Goal: Transaction & Acquisition: Purchase product/service

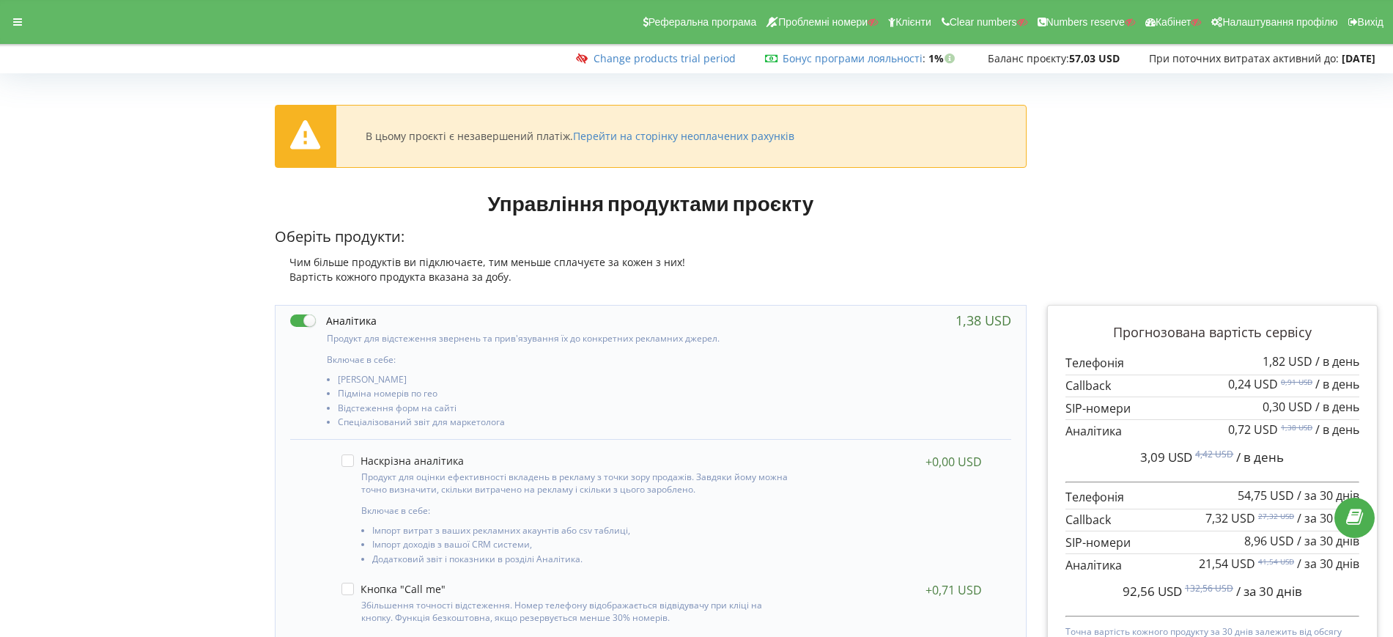
click at [866, 212] on h1 "Управління продуктами проєкту" at bounding box center [651, 203] width 752 height 26
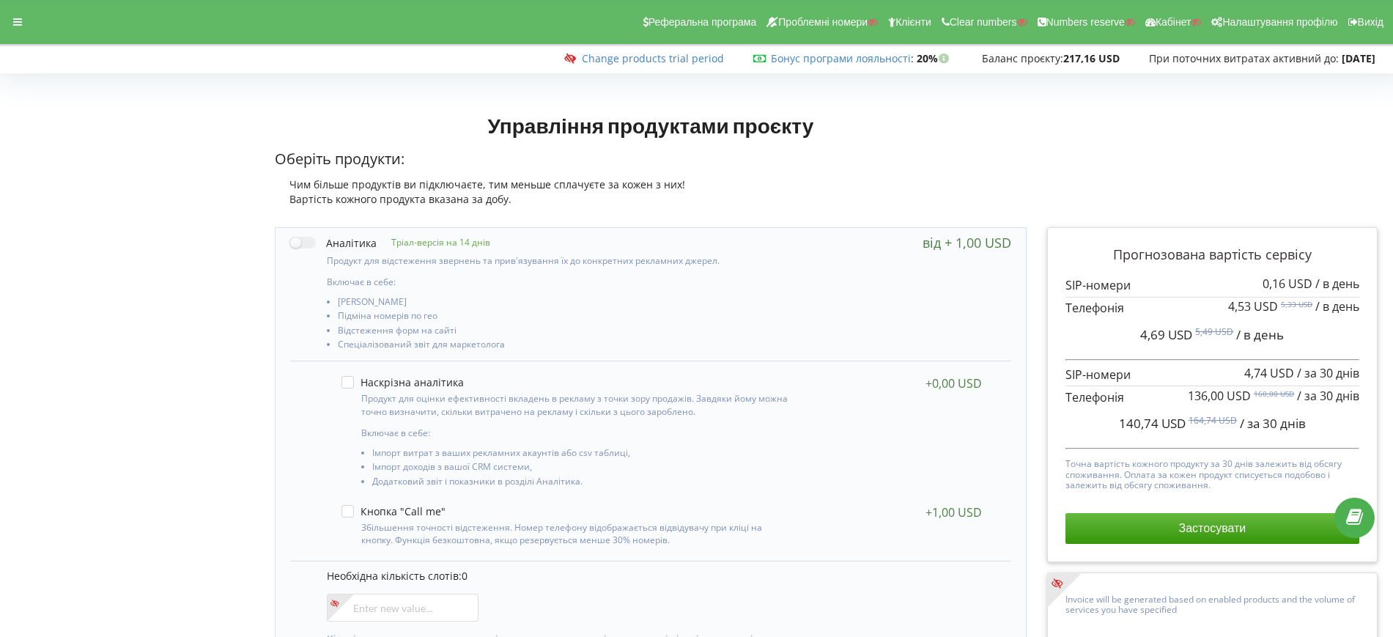
click at [959, 168] on p "Оберіть продукти:" at bounding box center [651, 159] width 752 height 21
click at [12, 22] on div at bounding box center [17, 22] width 26 height 21
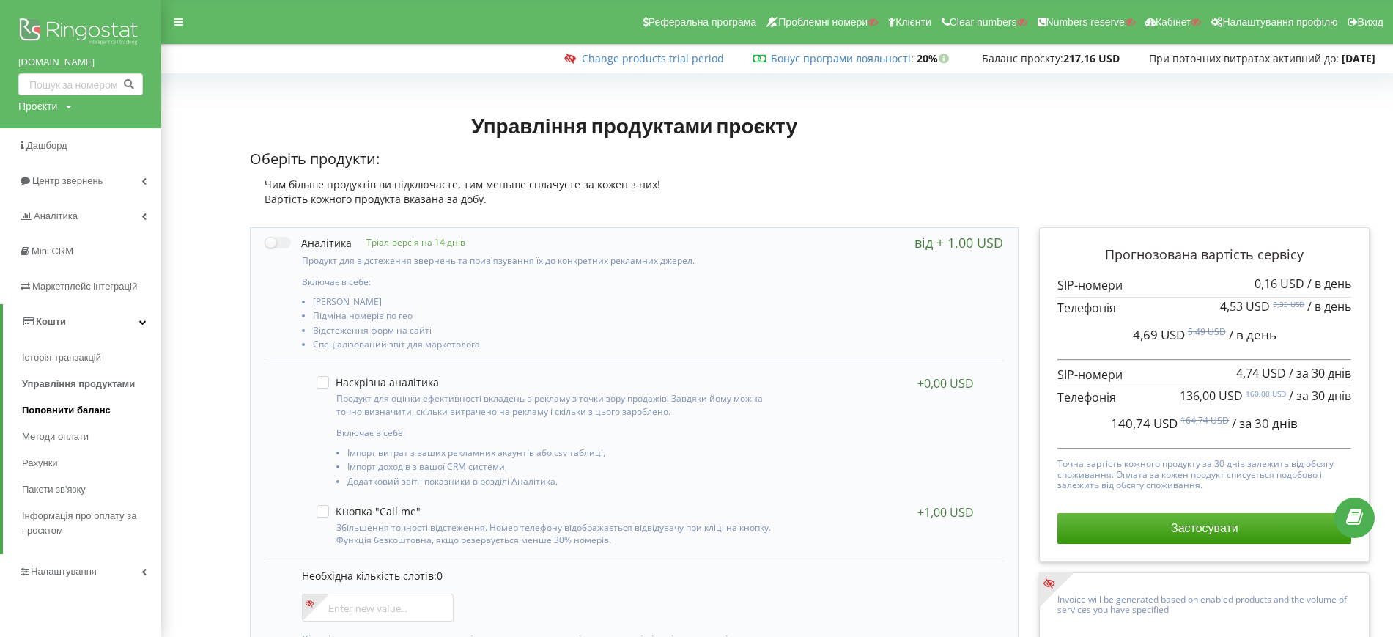
click at [48, 410] on span "Поповнити баланс" at bounding box center [66, 410] width 89 height 15
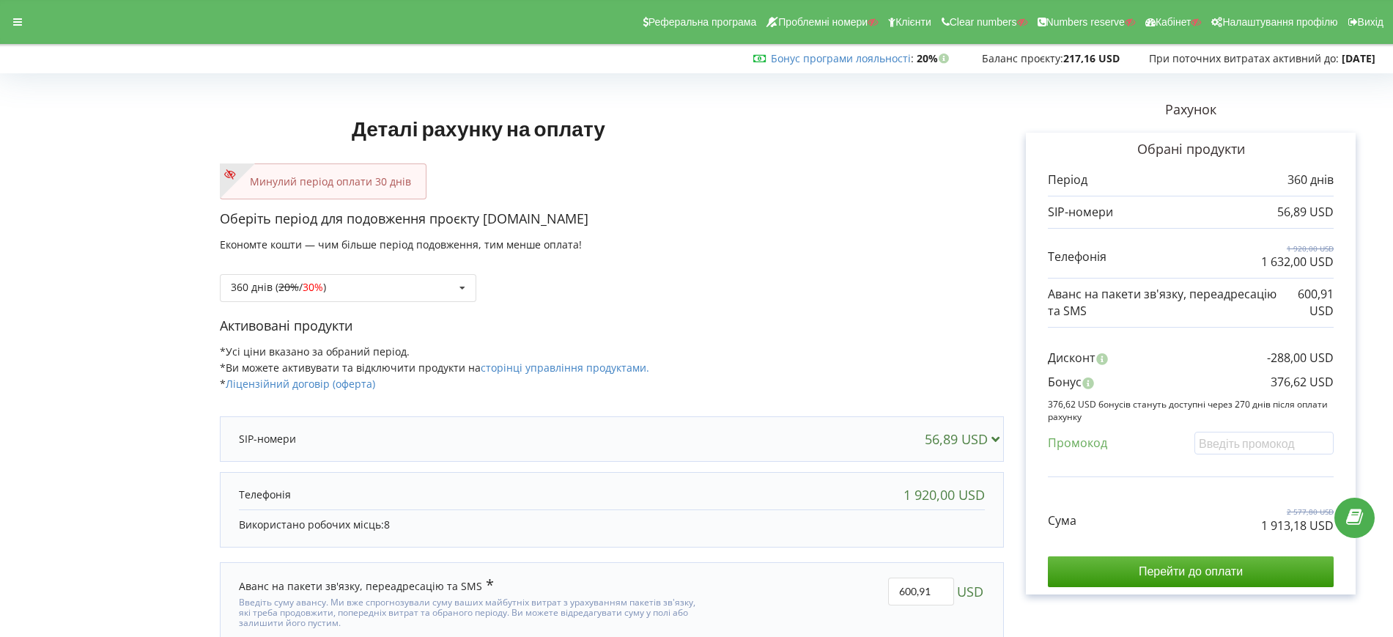
click at [929, 222] on p "Оберіть період для подовження проєкту [DOMAIN_NAME]" at bounding box center [612, 219] width 784 height 19
drag, startPoint x: 884, startPoint y: 312, endPoint x: 861, endPoint y: 296, distance: 27.4
click at [884, 312] on div "Оберіть період для подовження проєкту my.iknoweng.com Економте кошти — чим біль…" at bounding box center [612, 263] width 784 height 107
click at [17, 18] on icon at bounding box center [17, 22] width 9 height 10
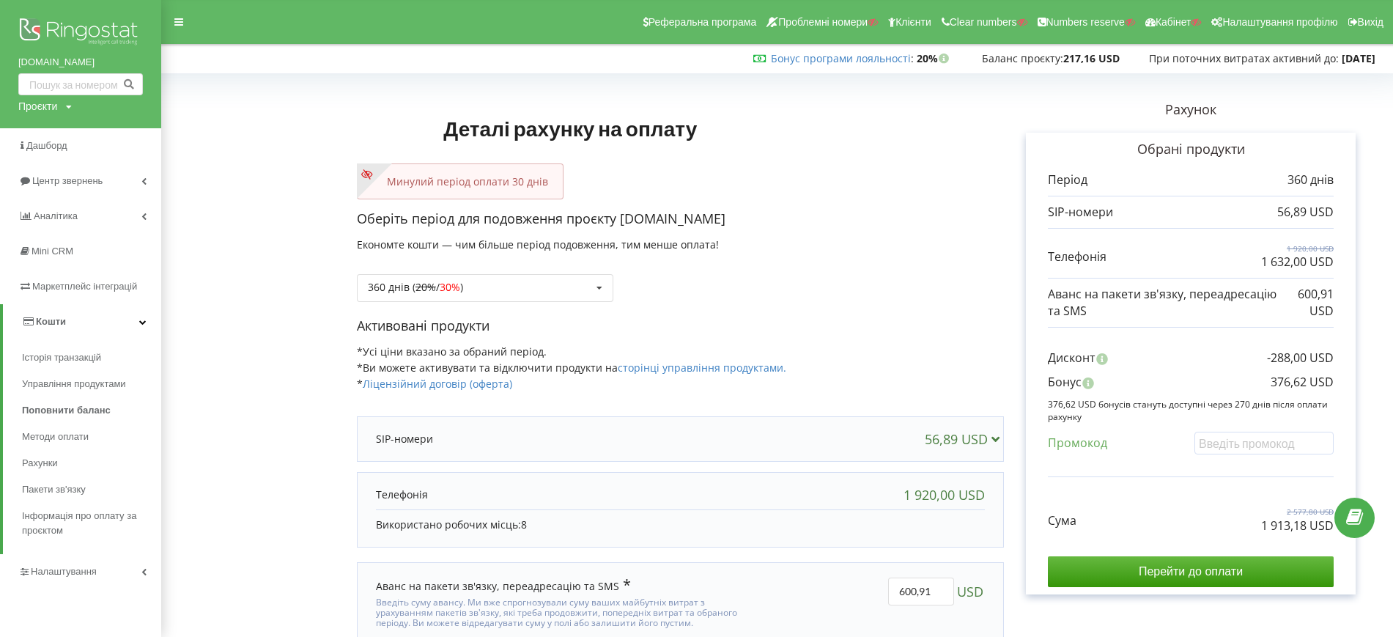
click at [43, 108] on div "Проєкти" at bounding box center [37, 106] width 39 height 15
click at [45, 122] on div "Пошук" at bounding box center [84, 137] width 132 height 46
click at [59, 130] on input "text" at bounding box center [63, 136] width 73 height 21
paste input "upack.kz"
type input "upack.kz"
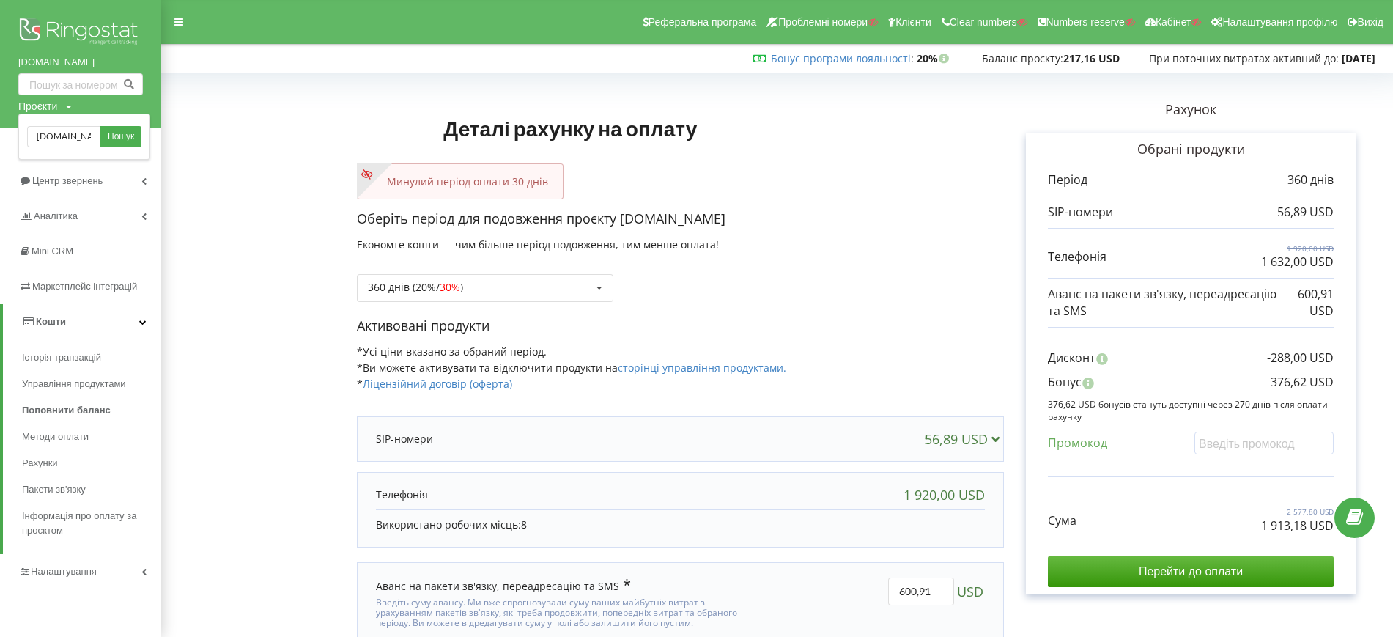
drag, startPoint x: 141, startPoint y: 136, endPoint x: 151, endPoint y: 135, distance: 10.3
click at [141, 136] on link "Пошук" at bounding box center [120, 136] width 41 height 21
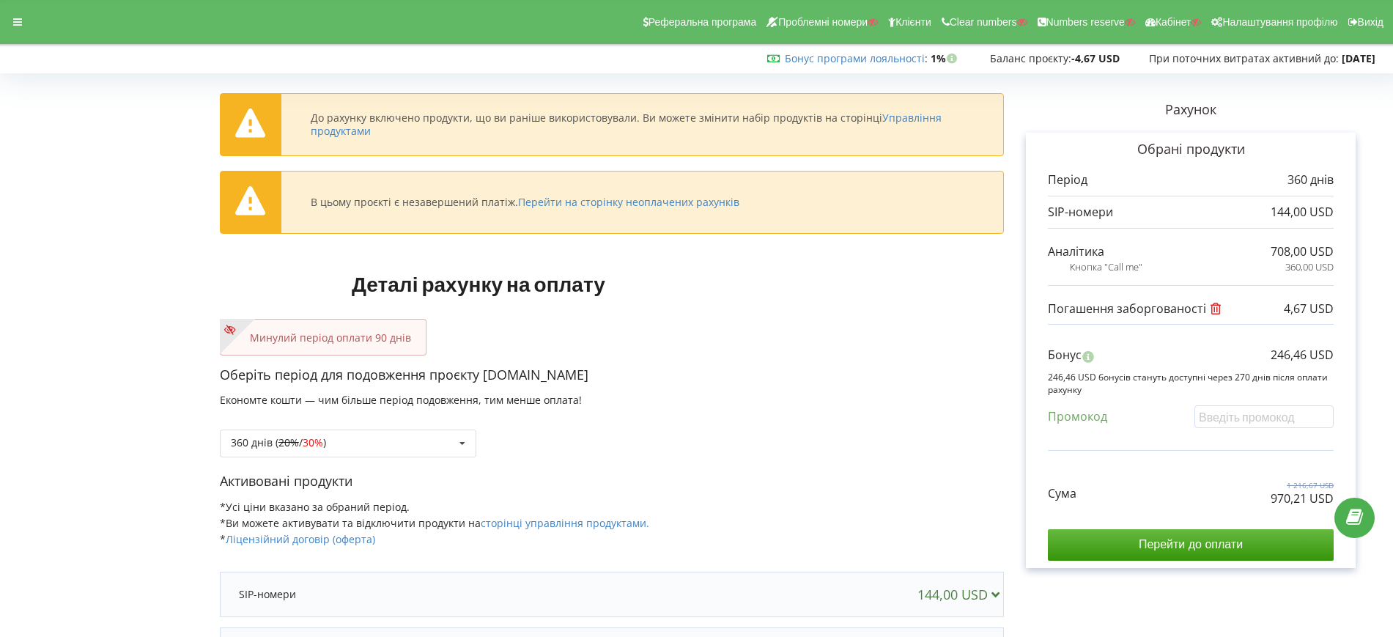
click at [756, 331] on div "Минулий період оплати 90 днів" at bounding box center [612, 337] width 784 height 36
click at [342, 427] on div "360 днів ( 20% / 30% ) Поповнити баланс без подовження 20% / 30% 30% / 40%" at bounding box center [612, 433] width 784 height 50
drag, startPoint x: 342, startPoint y: 438, endPoint x: 334, endPoint y: 449, distance: 13.1
click at [341, 439] on div "360 днів ( 20% / 30% ) Поповнити баланс без подовження 20% / 30% 30% / 40%" at bounding box center [348, 444] width 257 height 28
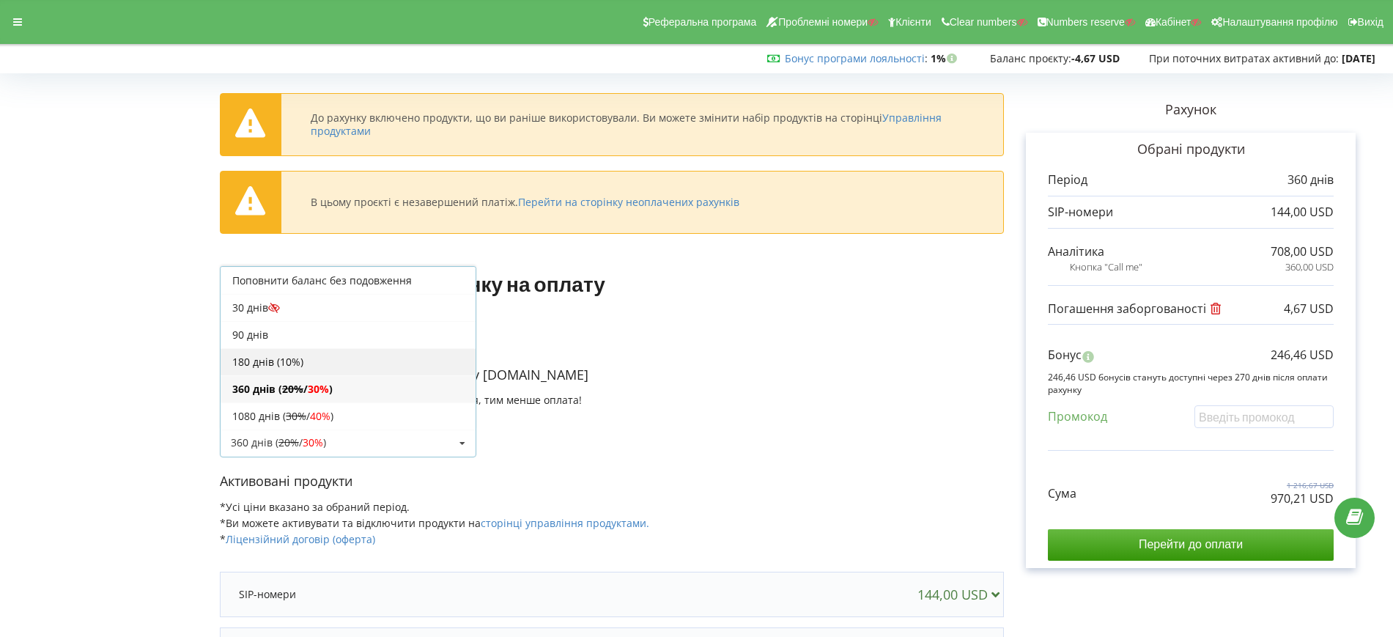
click at [280, 348] on div "180 днів (10%)" at bounding box center [348, 361] width 255 height 27
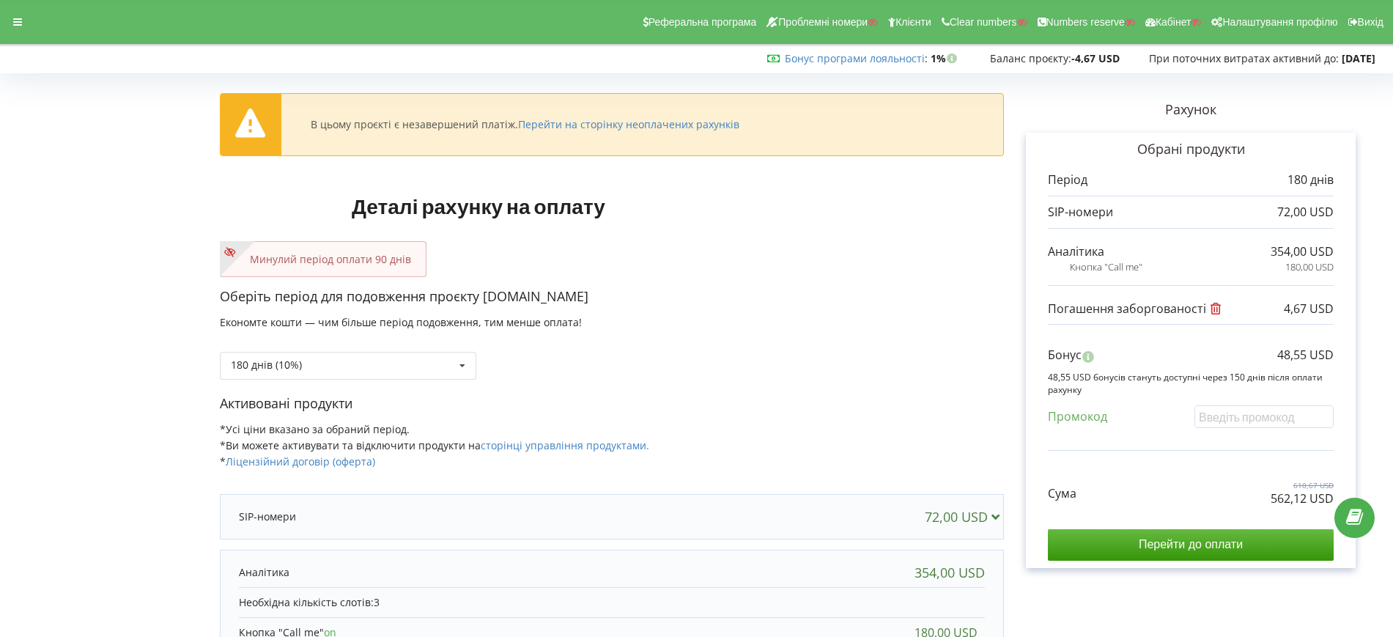
click at [897, 430] on div "Активовані продукти *Усі ціни вказано за обраний період. *Ви можете активувати …" at bounding box center [612, 438] width 784 height 89
click at [1238, 413] on input "text" at bounding box center [1264, 416] width 139 height 23
paste input "EKLH-TLWT"
type input "EKLH-TLWT"
click at [833, 372] on div "В цьому проєкті є незавершений платіж. Перейти на сторінку неоплачених рахунків…" at bounding box center [696, 460] width 1363 height 765
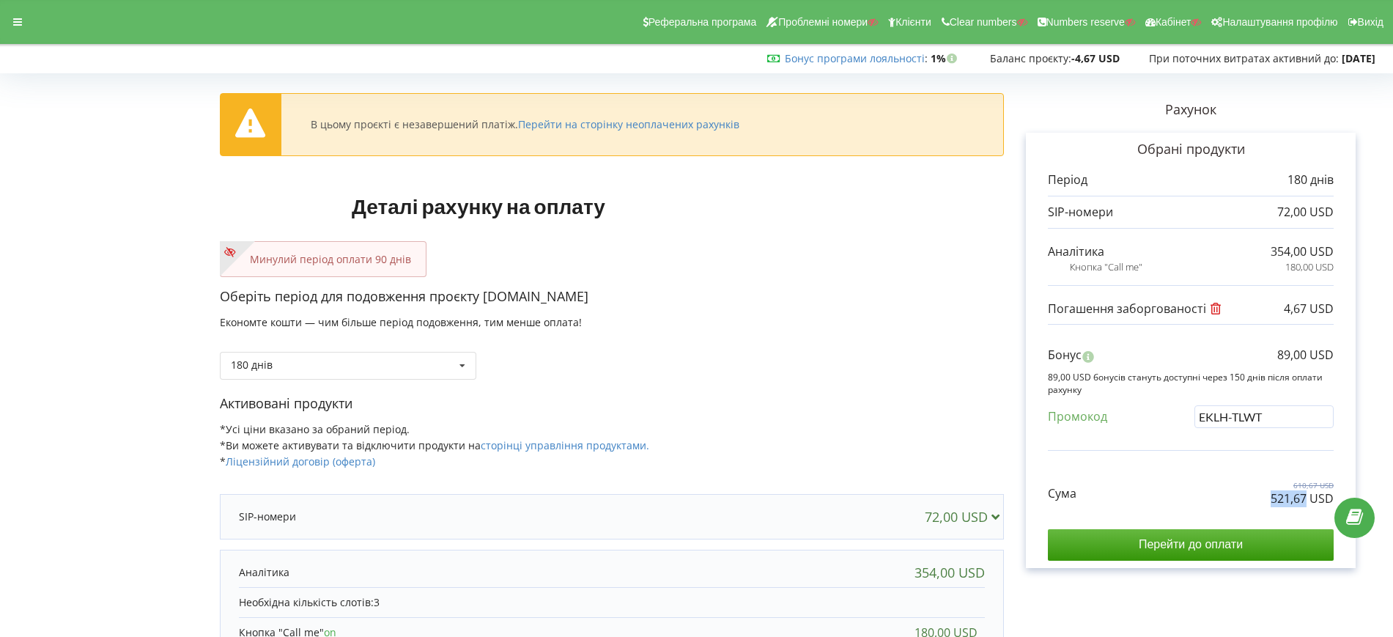
drag, startPoint x: 1272, startPoint y: 499, endPoint x: 1307, endPoint y: 498, distance: 34.5
click at [1307, 498] on p "521,67 USD" at bounding box center [1302, 498] width 63 height 17
drag, startPoint x: 1278, startPoint y: 353, endPoint x: 1290, endPoint y: 356, distance: 11.9
click at [1290, 356] on p "89,00 USD" at bounding box center [1306, 355] width 56 height 17
copy p "89"
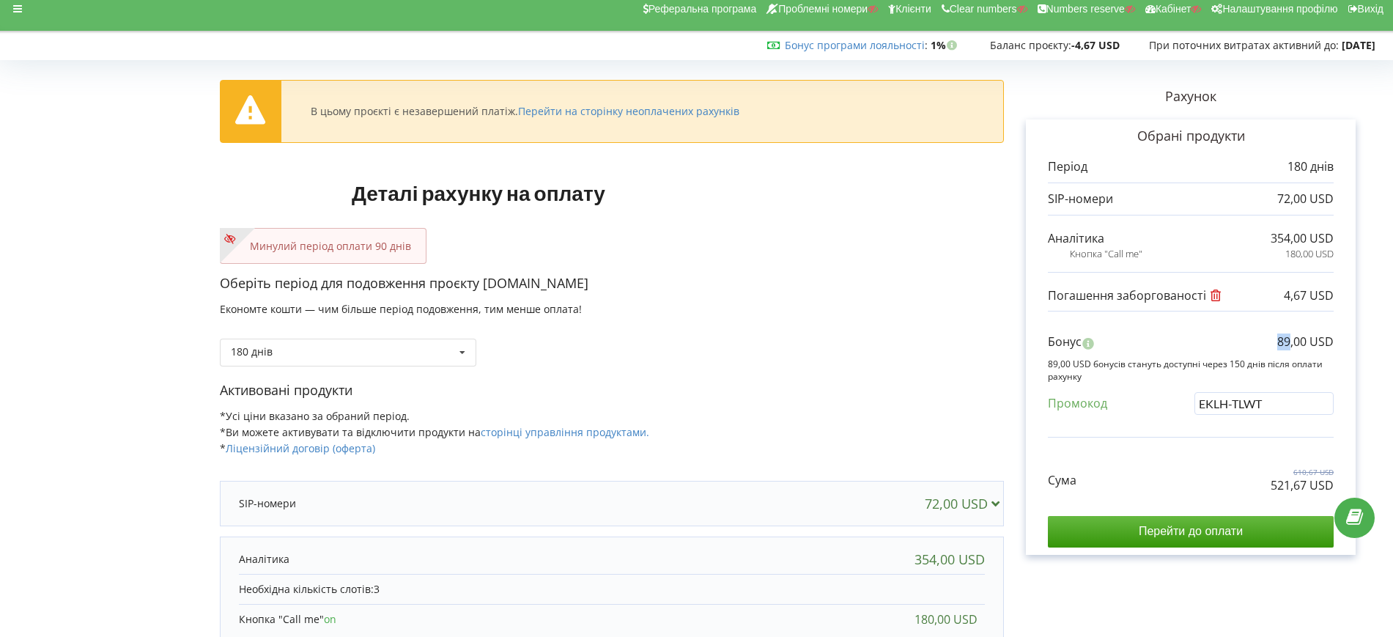
scroll to position [183, 0]
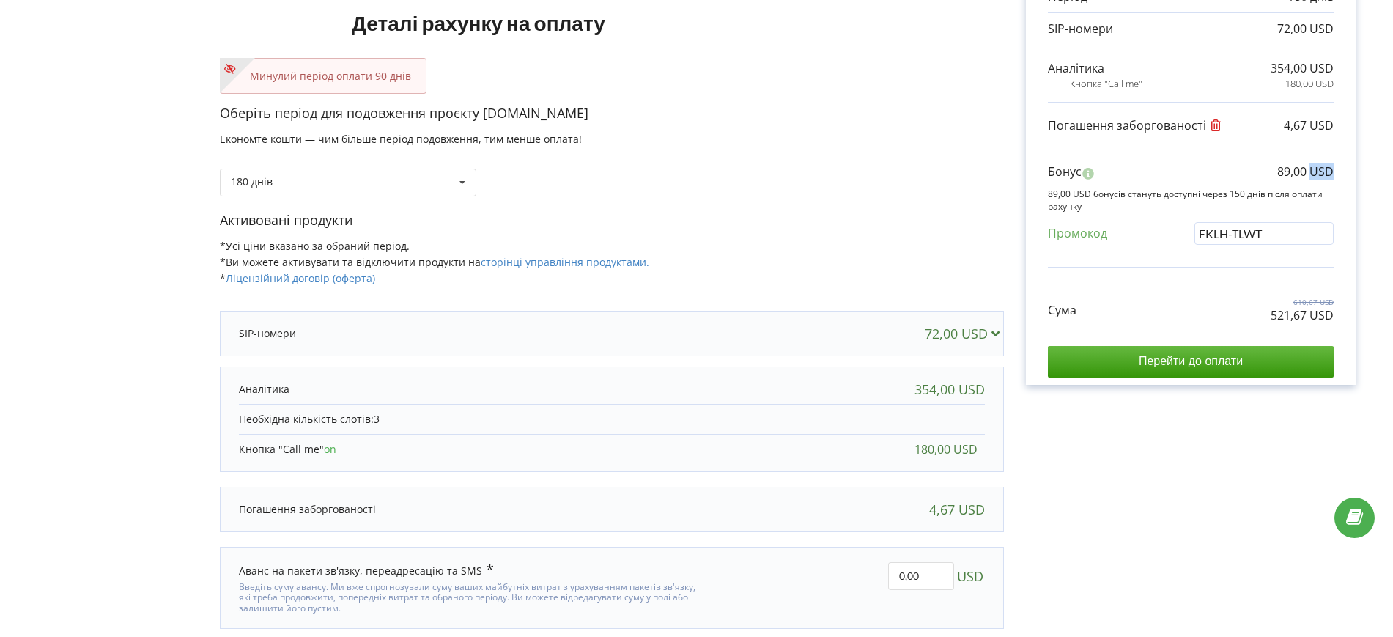
drag, startPoint x: 1313, startPoint y: 172, endPoint x: 1333, endPoint y: 173, distance: 19.8
click at [1333, 173] on p "89,00 USD" at bounding box center [1306, 171] width 56 height 17
copy p "USD"
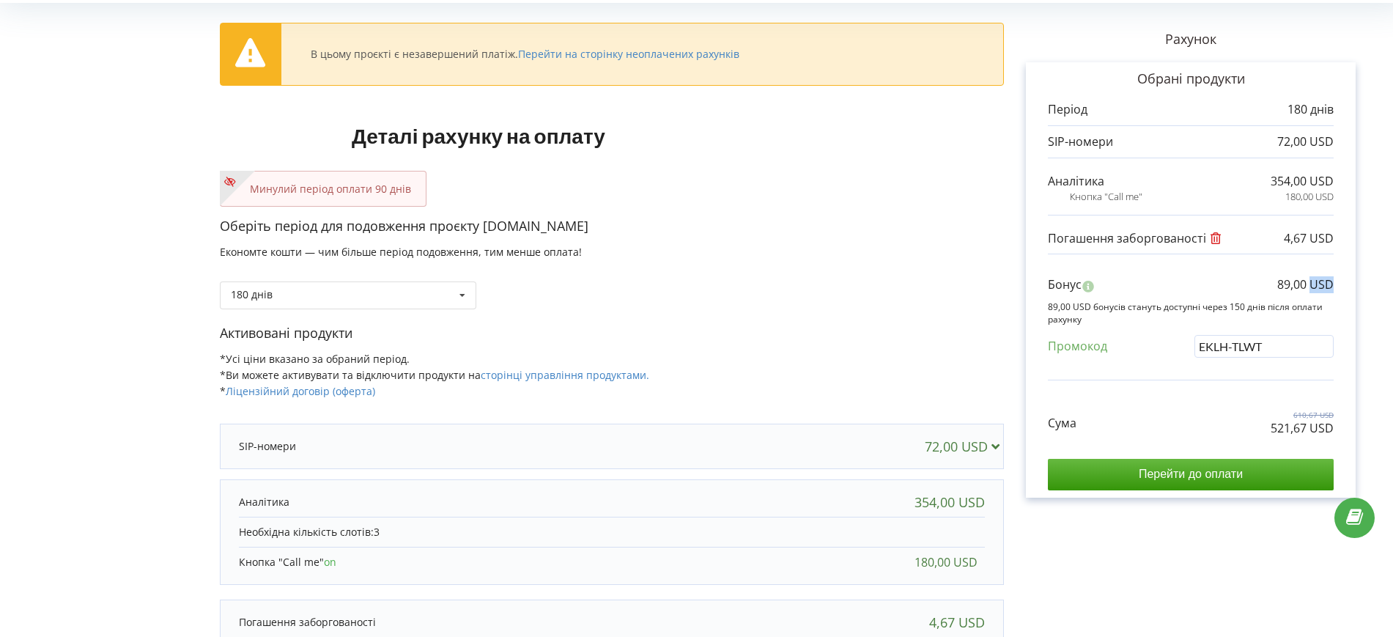
scroll to position [0, 0]
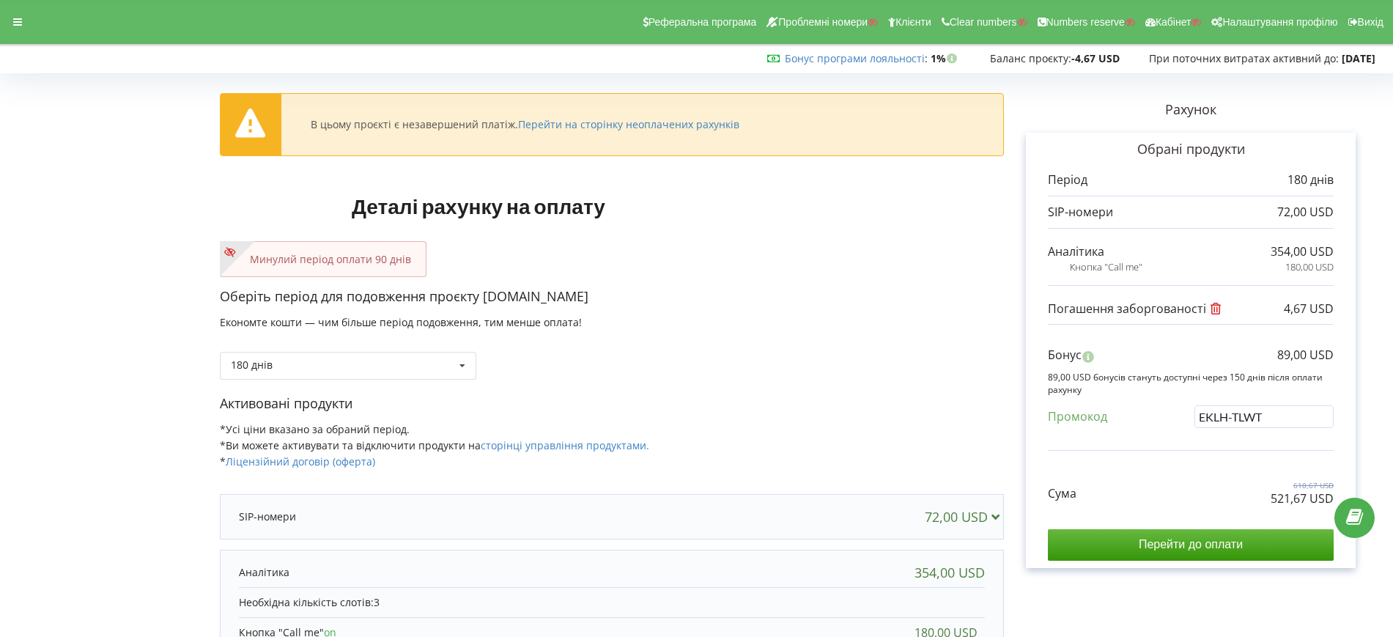
click at [841, 228] on div "В цьому проєкті є незавершений платіж. Перейти на сторінку неоплачених рахунків…" at bounding box center [612, 460] width 784 height 765
click at [26, 18] on div at bounding box center [17, 22] width 26 height 21
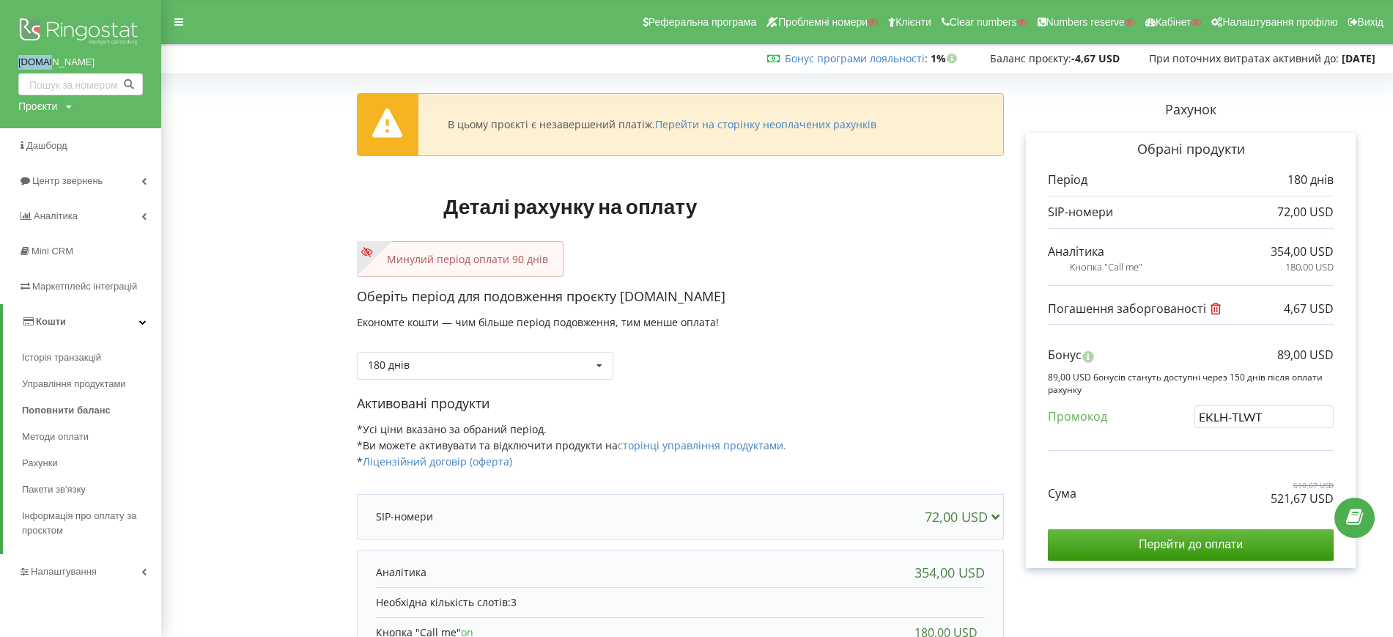
drag, startPoint x: 11, startPoint y: 58, endPoint x: 60, endPoint y: 60, distance: 49.2
click at [60, 60] on div "ddw.kz Проєкти Пошук" at bounding box center [80, 64] width 161 height 128
copy link "[DOMAIN_NAME]"
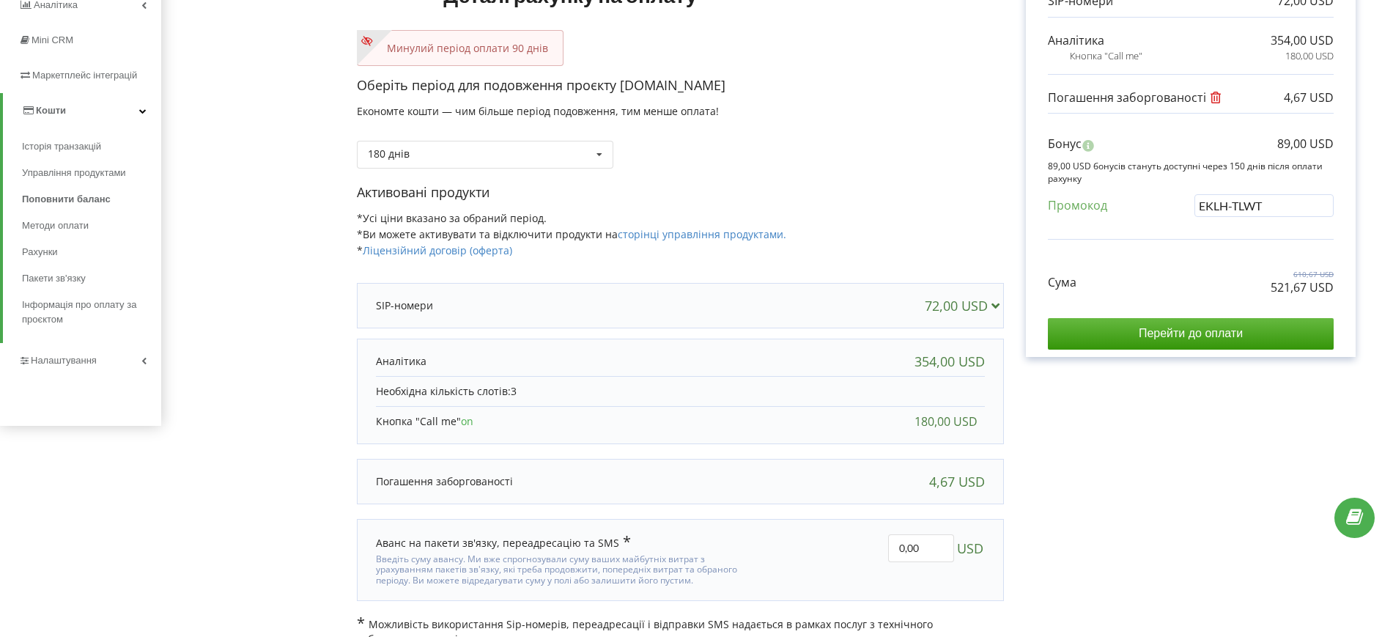
scroll to position [236, 0]
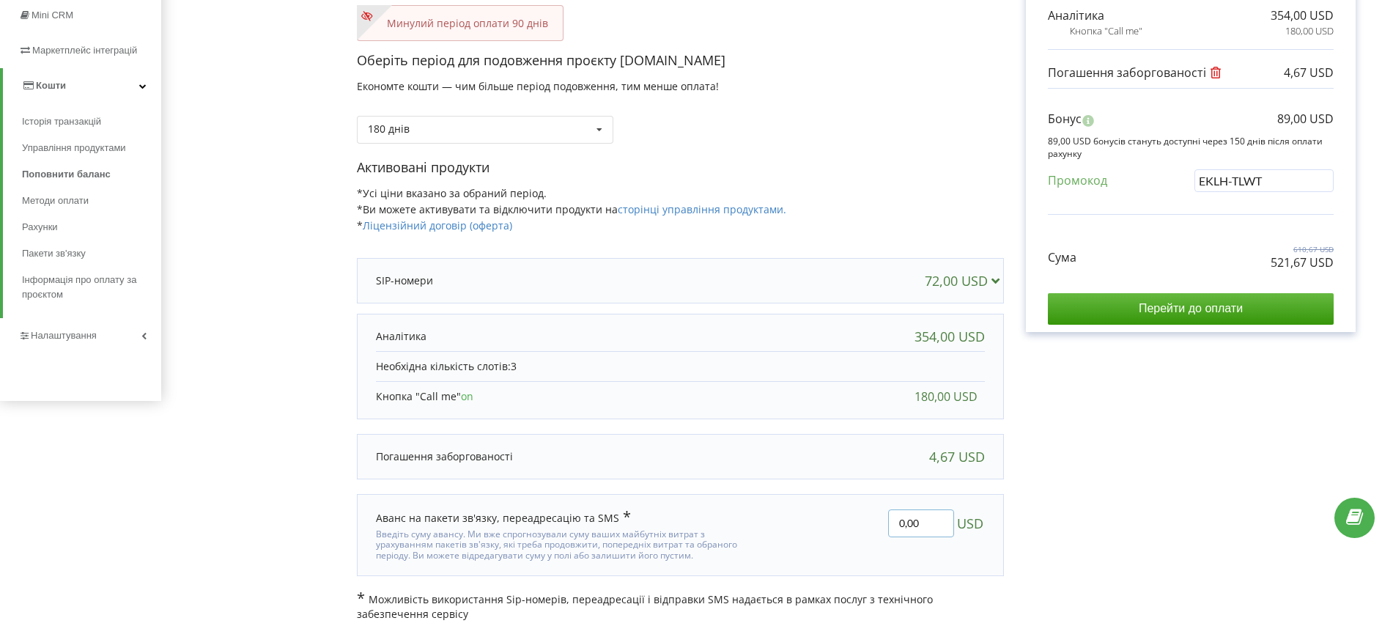
drag, startPoint x: 903, startPoint y: 526, endPoint x: 893, endPoint y: 525, distance: 10.3
click at [893, 525] on input "0,00" at bounding box center [921, 523] width 66 height 28
paste input "45,57"
type input "45,57"
click at [1107, 515] on div "В цьому проєкті є незавершений платіж. Перейти на сторінку неоплачених рахунків…" at bounding box center [777, 231] width 1201 height 779
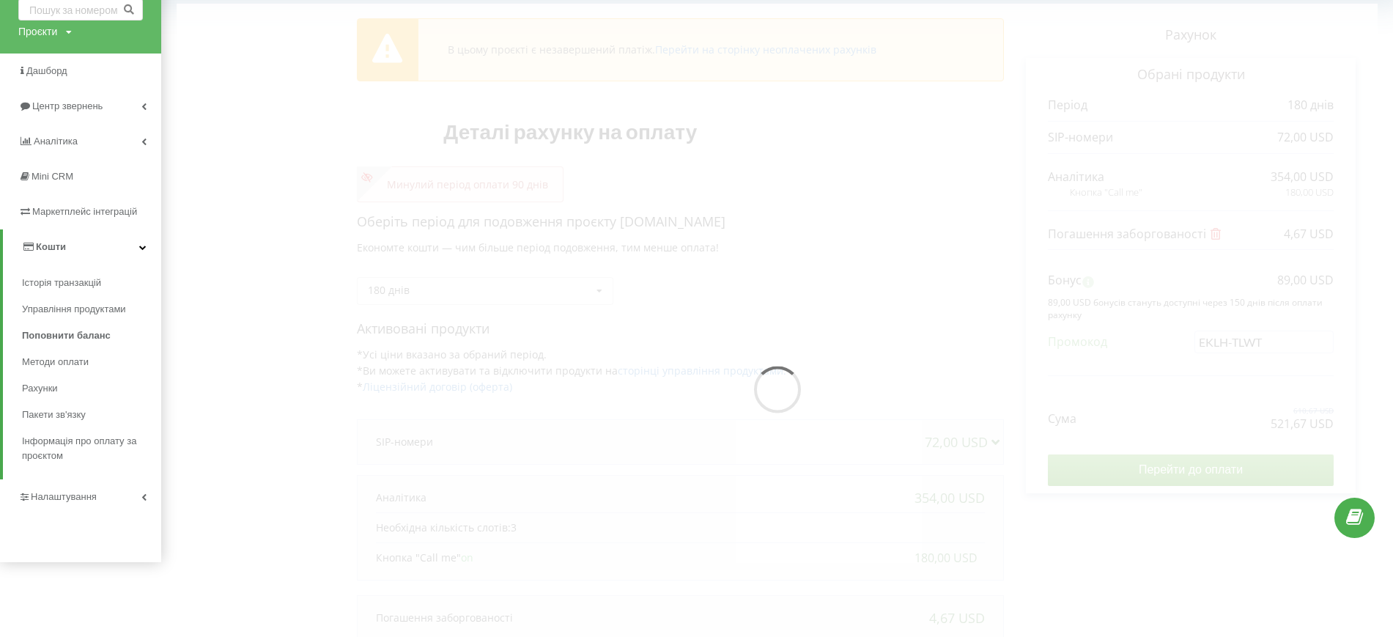
scroll to position [0, 0]
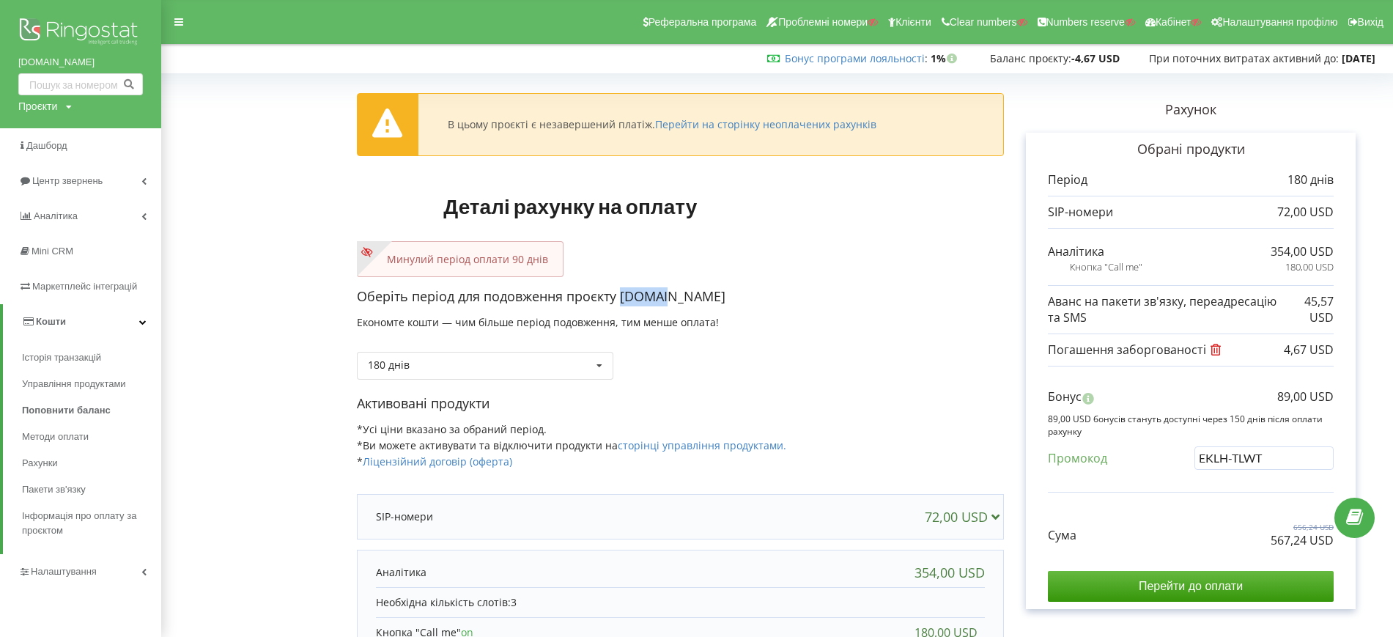
drag, startPoint x: 632, startPoint y: 299, endPoint x: 663, endPoint y: 268, distance: 43.5
click at [676, 297] on p "Оберіть період для подовження проєкту [DOMAIN_NAME]" at bounding box center [680, 296] width 647 height 19
copy p "[DOMAIN_NAME]"
click at [60, 409] on span "Поповнити баланс" at bounding box center [66, 410] width 89 height 15
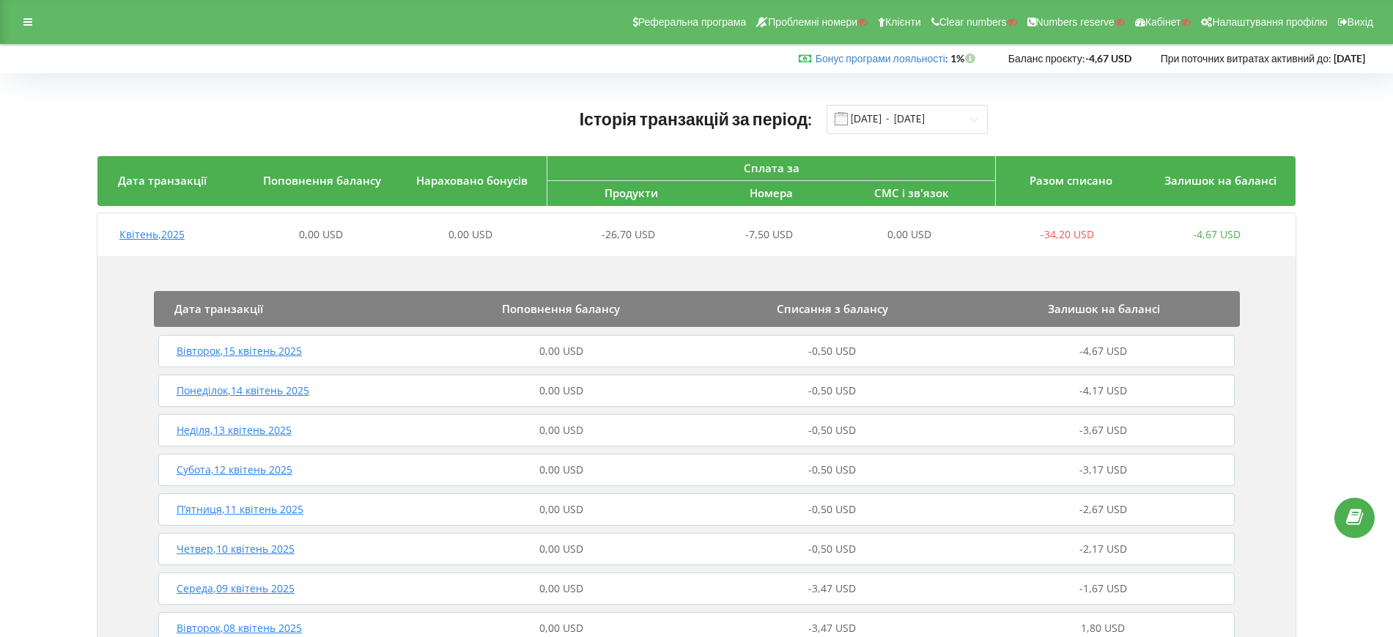
click at [469, 230] on span "0,00 USD" at bounding box center [471, 234] width 44 height 14
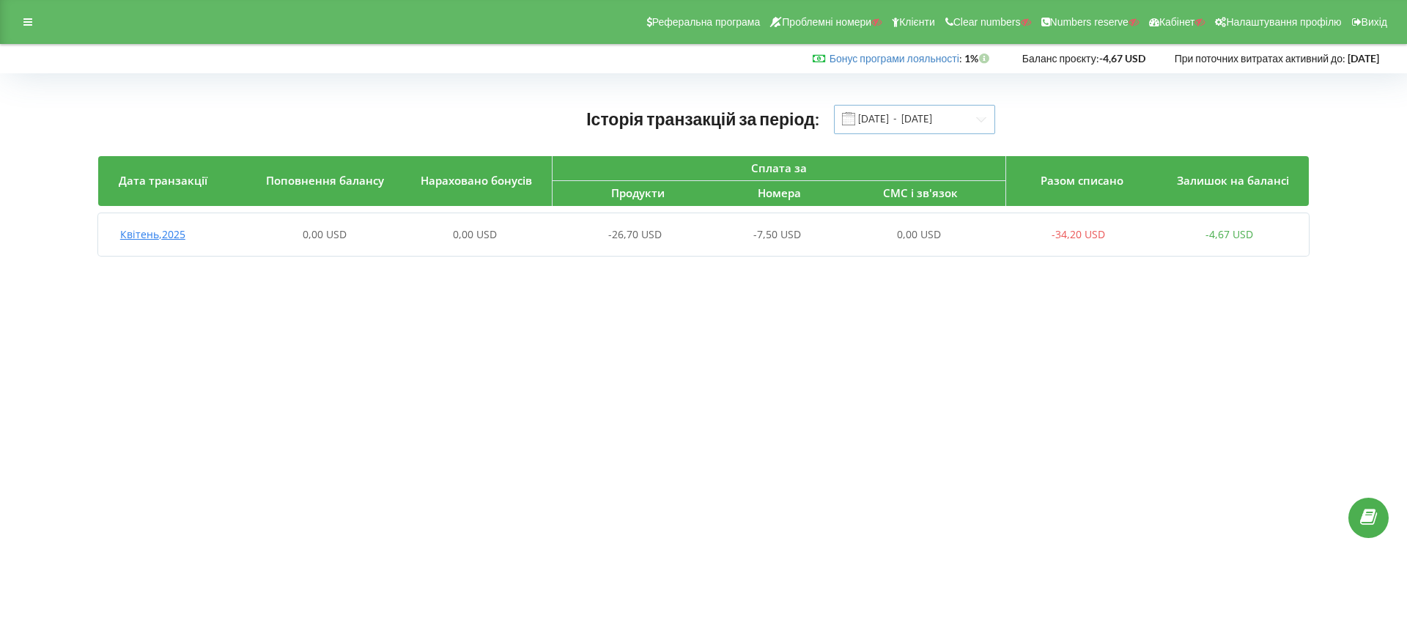
click at [885, 123] on input "[DATE] - [DATE]" at bounding box center [914, 119] width 161 height 29
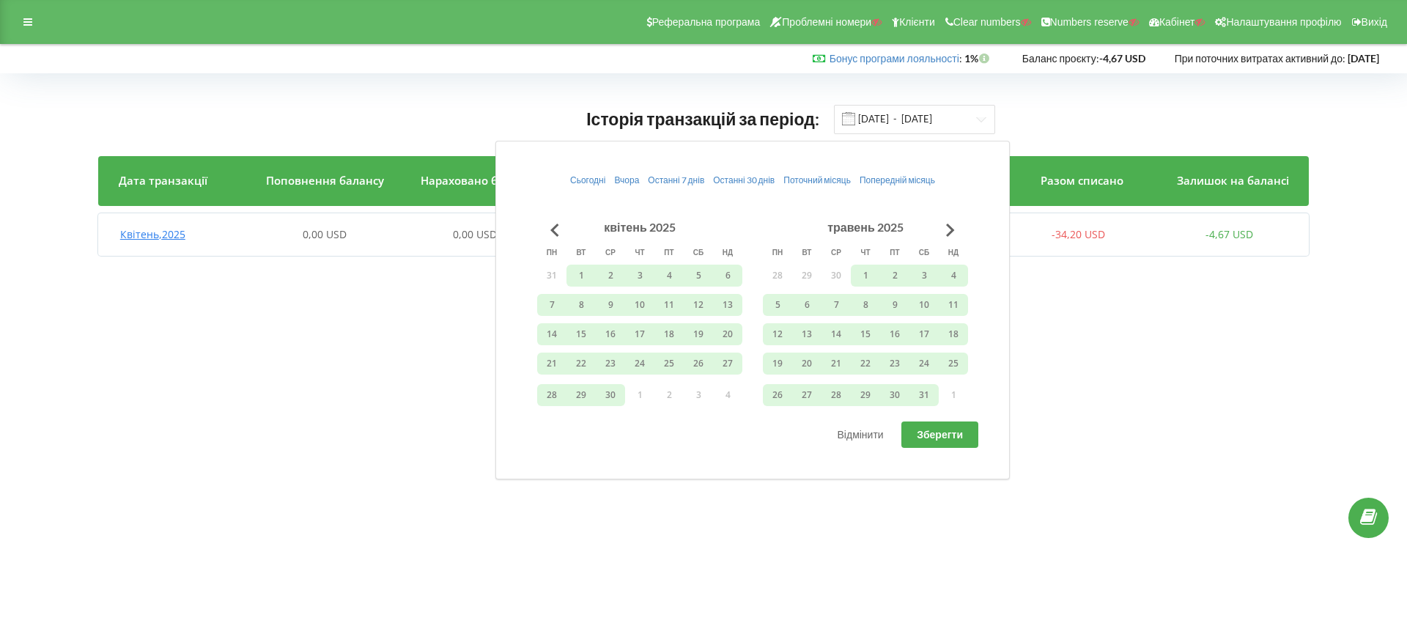
drag, startPoint x: 1210, startPoint y: 279, endPoint x: 944, endPoint y: 145, distance: 297.6
click at [1209, 279] on div "Історія транзакцій за період: [DATE] - [DATE] Дата транзакції Поповнення баланс…" at bounding box center [703, 183] width 1407 height 221
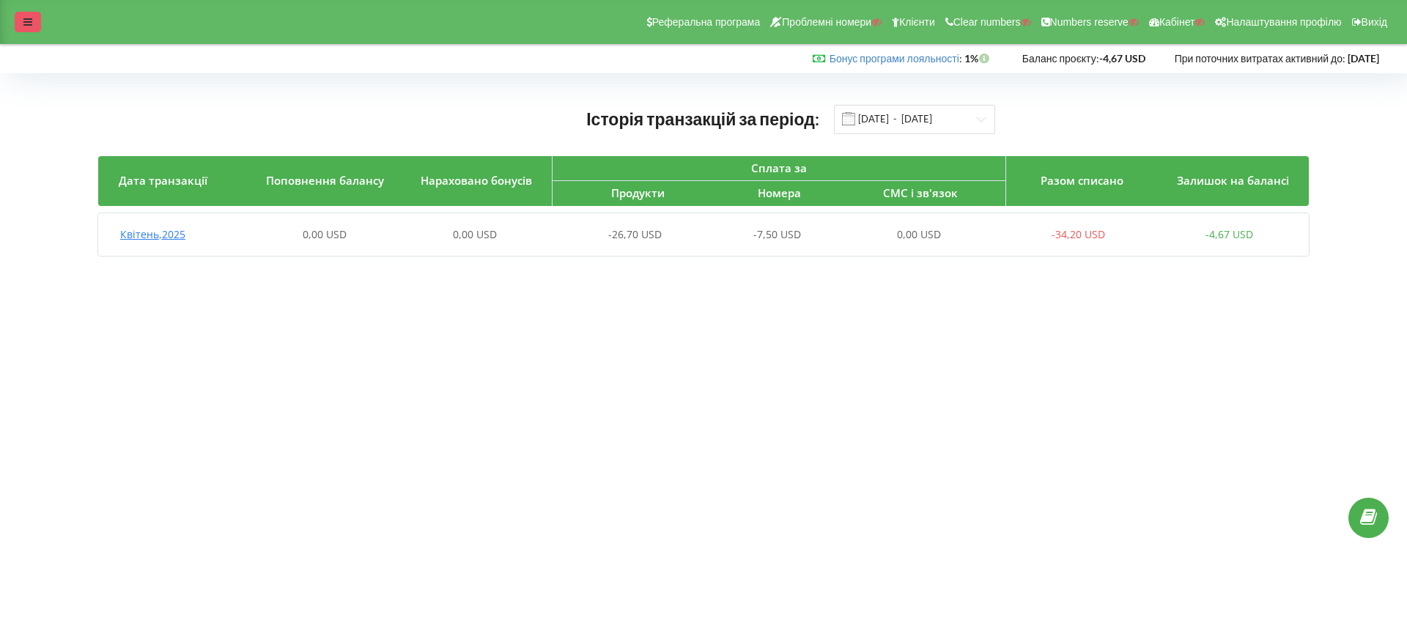
click at [22, 24] on div at bounding box center [28, 22] width 26 height 21
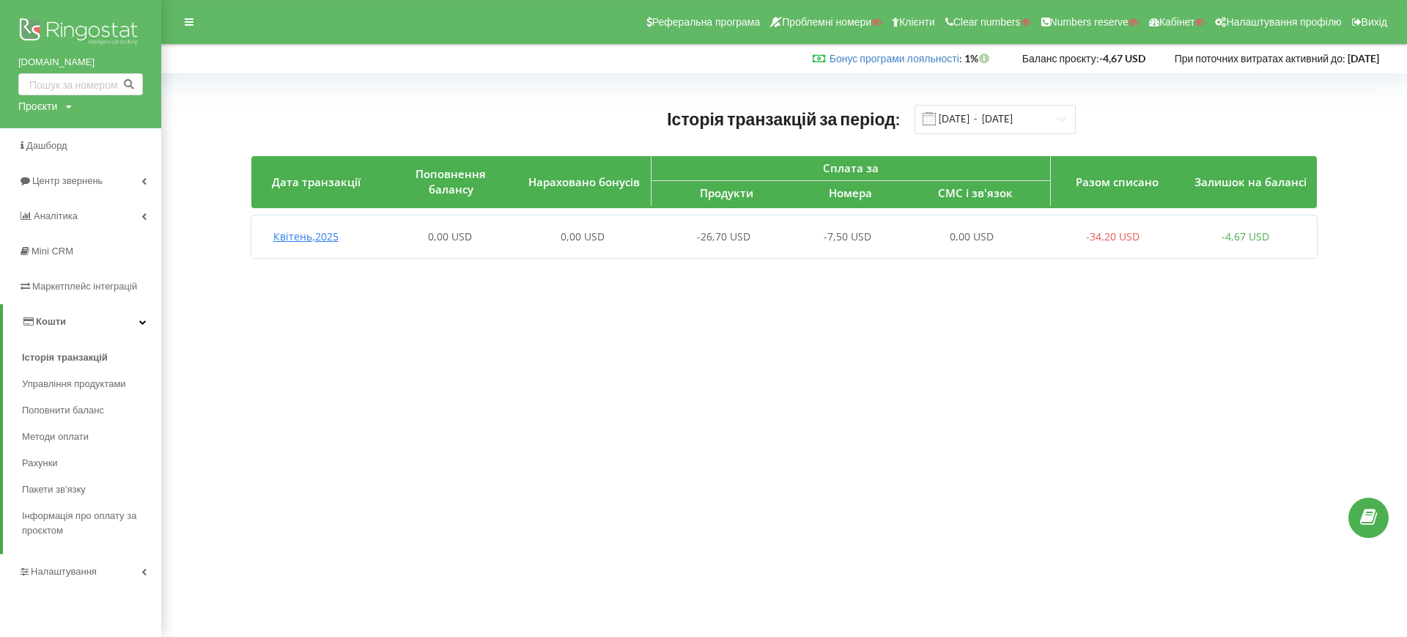
drag, startPoint x: 220, startPoint y: 67, endPoint x: 237, endPoint y: 69, distance: 17.0
click at [221, 67] on div "Бонус програми лояльності : Бонус : 1% Баланс проєкту:" at bounding box center [700, 58] width 1400 height 29
click at [980, 117] on input "[DATE] - [DATE]" at bounding box center [995, 119] width 161 height 29
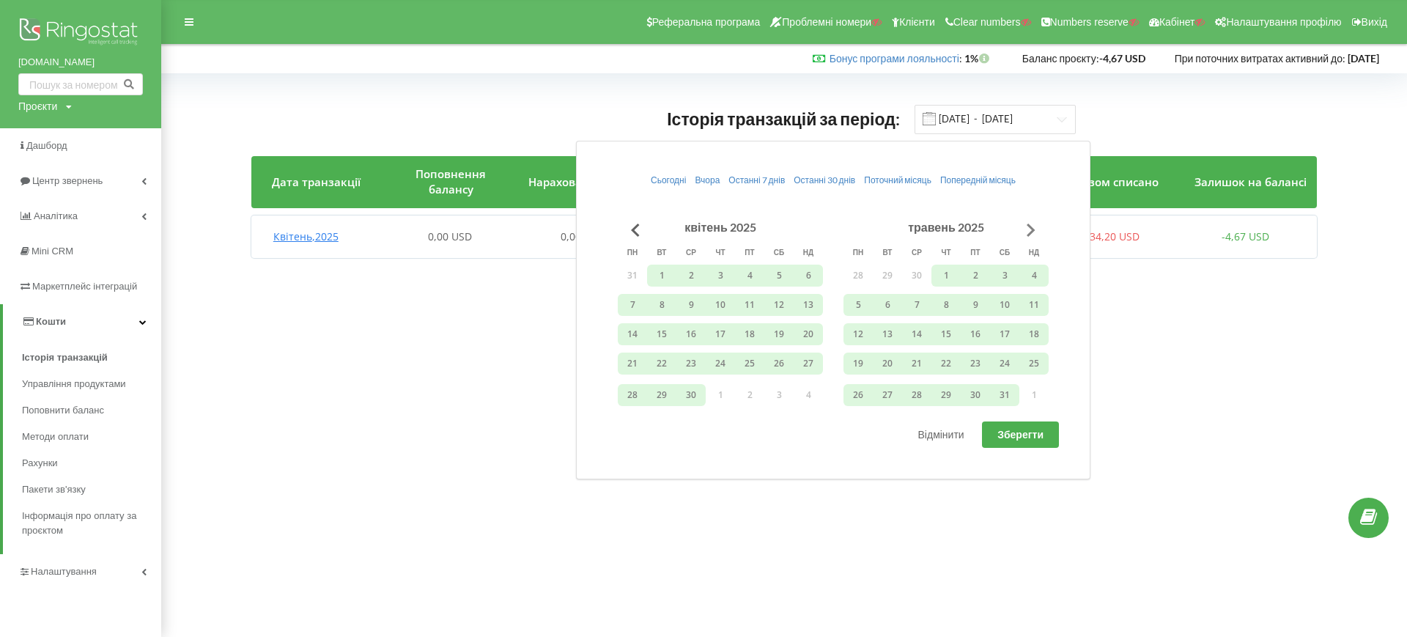
click at [1031, 228] on button "Go to next month" at bounding box center [1031, 229] width 29 height 29
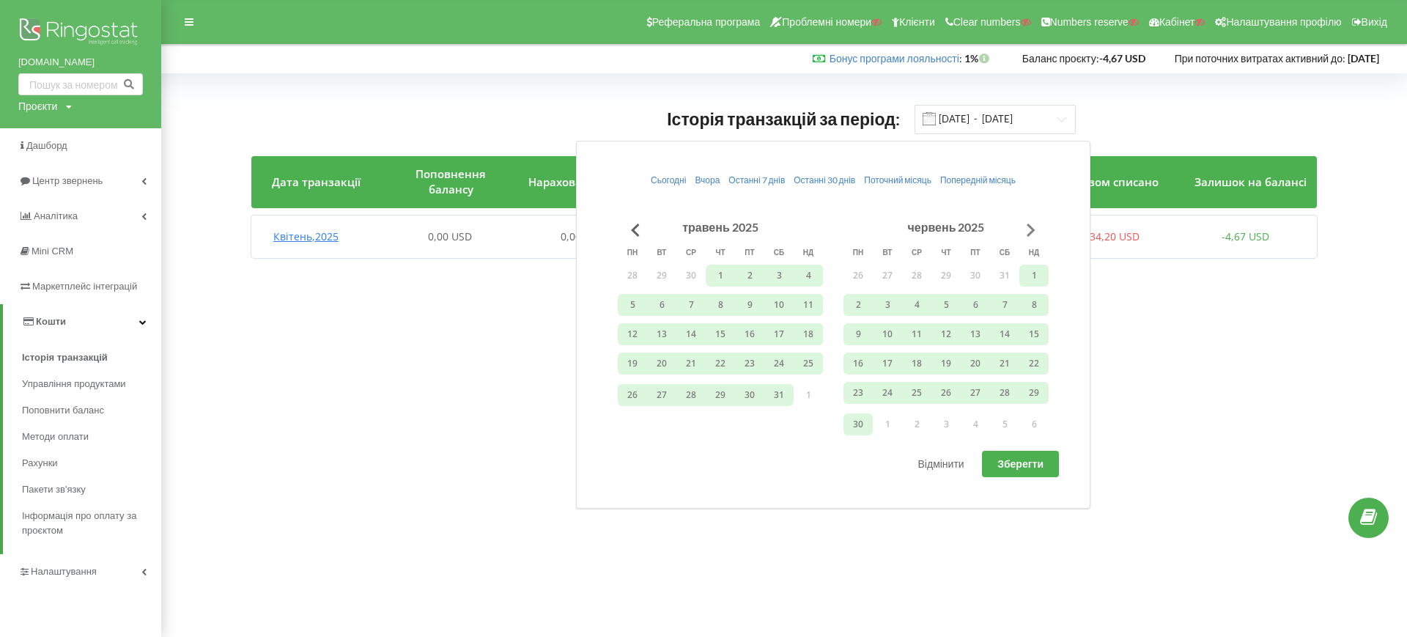
click at [1031, 228] on button "Go to next month" at bounding box center [1031, 229] width 29 height 29
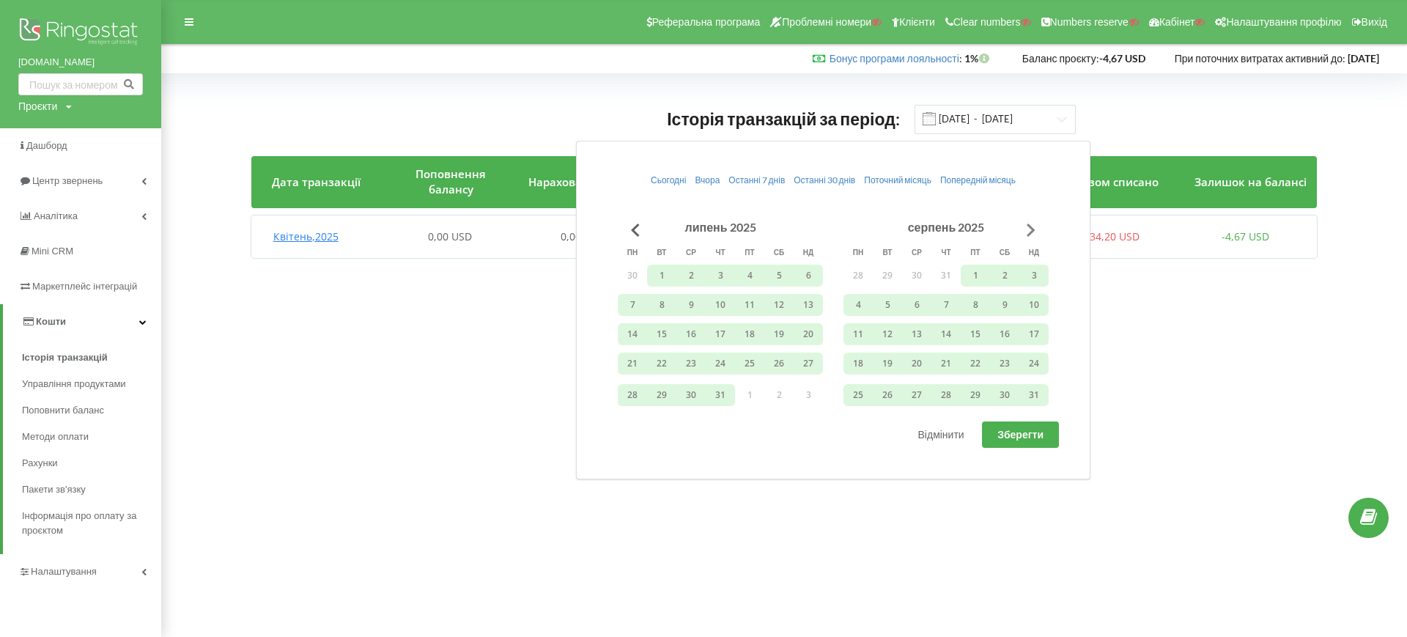
click at [1031, 228] on button "Go to next month" at bounding box center [1031, 229] width 29 height 29
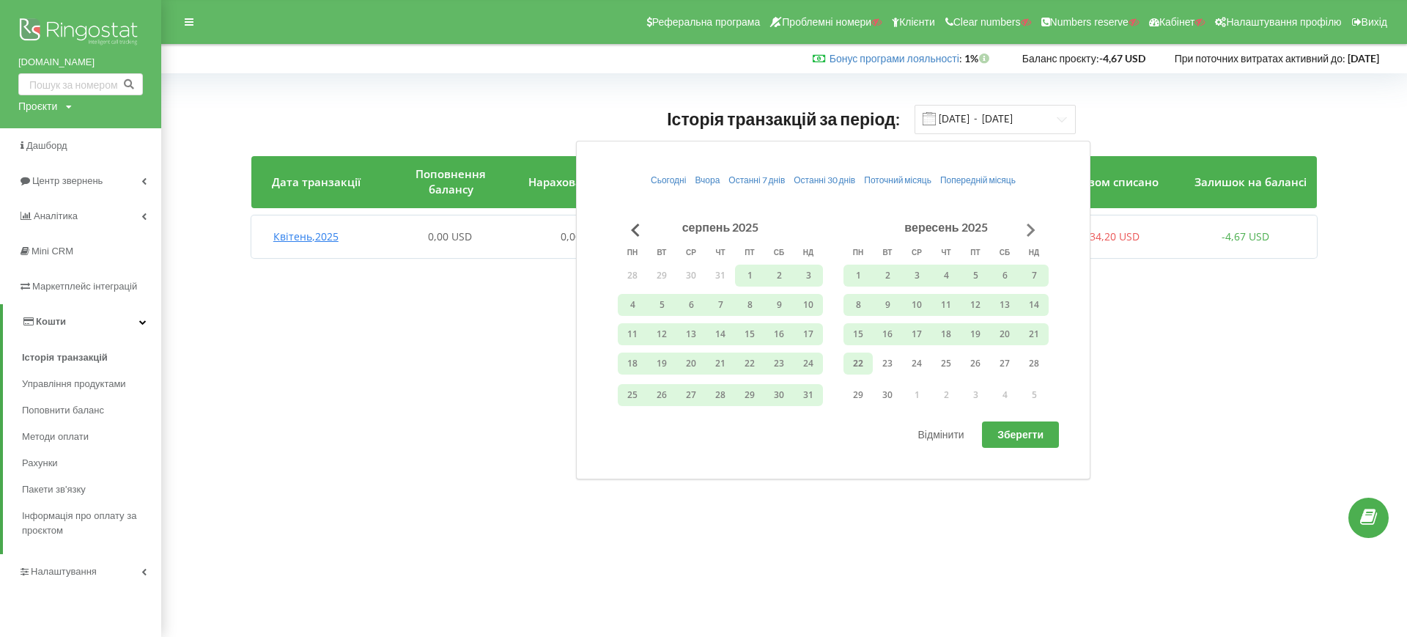
click at [1031, 228] on button "Go to next month" at bounding box center [1031, 229] width 29 height 29
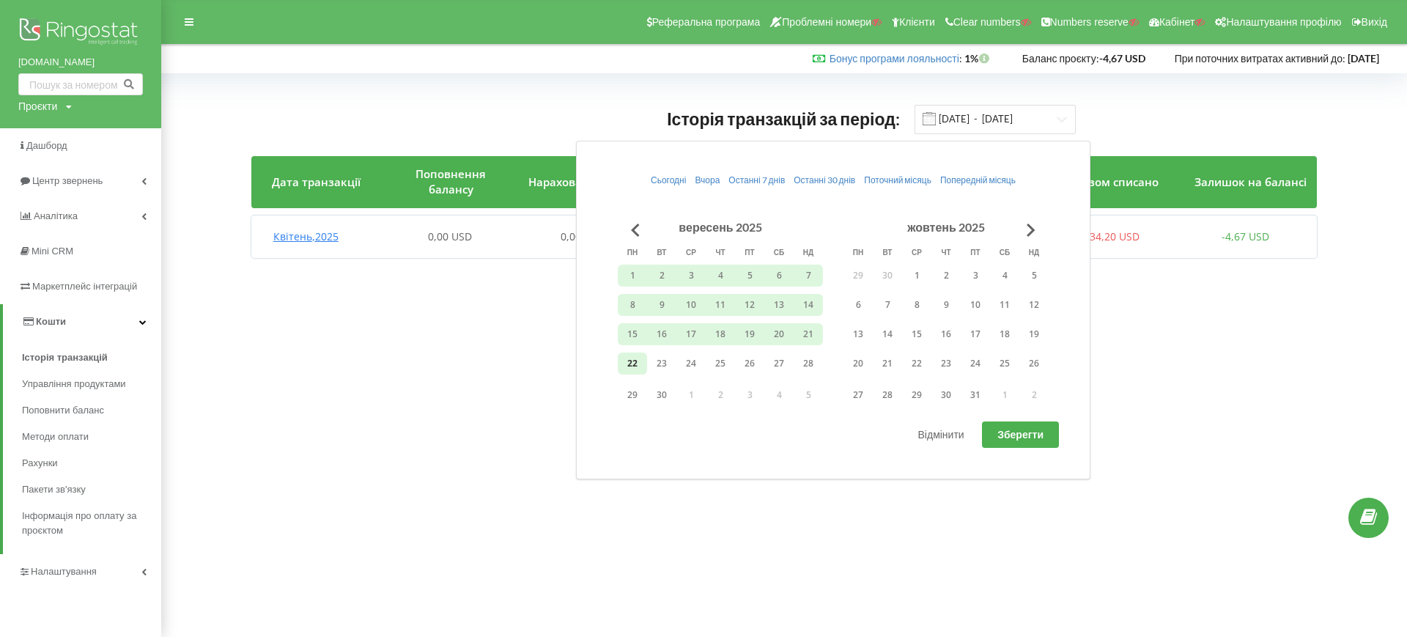
click at [638, 365] on button "22" at bounding box center [632, 364] width 29 height 22
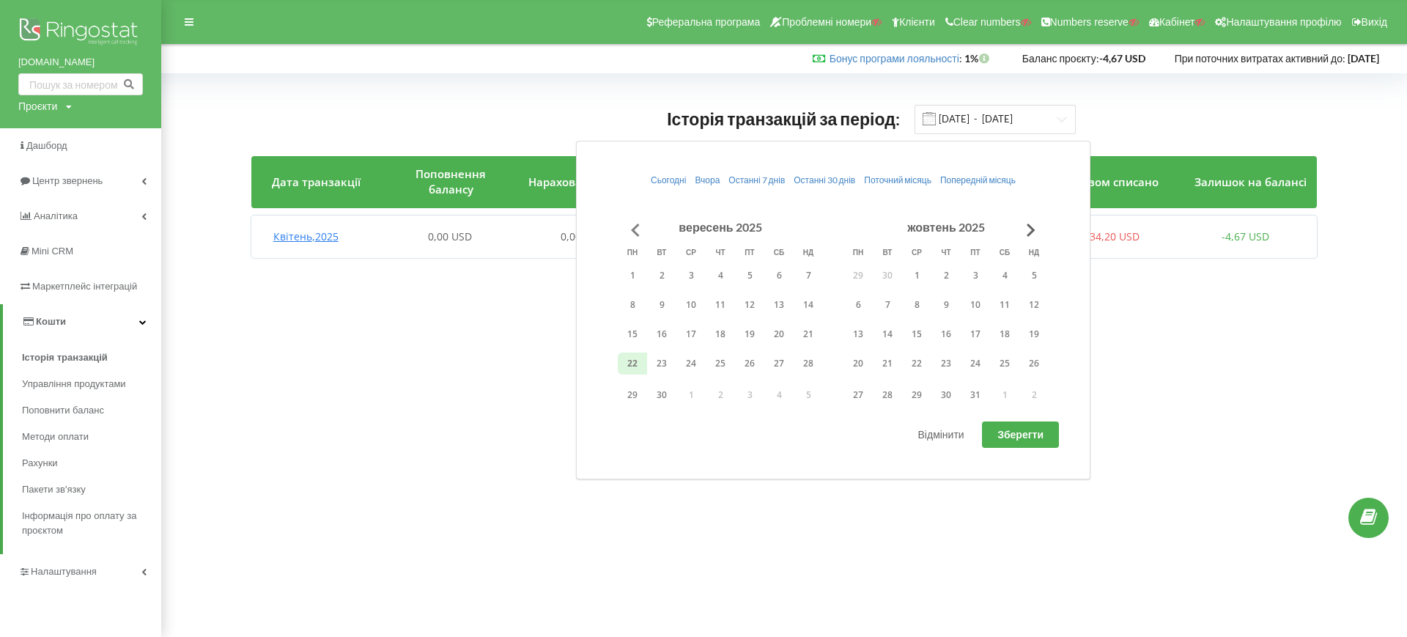
click at [638, 232] on button "Go to previous month" at bounding box center [635, 229] width 29 height 29
click at [638, 231] on button "Go to previous month" at bounding box center [635, 229] width 29 height 29
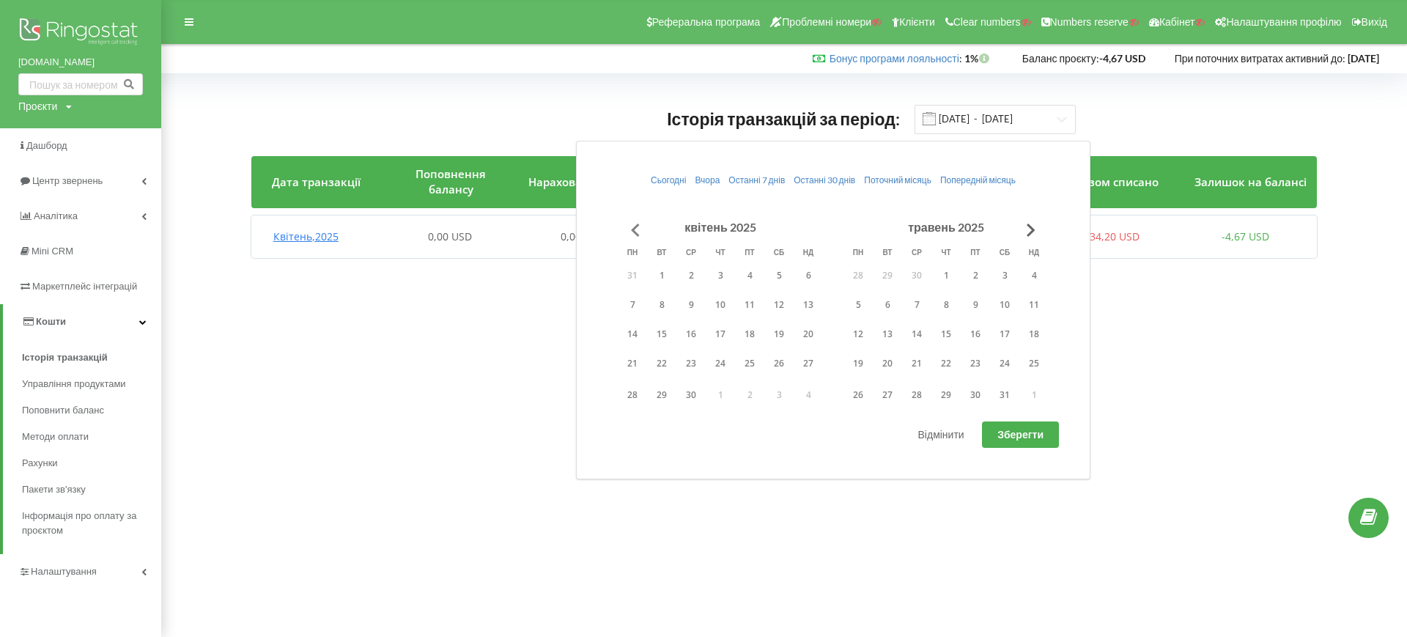
click at [638, 231] on button "Go to previous month" at bounding box center [635, 229] width 29 height 29
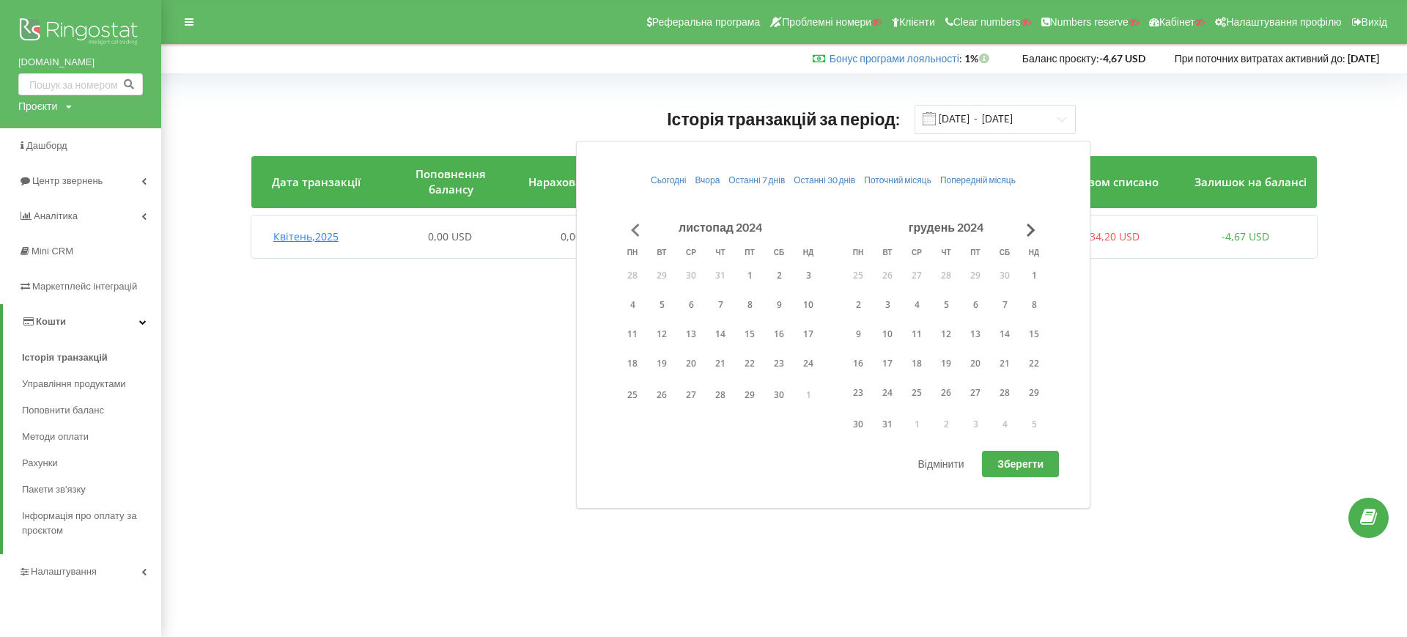
click at [638, 231] on button "Go to previous month" at bounding box center [635, 229] width 29 height 29
click at [1030, 273] on button "1" at bounding box center [1034, 276] width 29 height 22
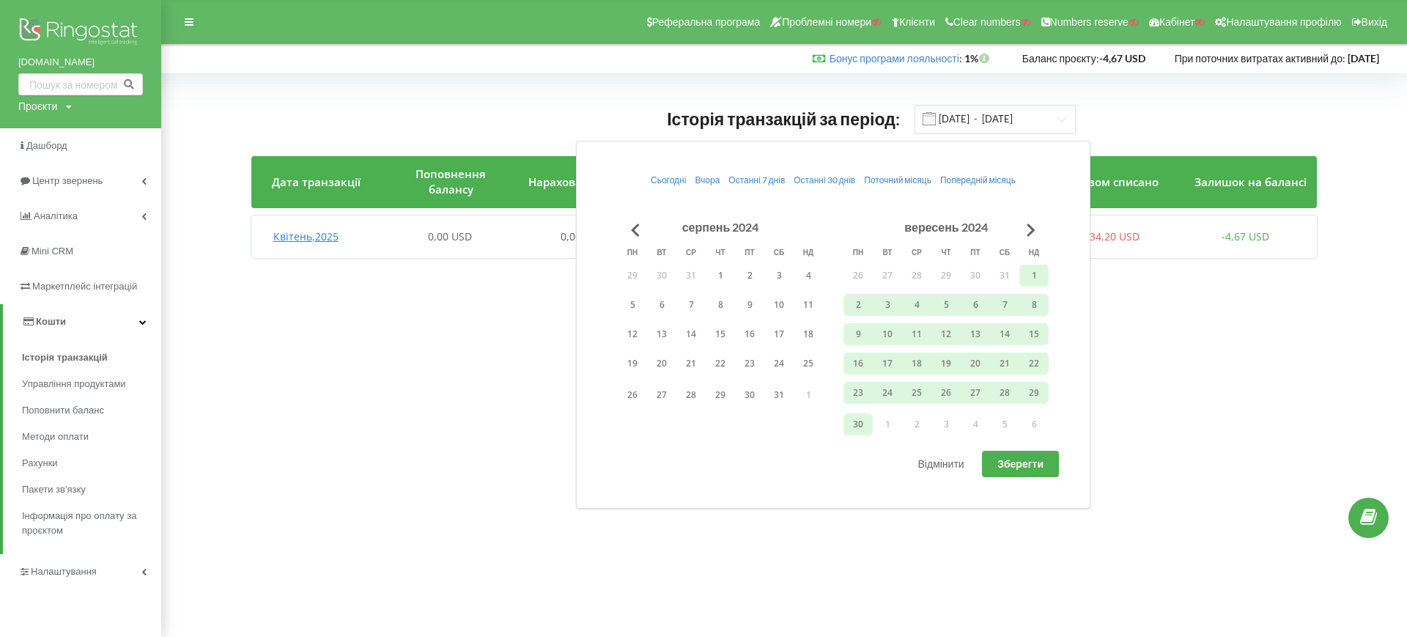
click at [1042, 460] on span "Зберегти" at bounding box center [1021, 463] width 46 height 12
type input "01.09.2024 - 22.09.2025"
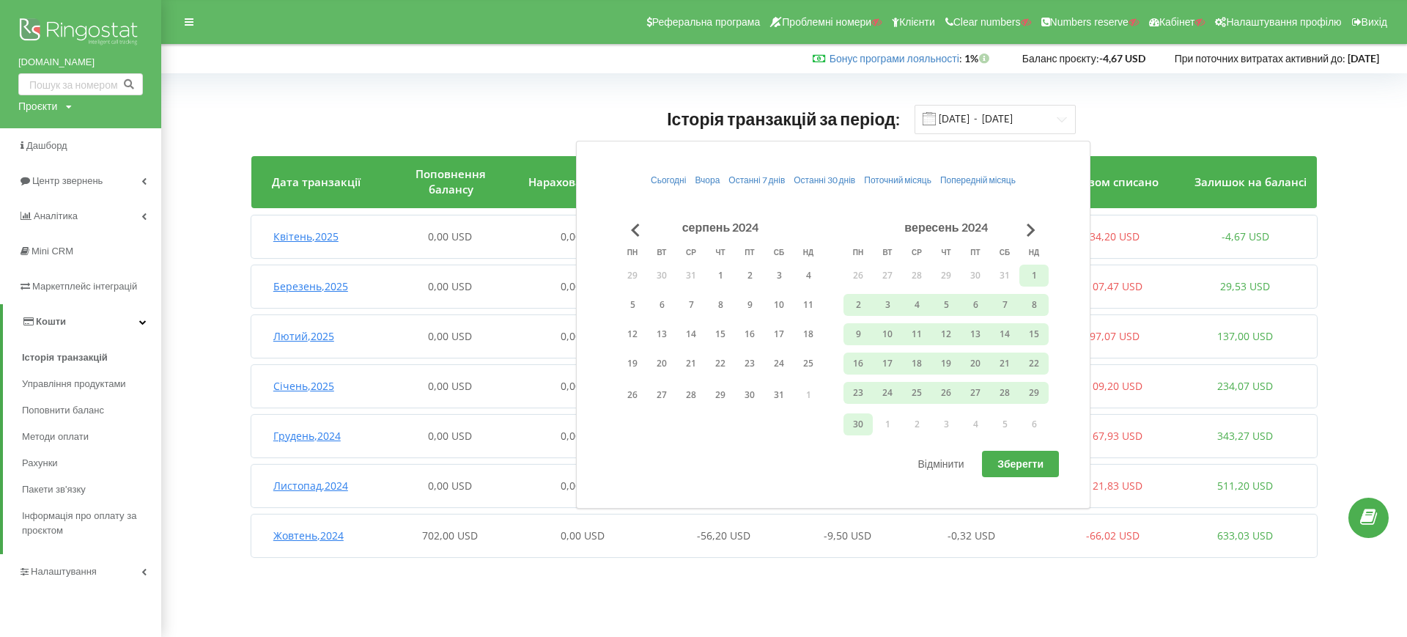
click at [610, 93] on div "Історія транзакцій за період: 01.09.2024 - 22.09.2025 Дата транзакції Поповненн…" at bounding box center [784, 334] width 1215 height 491
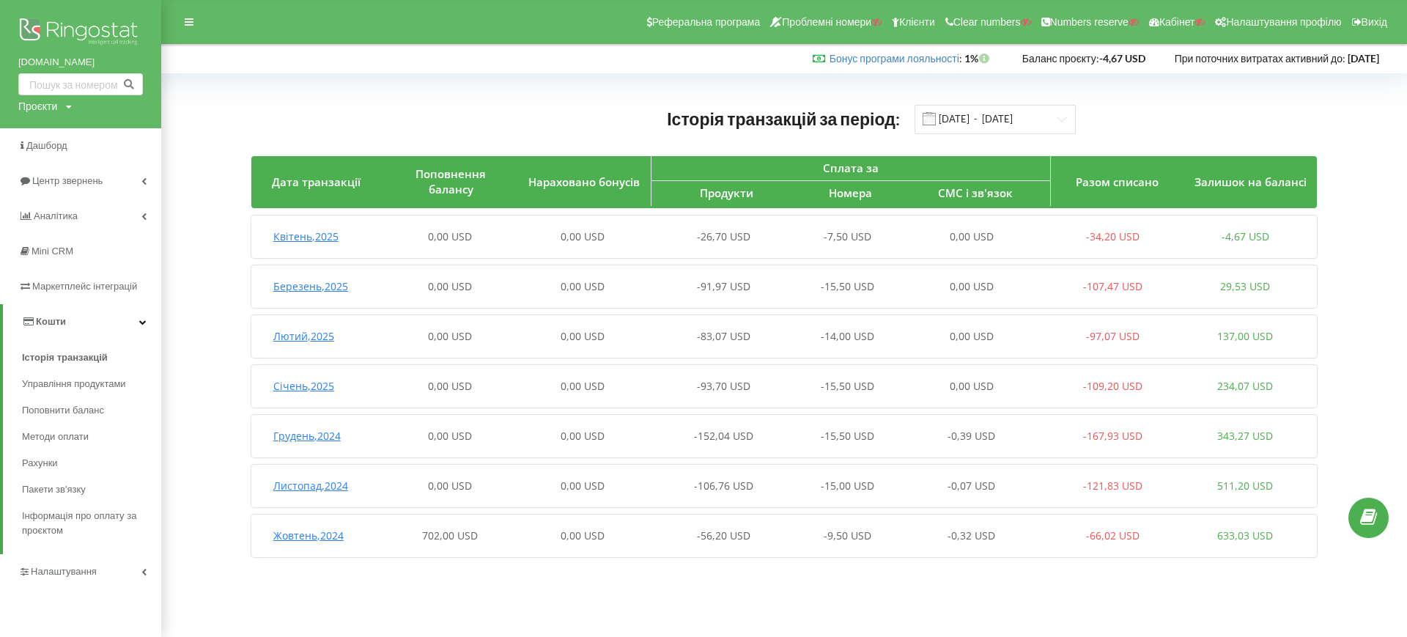
click at [509, 273] on div "Березень , 2025 0,00 USD 0,00 USD -91,97 USD -15,50 USD 0,00 USD -107,47 USD 29…" at bounding box center [781, 286] width 1061 height 35
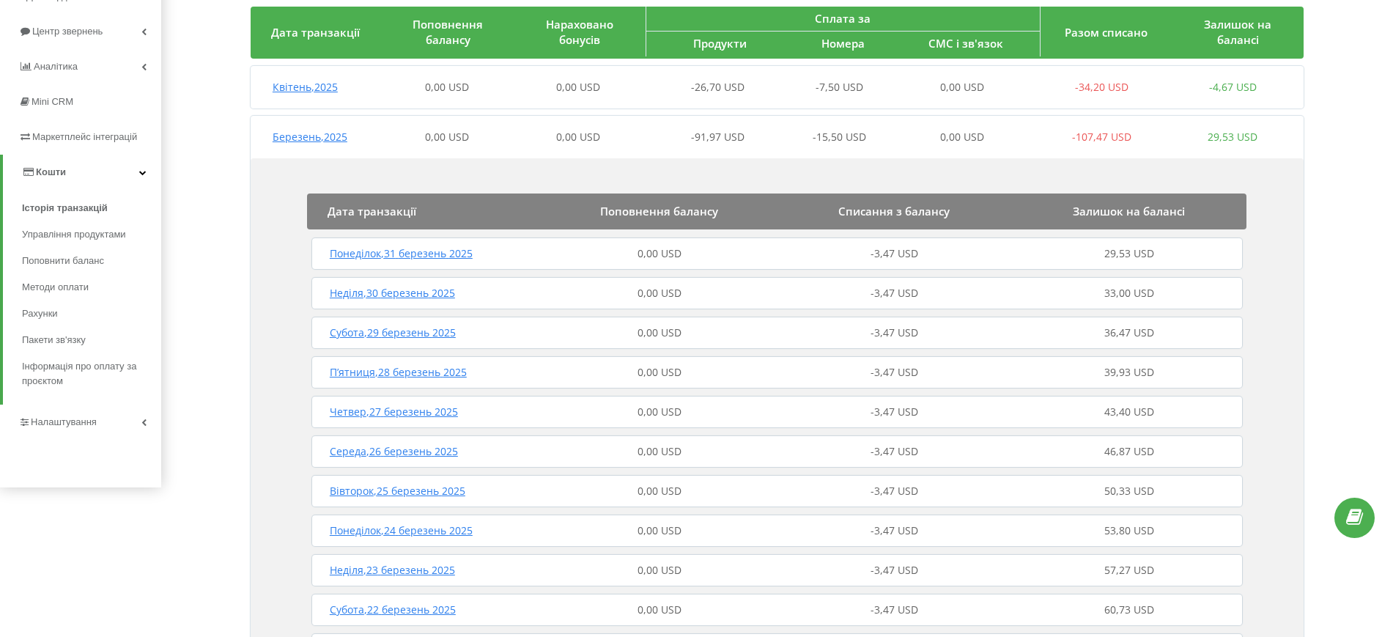
scroll to position [183, 0]
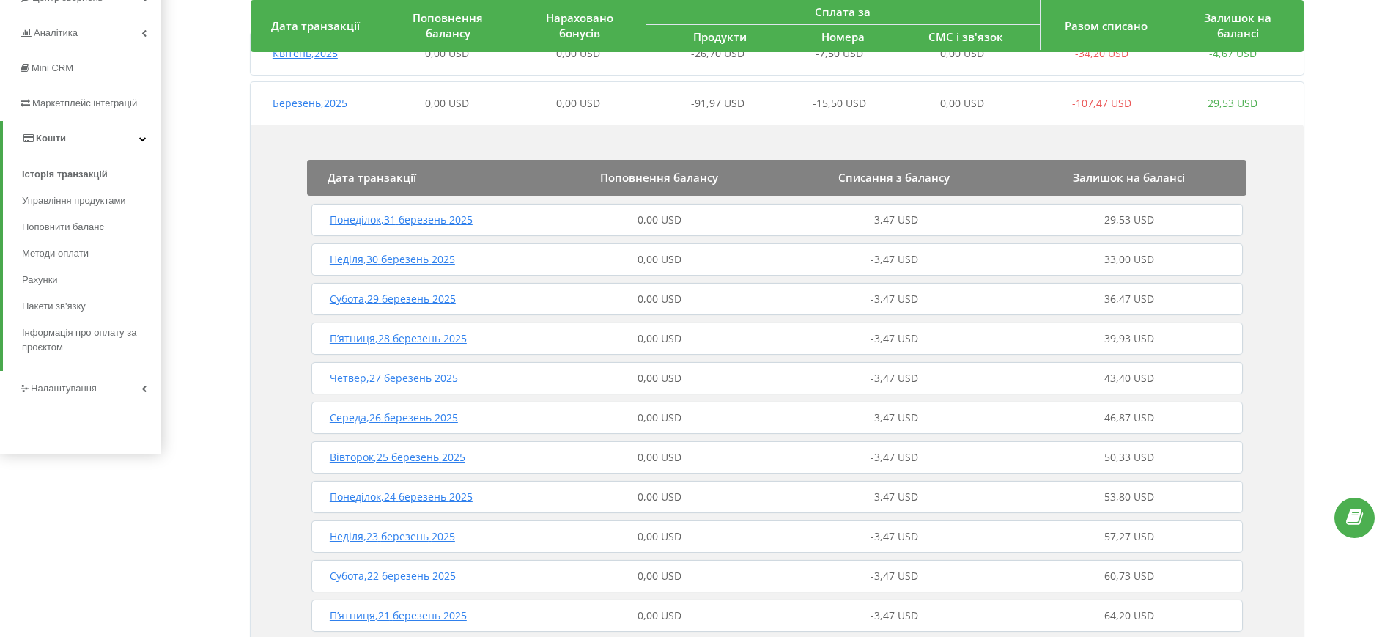
click at [587, 221] on div "0,00 USD" at bounding box center [659, 220] width 235 height 15
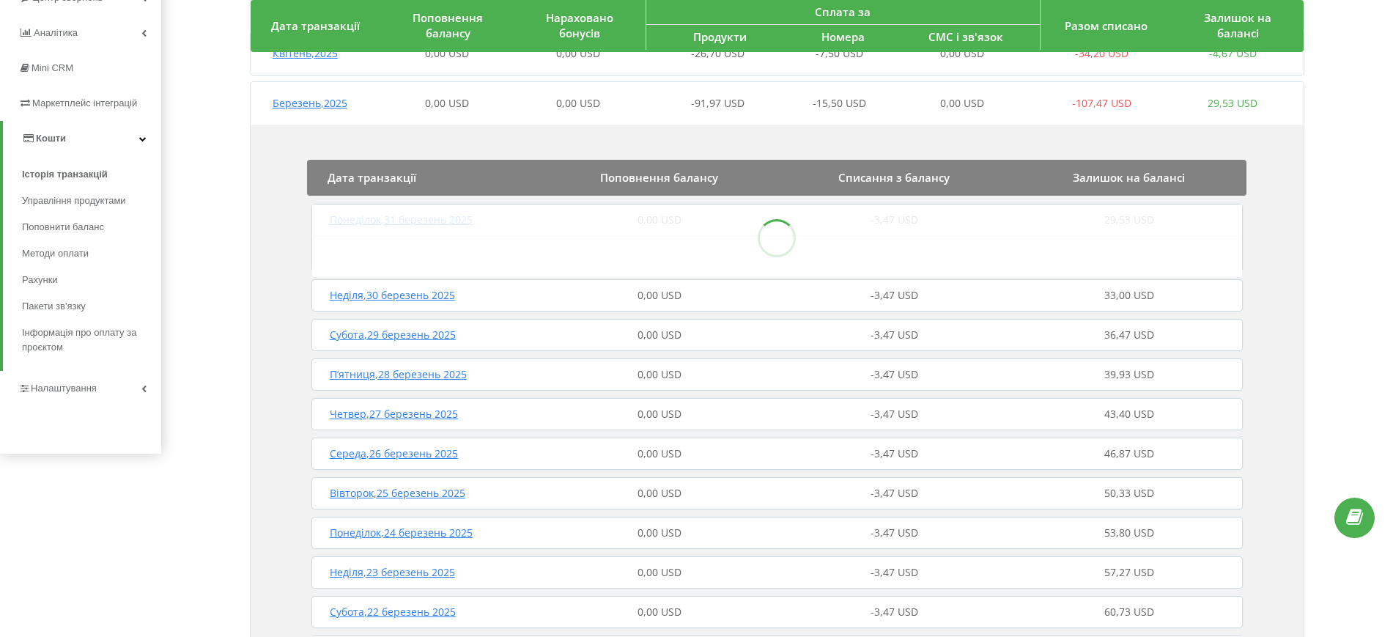
click at [575, 279] on div "Неділя , 30 березень 2025 0,00 USD -3,47 USD 33,00 USD" at bounding box center [777, 295] width 939 height 35
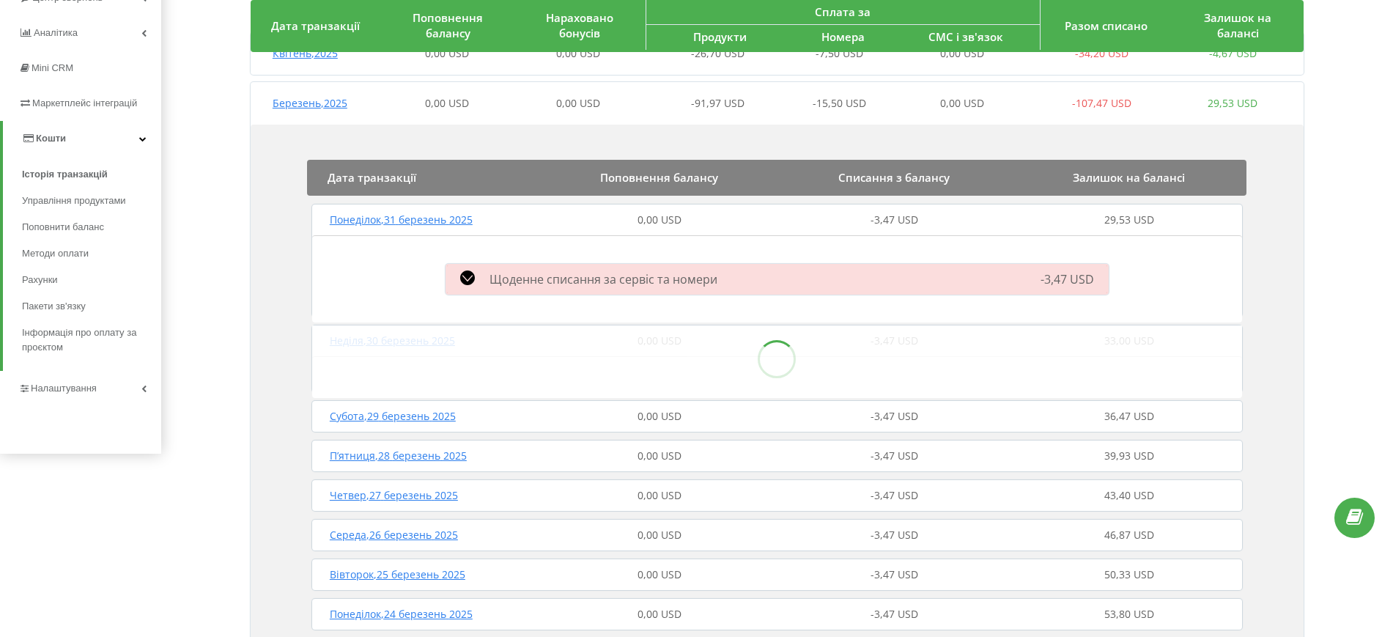
click at [443, 106] on span "0,00 USD" at bounding box center [447, 103] width 44 height 14
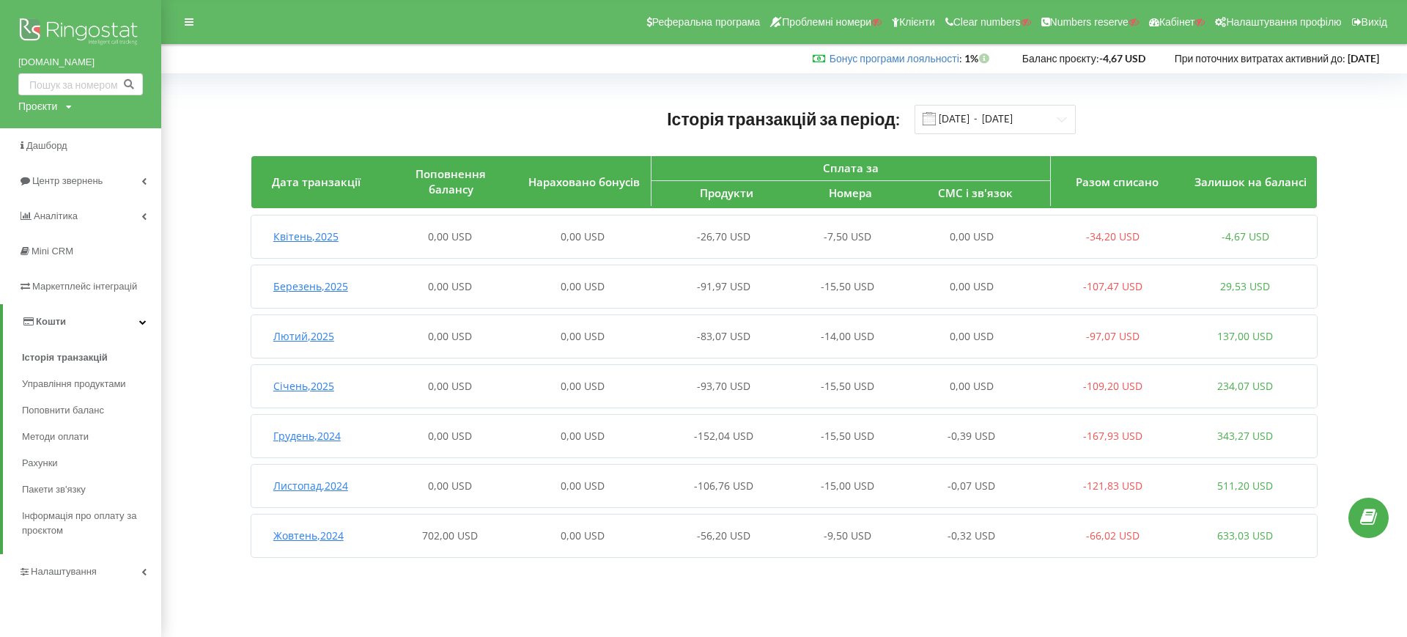
click at [935, 122] on span at bounding box center [929, 118] width 13 height 13
drag, startPoint x: 968, startPoint y: 109, endPoint x: 962, endPoint y: 93, distance: 17.2
click at [966, 110] on div "Історія транзакцій за період: 01.09.2024 - 22.09.2025 Дата транзакції Поповненн…" at bounding box center [784, 334] width 1215 height 491
click at [981, 110] on input "01.09.2024 - 22.09.2025" at bounding box center [995, 119] width 161 height 29
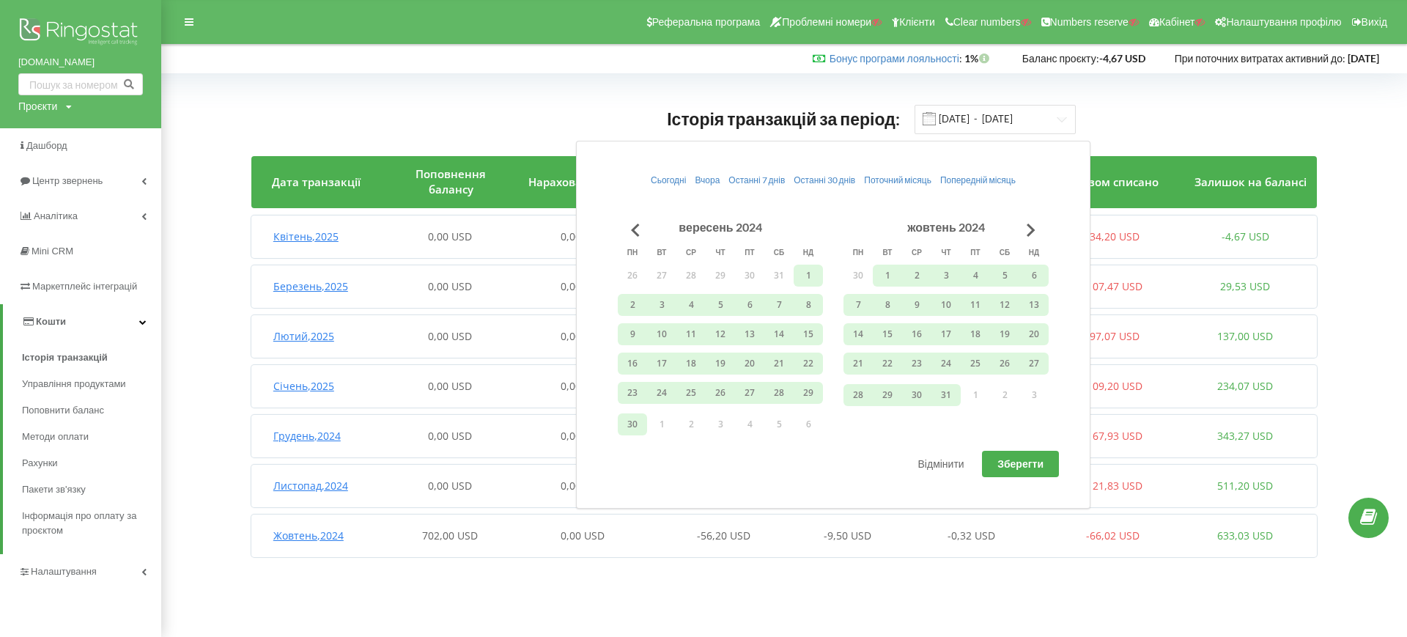
click at [1146, 119] on div "Історія транзакцій за період: 01.09.2024 - 22.09.2025" at bounding box center [784, 119] width 1066 height 30
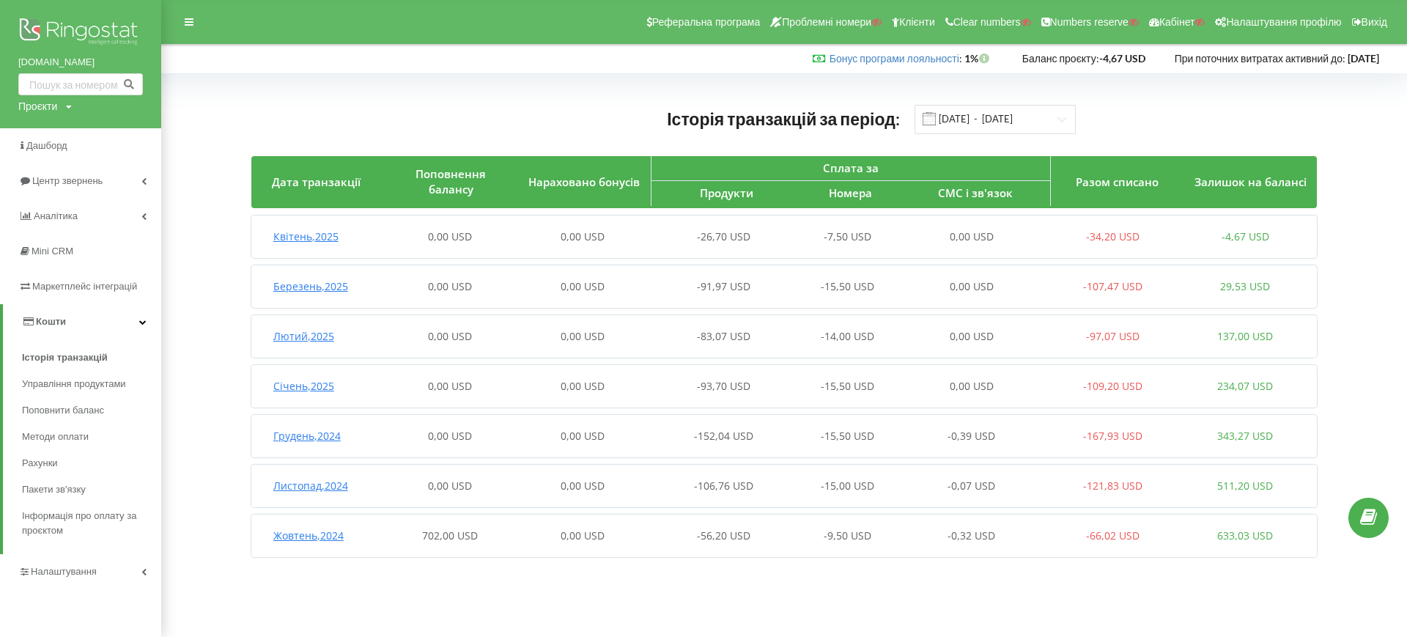
click at [516, 540] on div "0,00 USD" at bounding box center [582, 535] width 133 height 15
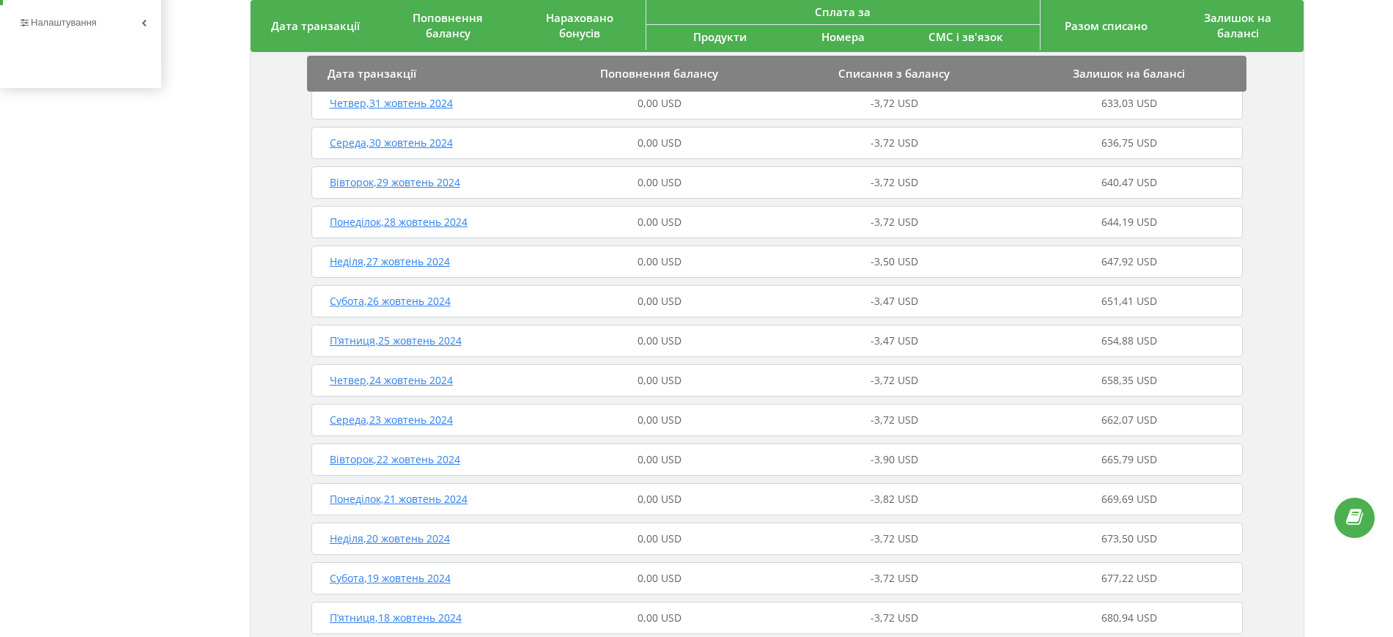
scroll to position [550, 0]
click at [725, 379] on div "0,00 USD" at bounding box center [659, 379] width 235 height 15
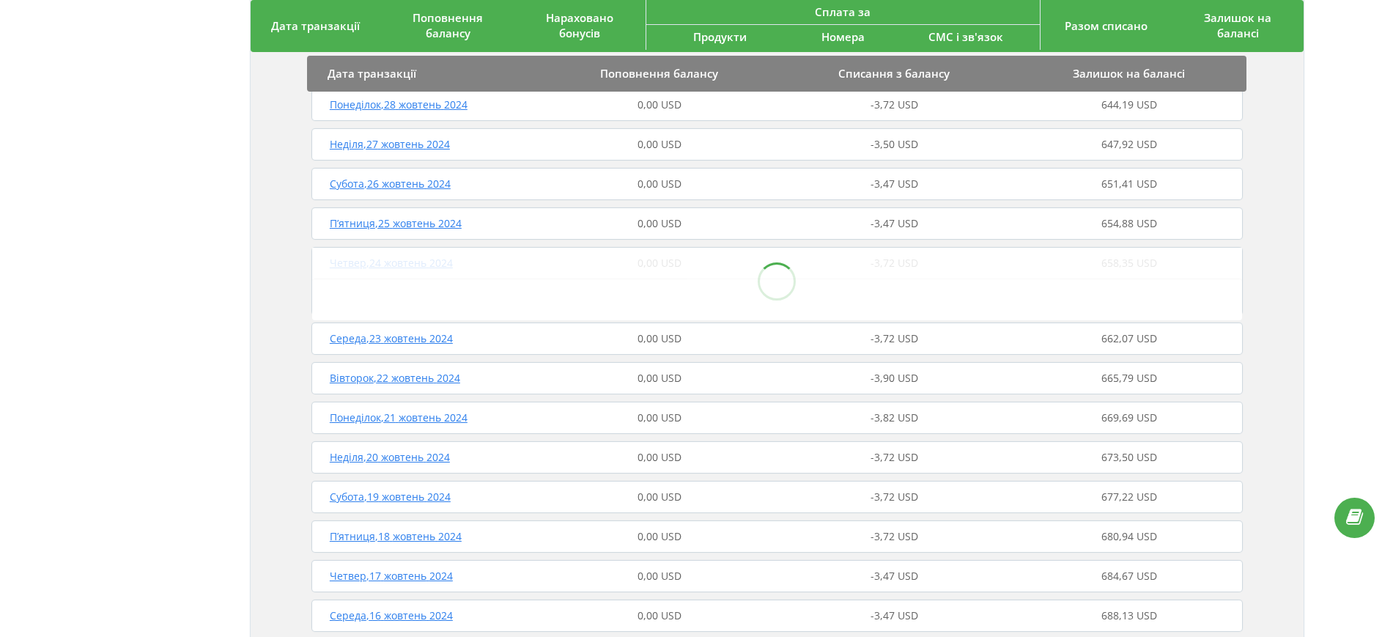
scroll to position [825, 0]
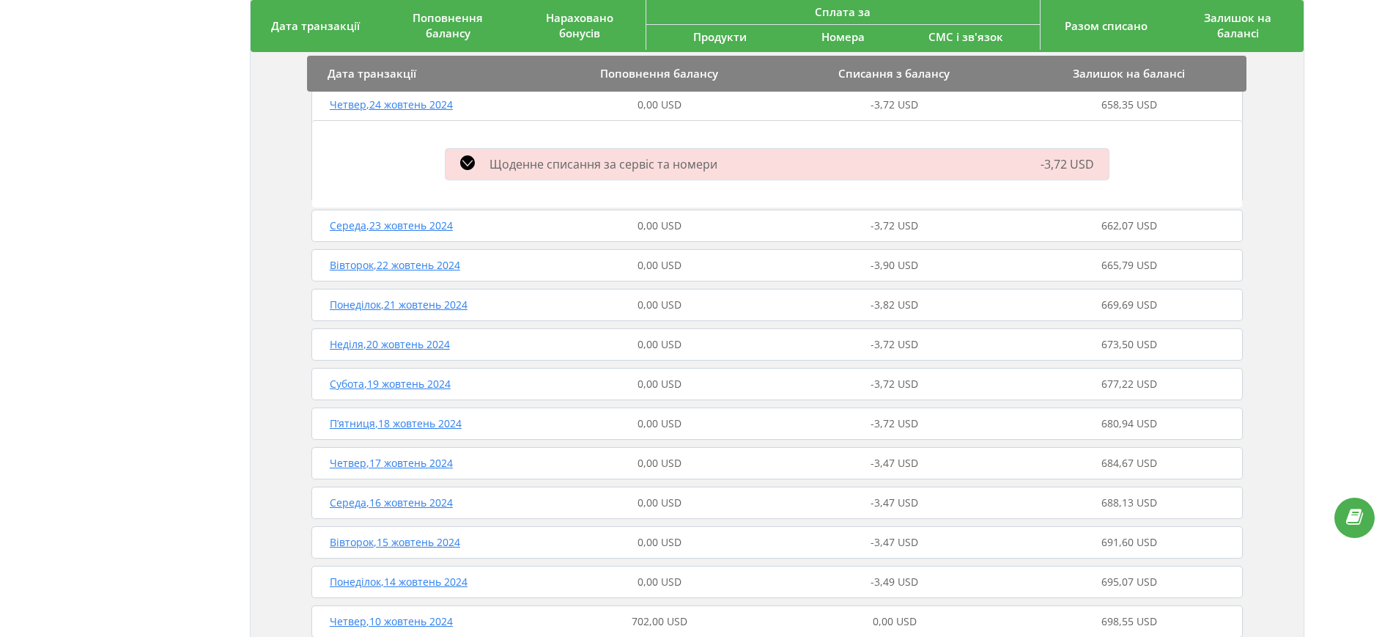
click at [773, 259] on div "0,00 USD" at bounding box center [659, 265] width 235 height 15
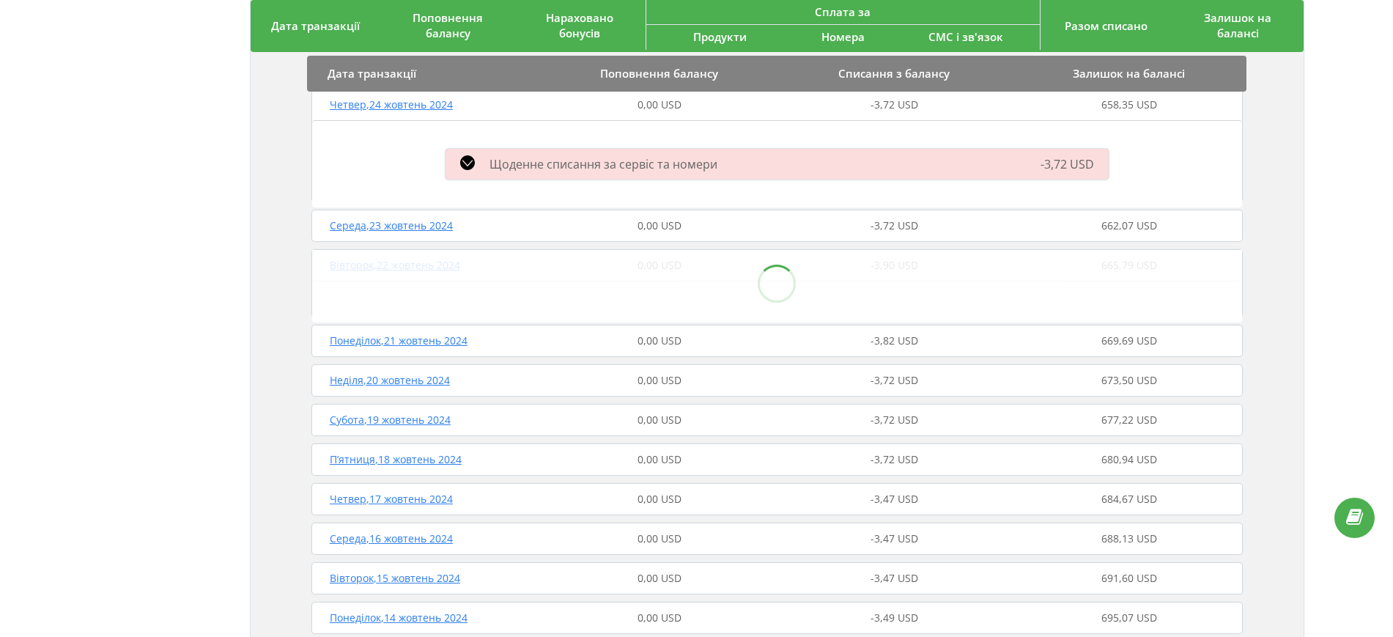
click at [760, 232] on div "0,00 USD" at bounding box center [659, 225] width 235 height 15
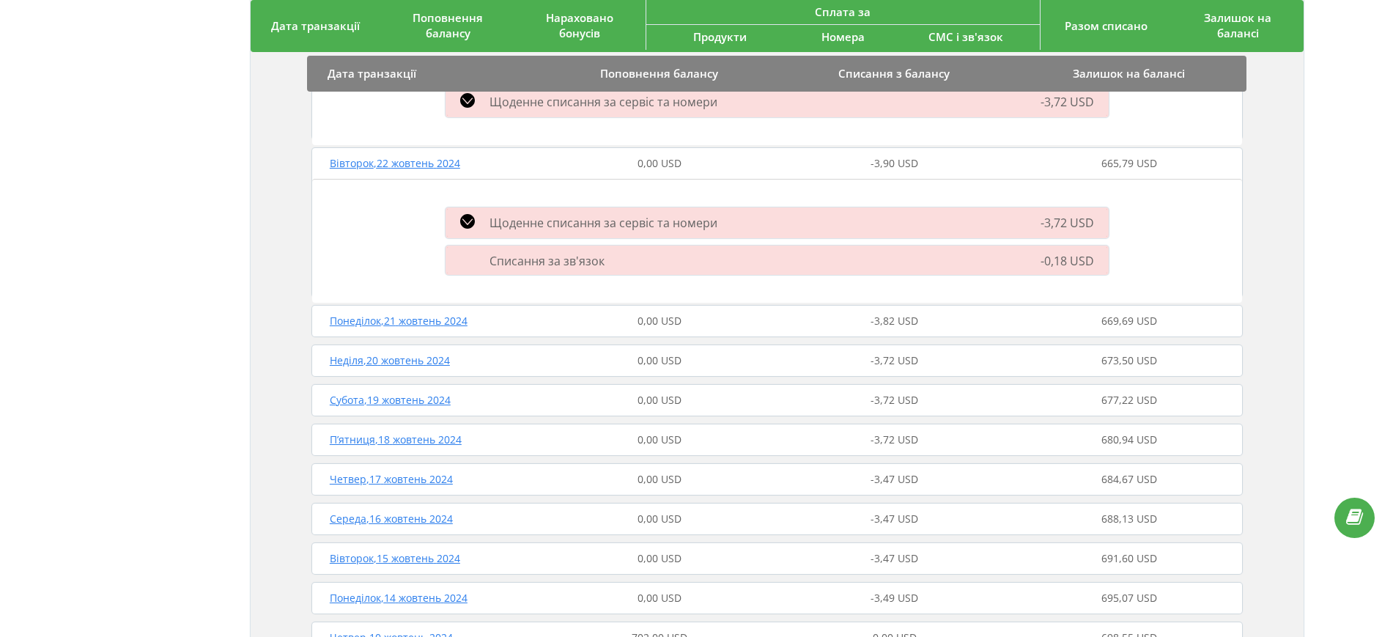
click at [725, 309] on div "Понеділок , 21 жовтень 2024 0,00 USD -3,82 USD 669,69 USD" at bounding box center [777, 320] width 939 height 35
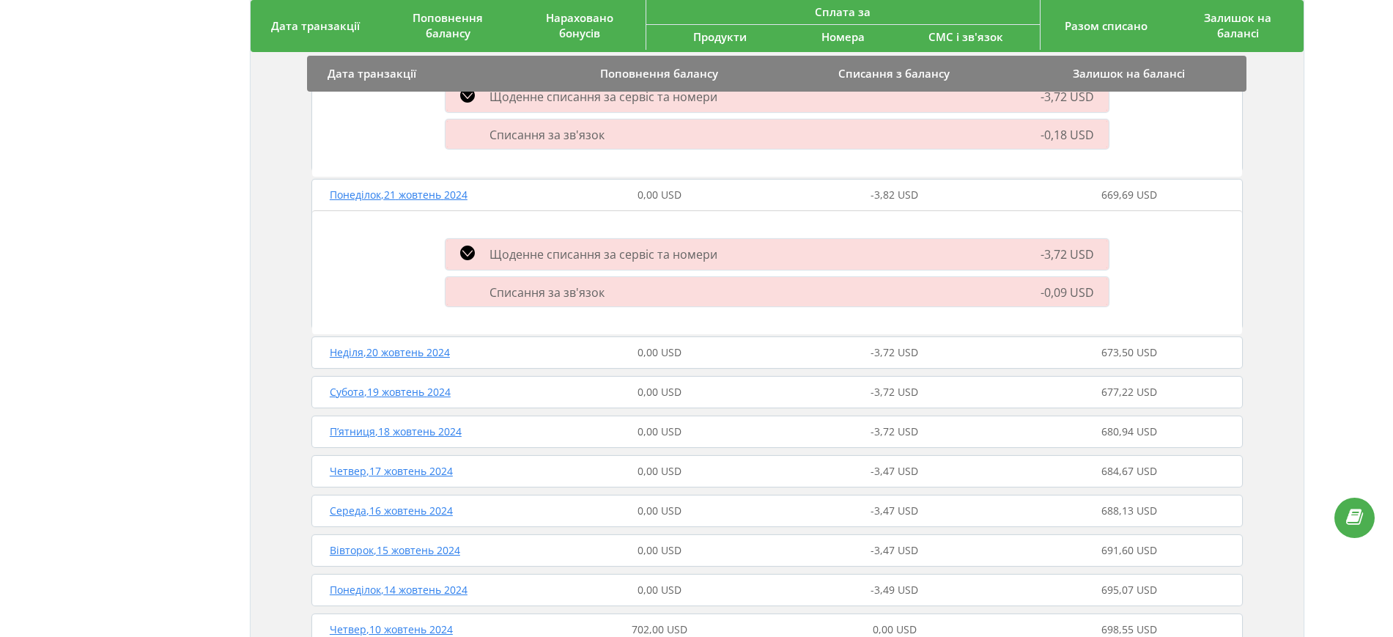
scroll to position [1249, 0]
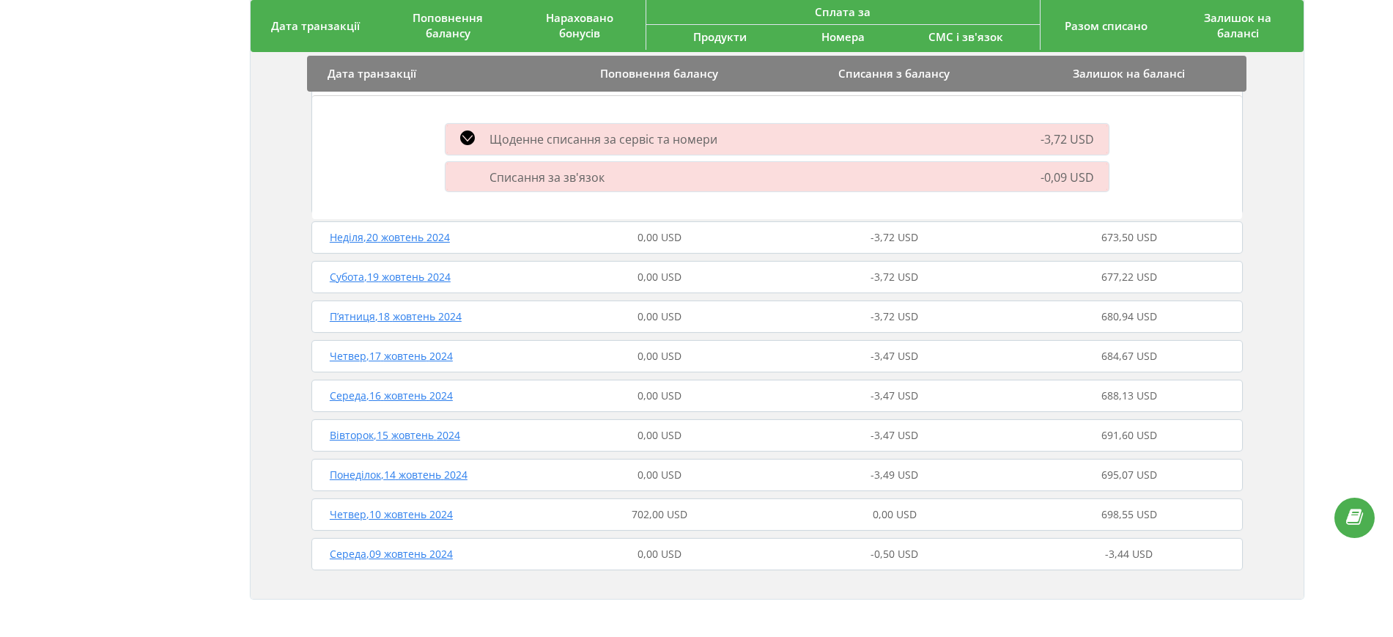
click at [613, 504] on div "Четвер , 10 жовтень 2024 702,00 USD 0,00 USD 698,55 USD" at bounding box center [777, 514] width 939 height 35
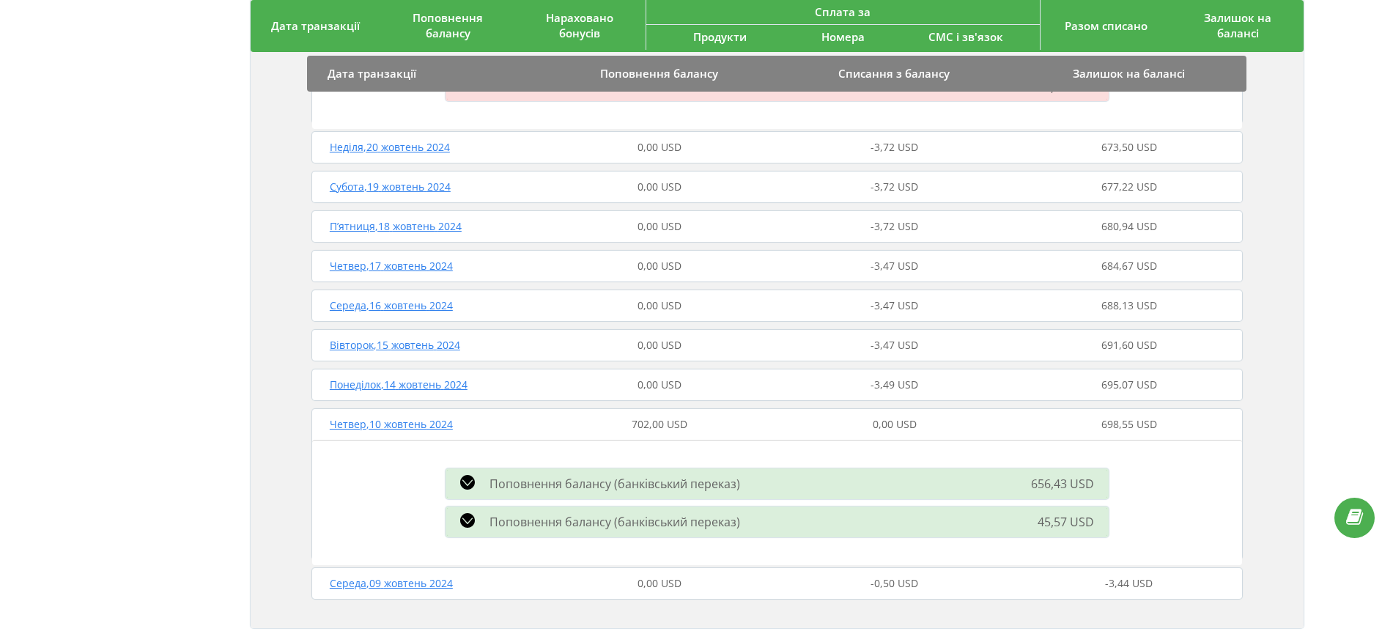
scroll to position [1368, 0]
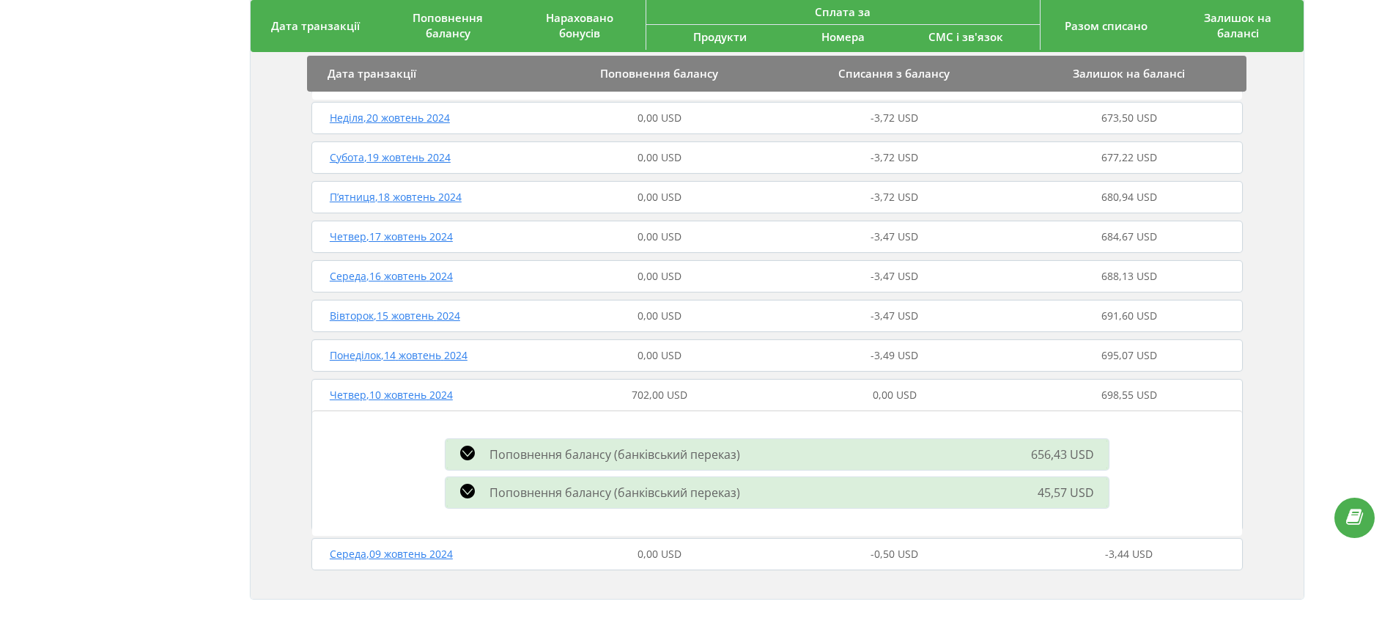
click at [1017, 493] on div "45,57 USD" at bounding box center [1011, 493] width 213 height 18
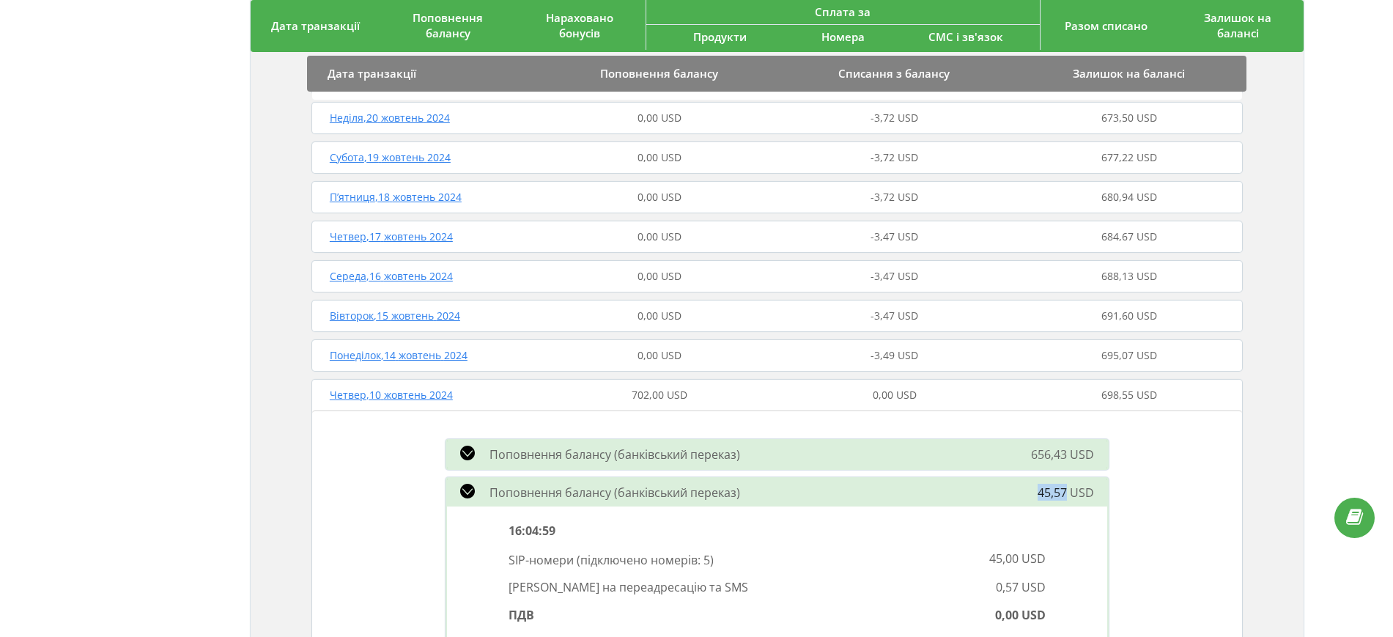
drag, startPoint x: 1034, startPoint y: 490, endPoint x: 1067, endPoint y: 490, distance: 33.7
click at [1067, 490] on div "45,57 USD" at bounding box center [1011, 493] width 213 height 18
copy span "45,57"
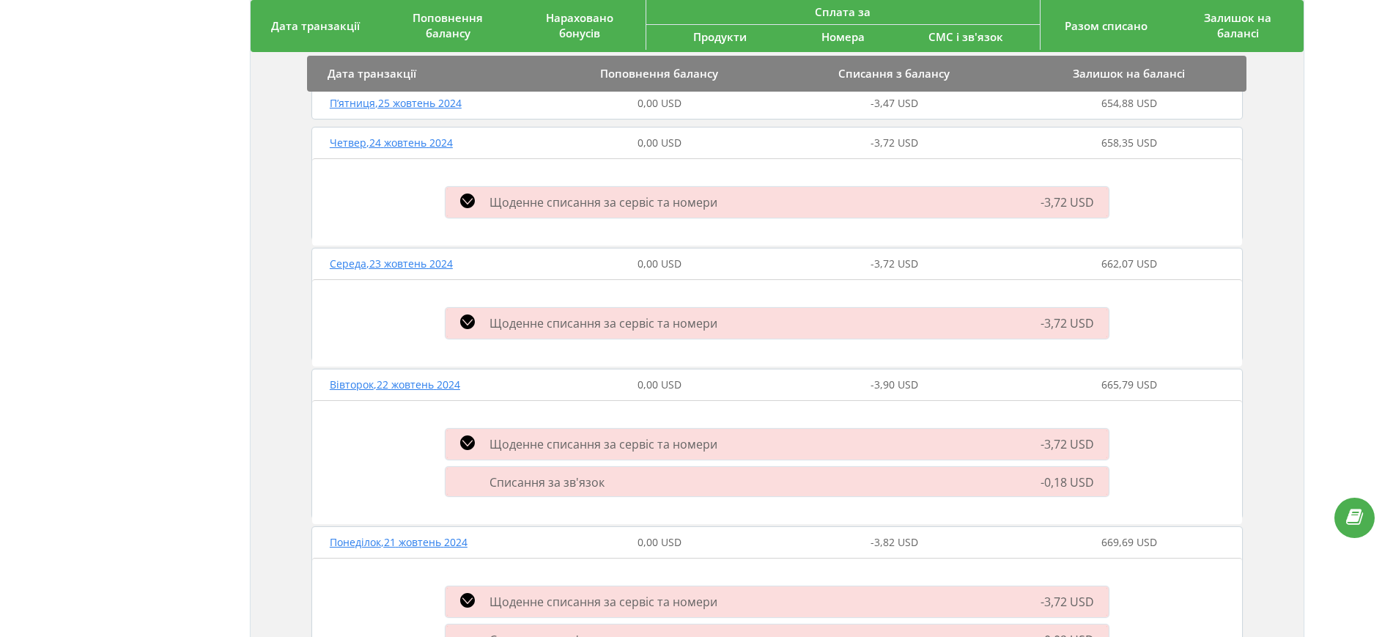
scroll to position [819, 0]
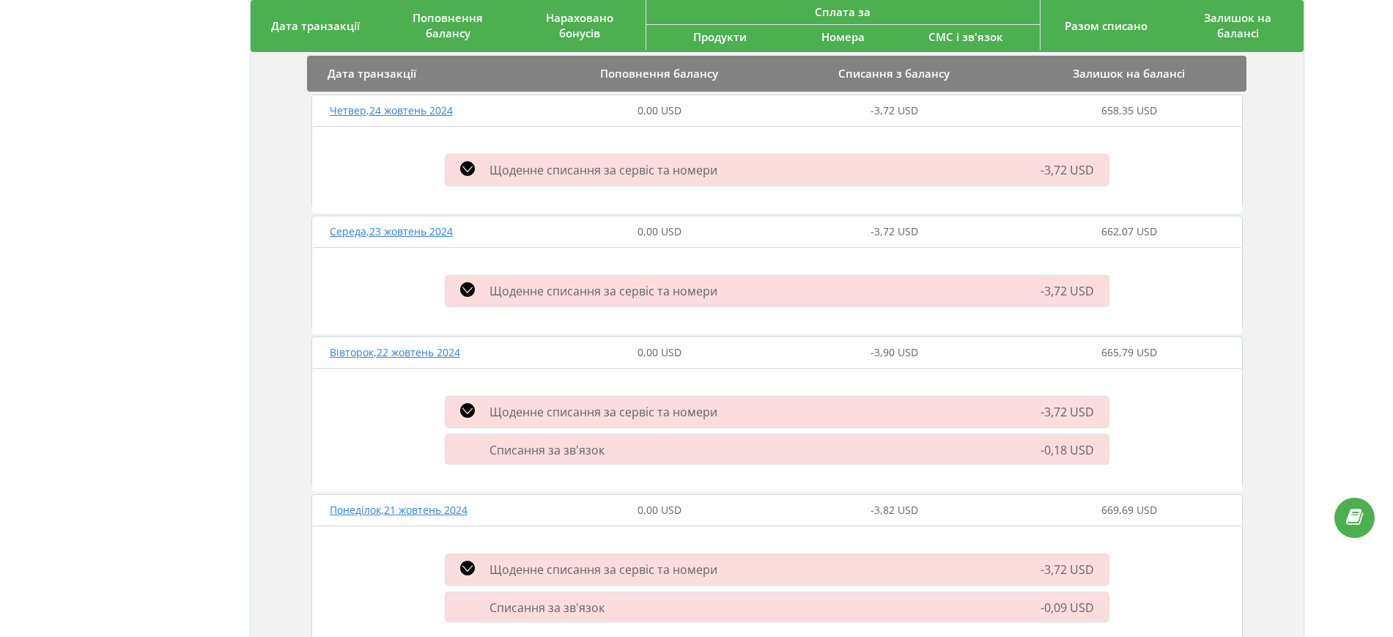
click at [620, 287] on span "Щоденне списання за сервіс та номери" at bounding box center [604, 291] width 228 height 16
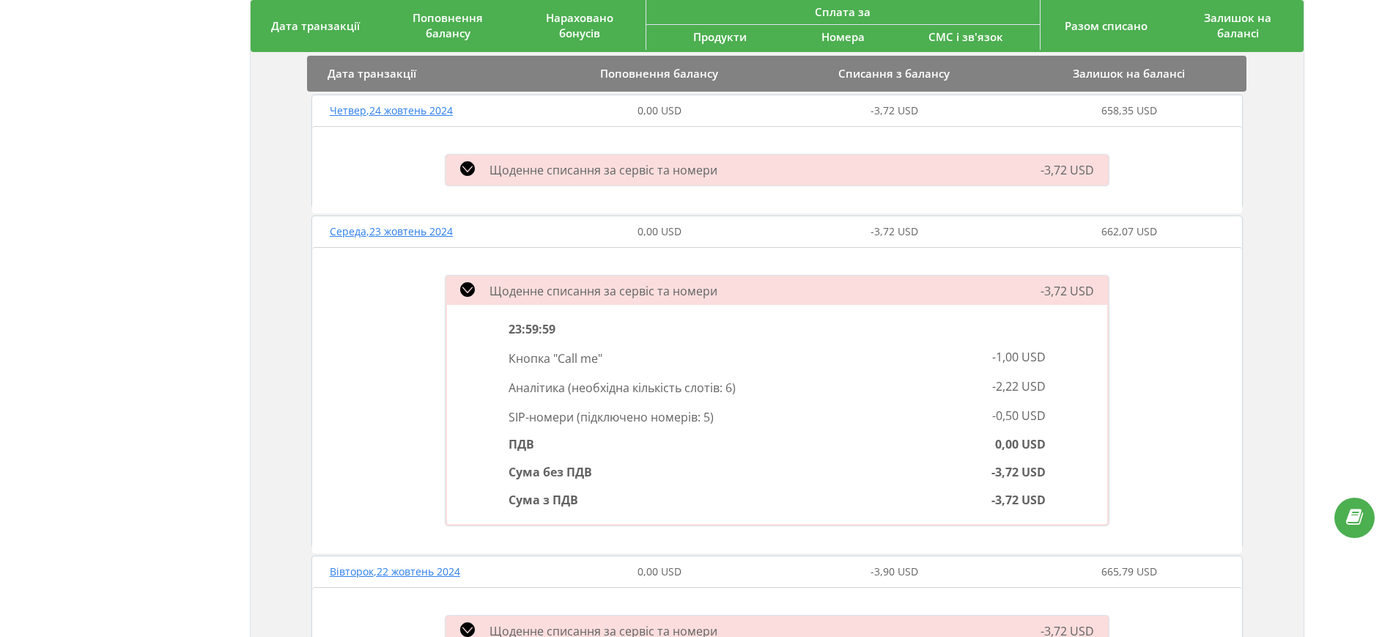
click at [621, 287] on span "Щоденне списання за сервіс та номери" at bounding box center [604, 291] width 228 height 16
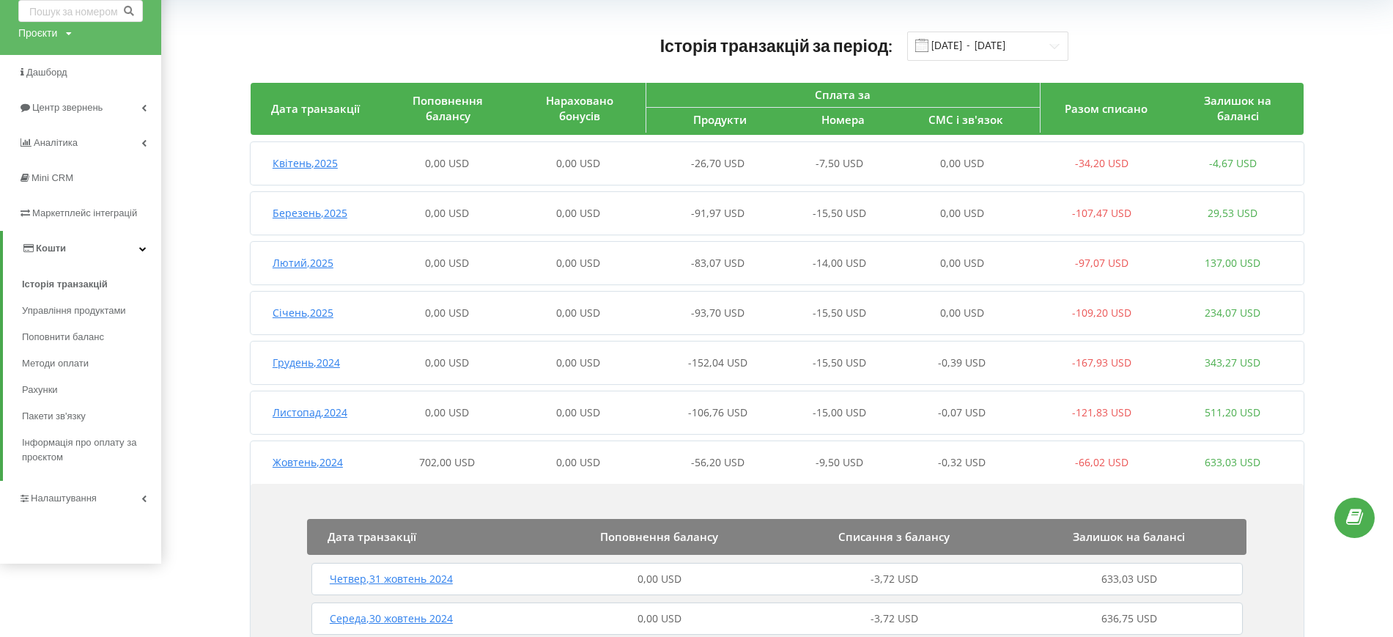
scroll to position [0, 0]
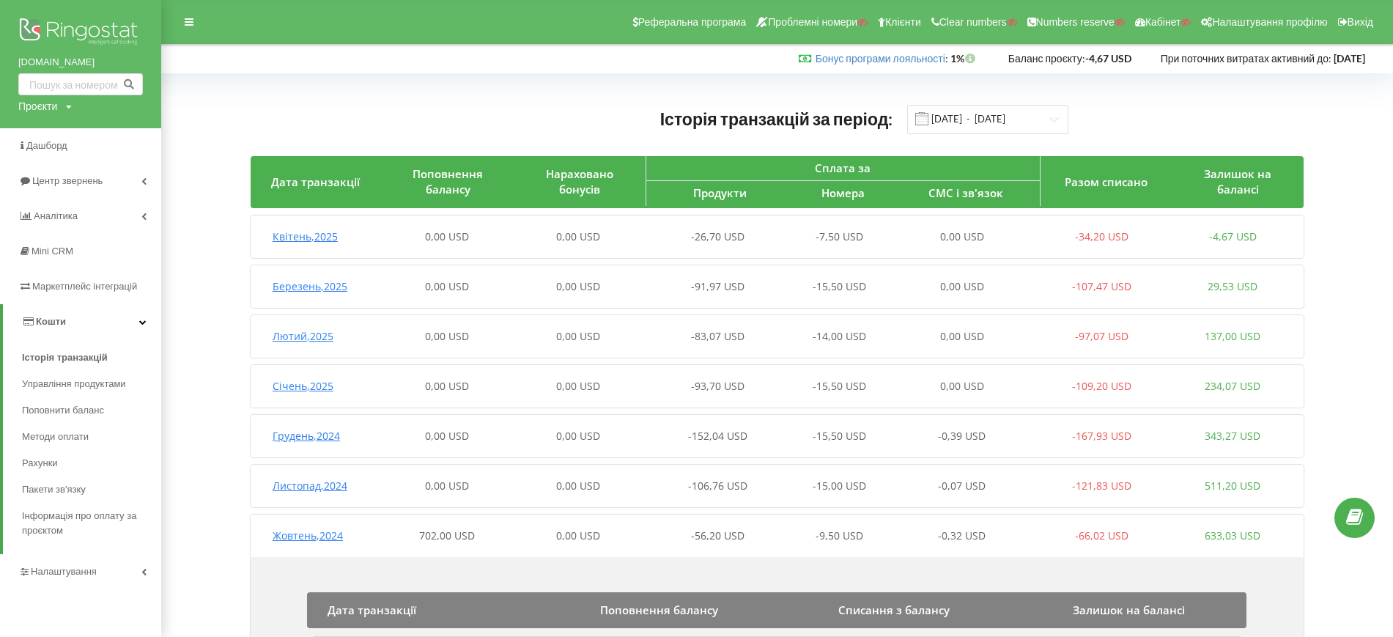
click at [496, 241] on div "0,00 USD" at bounding box center [447, 236] width 131 height 15
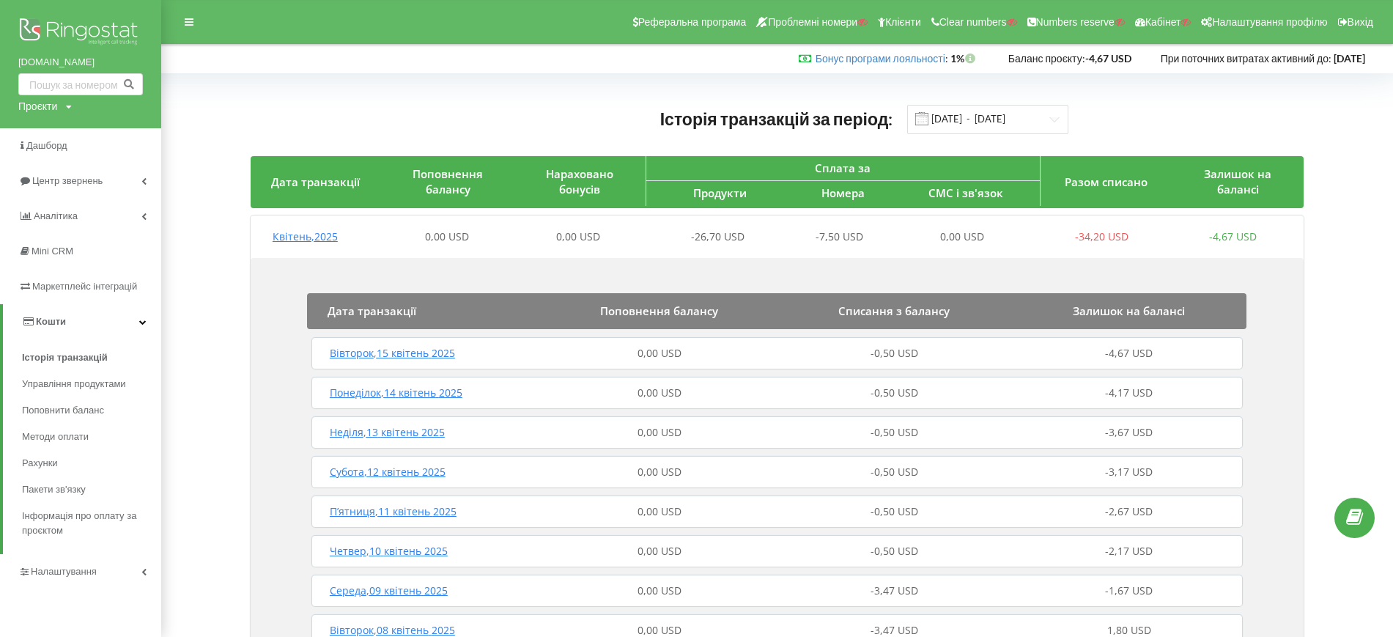
click at [556, 345] on div "Вівторок , 15 квітень 2025 0,00 USD -0,50 USD -4,67 USD" at bounding box center [777, 353] width 939 height 35
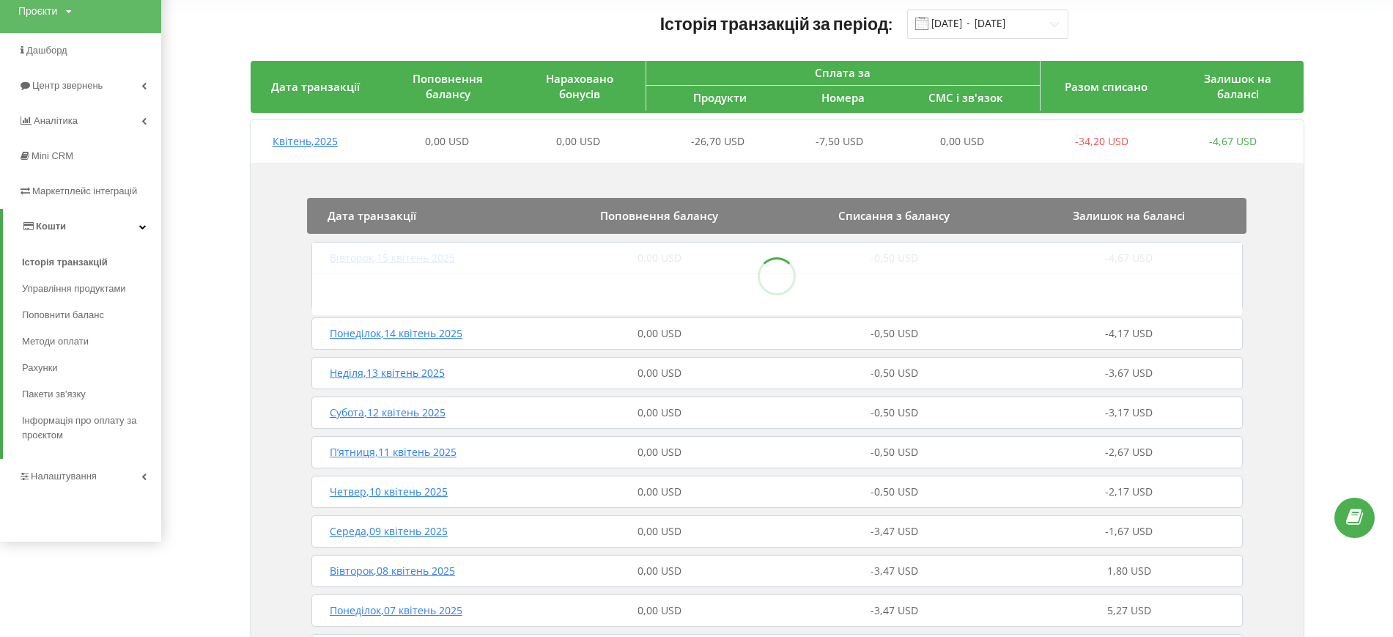
scroll to position [92, 0]
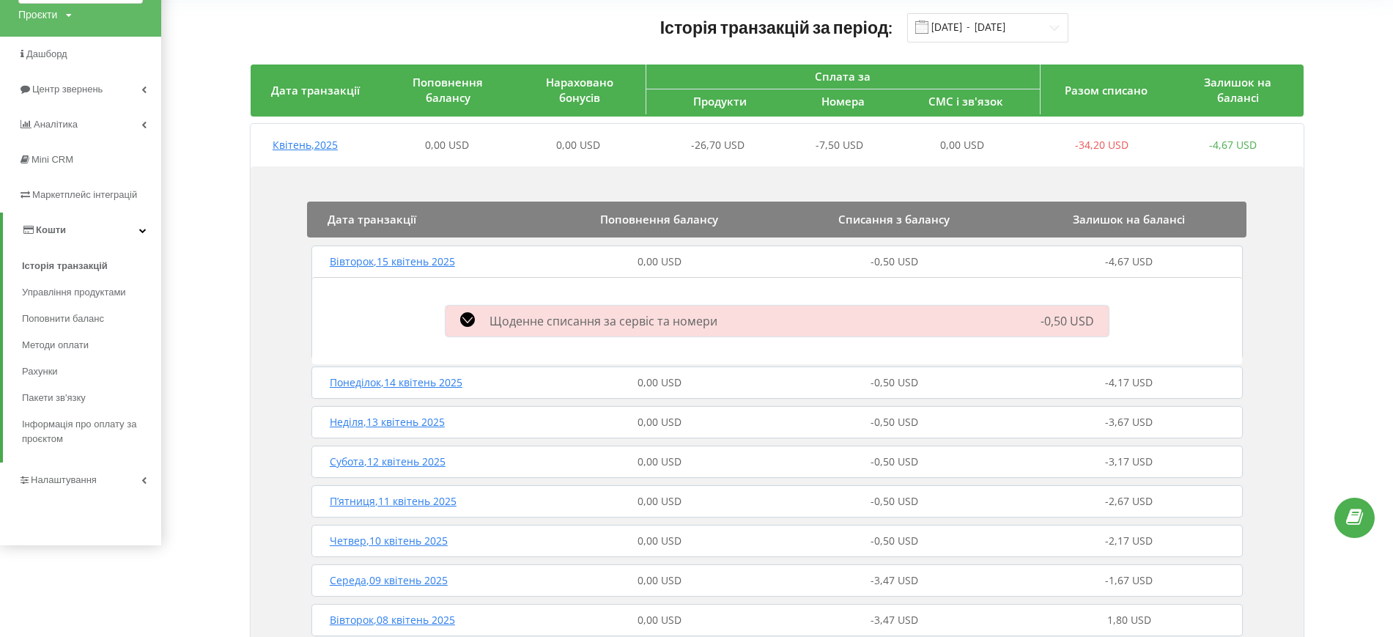
click at [571, 321] on span "Щоденне списання за сервіс та номери" at bounding box center [604, 321] width 228 height 16
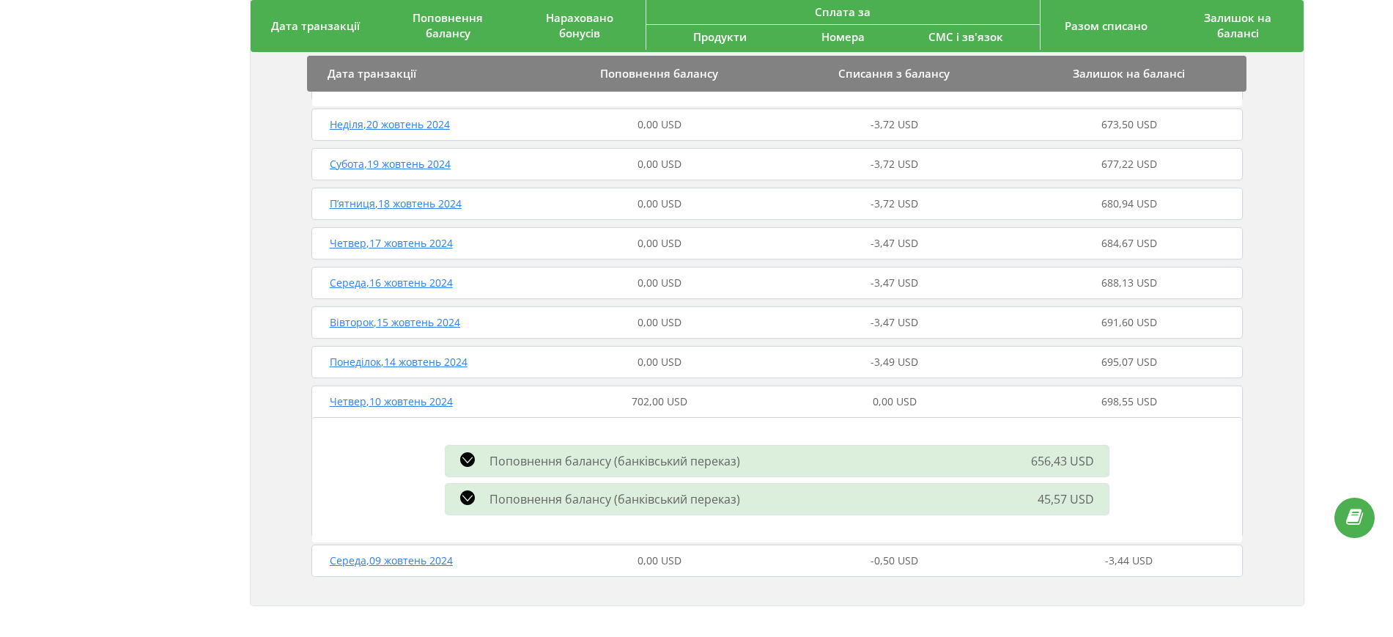
scroll to position [2305, 0]
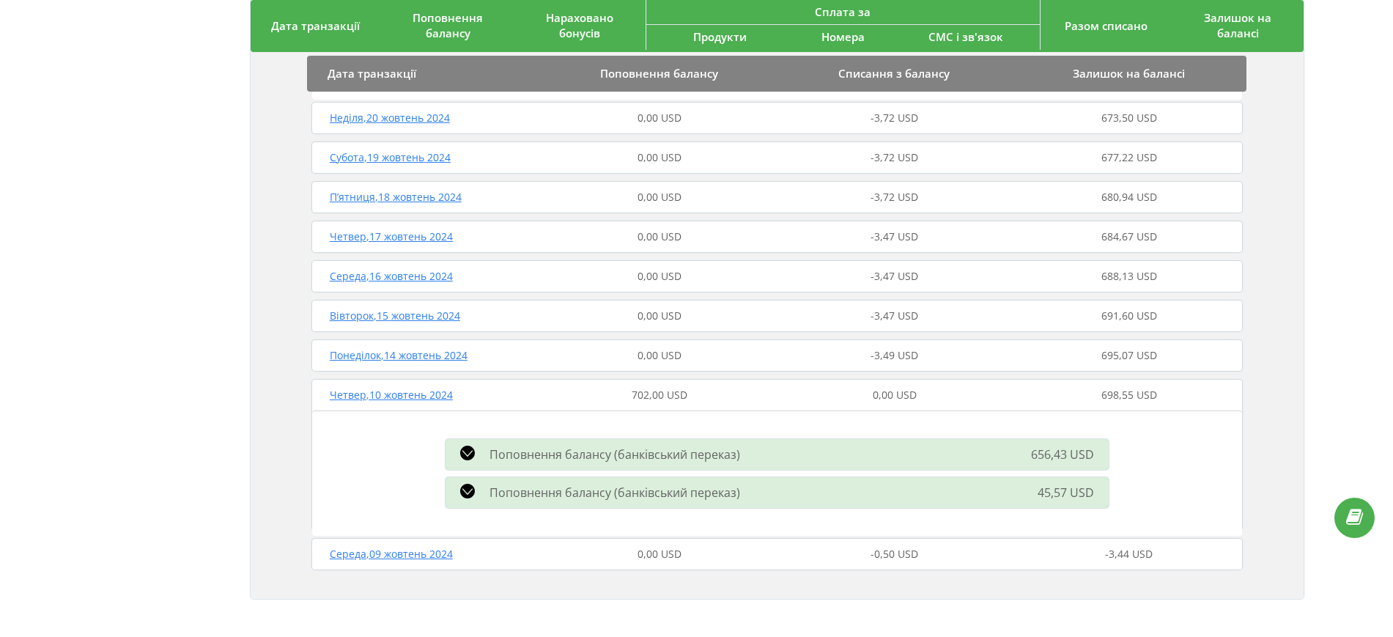
click at [517, 388] on div "Четвер , 10 жовтень 2024" at bounding box center [425, 395] width 235 height 15
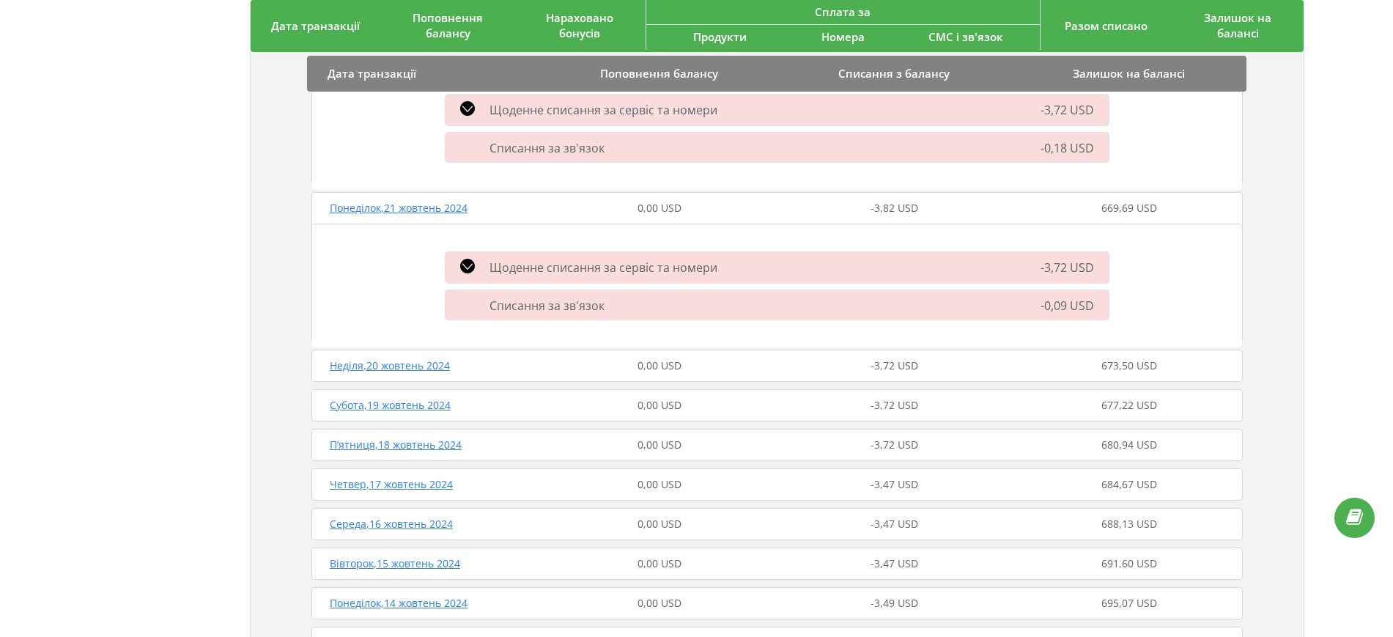
scroll to position [2186, 0]
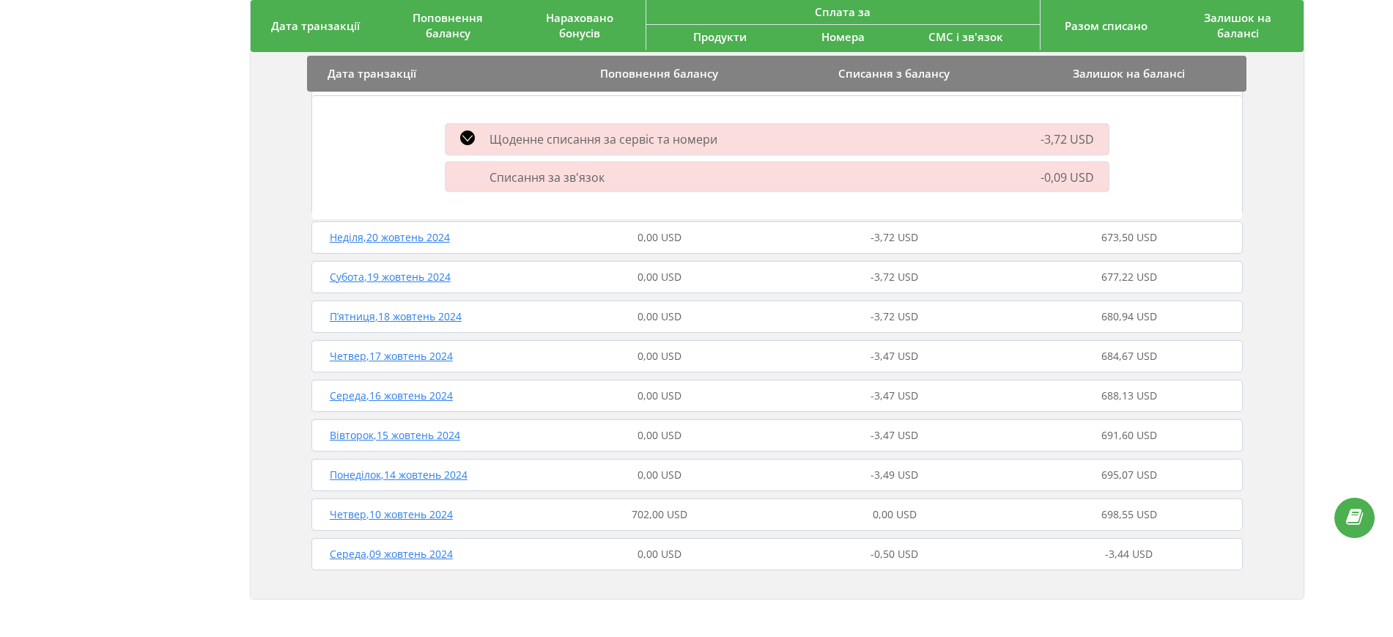
click at [534, 512] on div "Четвер , 10 жовтень 2024" at bounding box center [425, 514] width 235 height 15
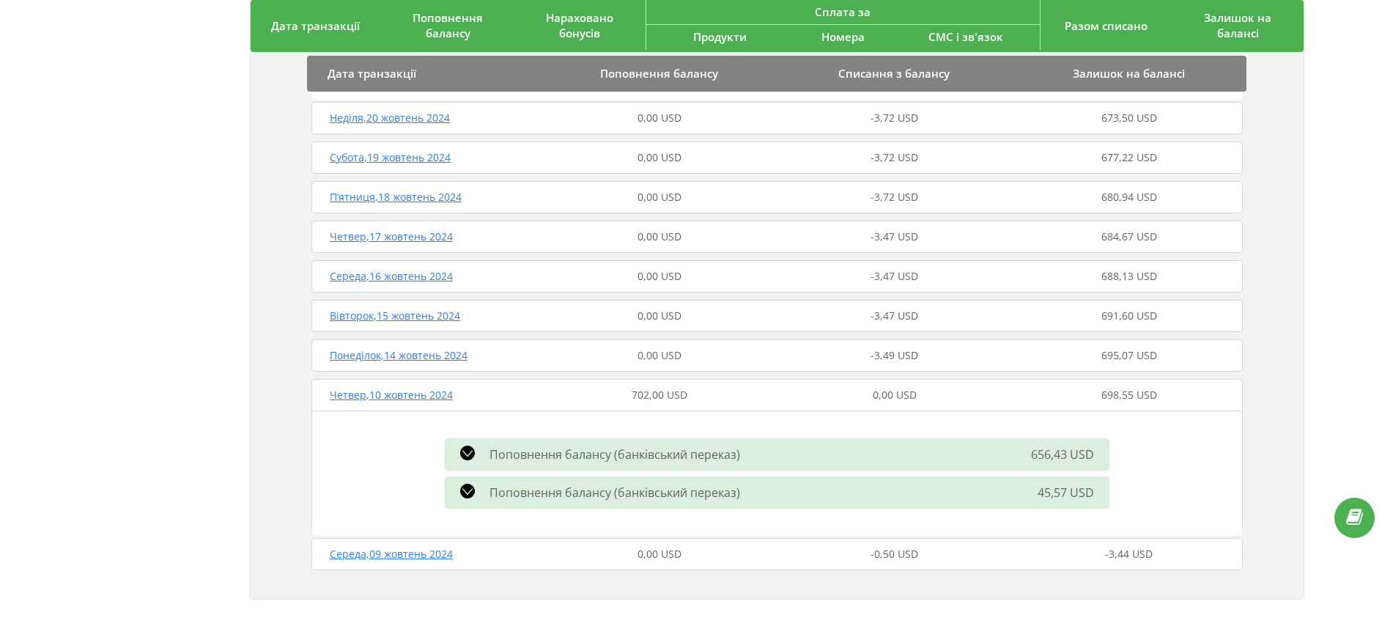
click at [542, 446] on span "Поповнення балансу (банківський переказ)" at bounding box center [615, 454] width 251 height 16
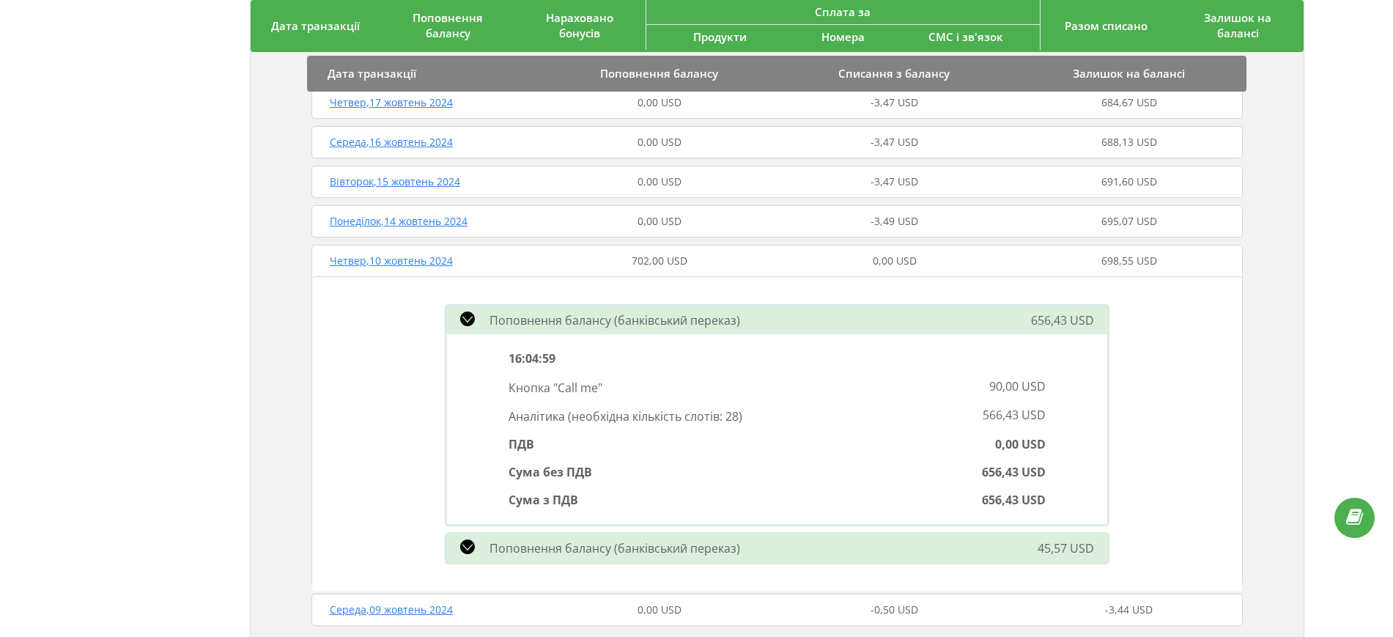
scroll to position [2397, 0]
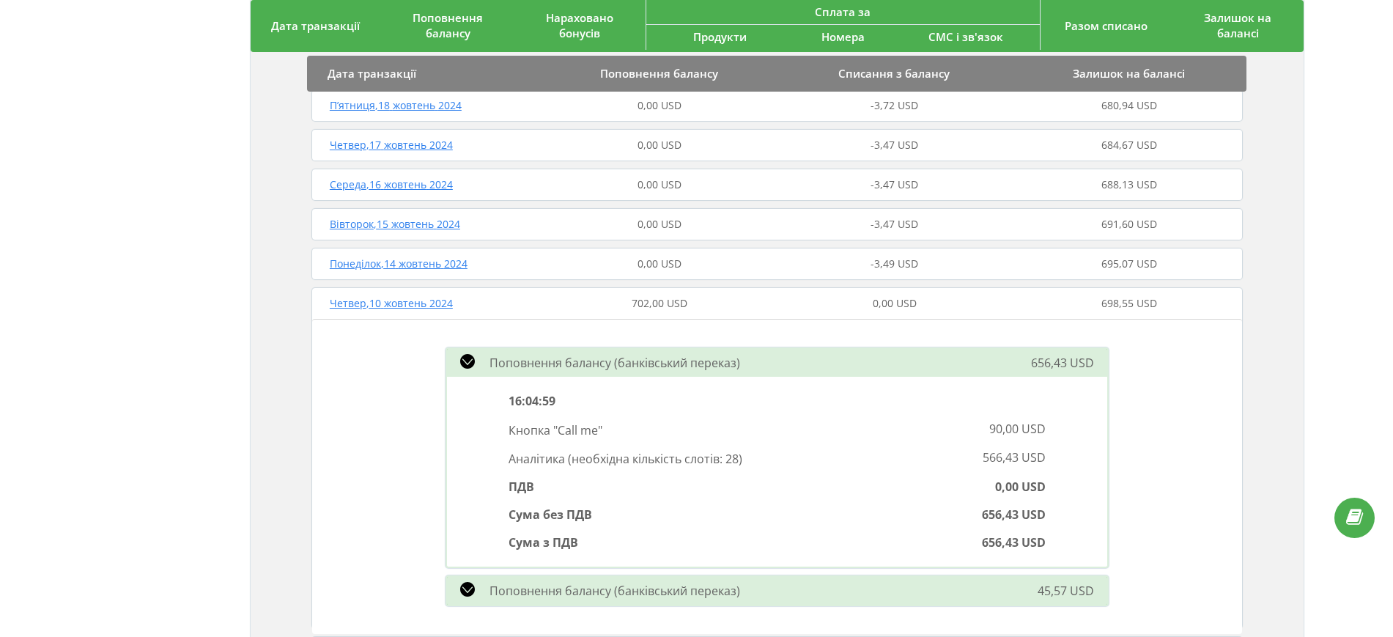
click at [491, 268] on div "Понеділок , 14 жовтень 2024" at bounding box center [425, 264] width 235 height 15
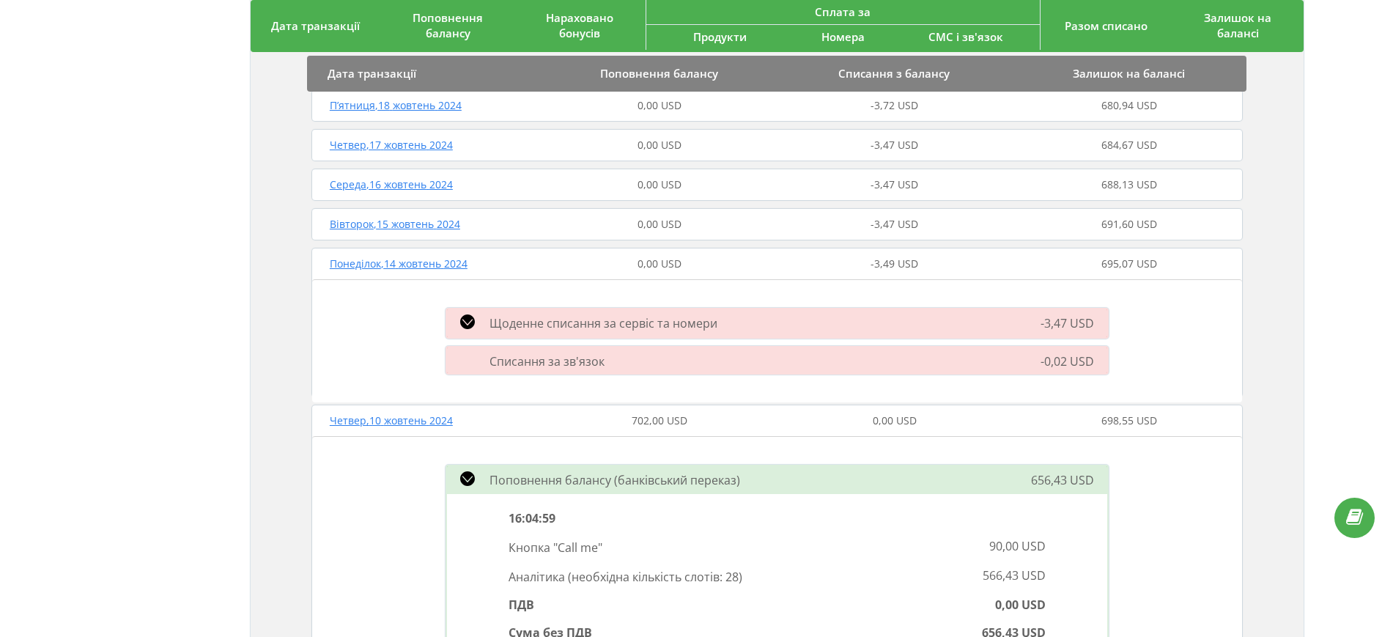
scroll to position [2305, 0]
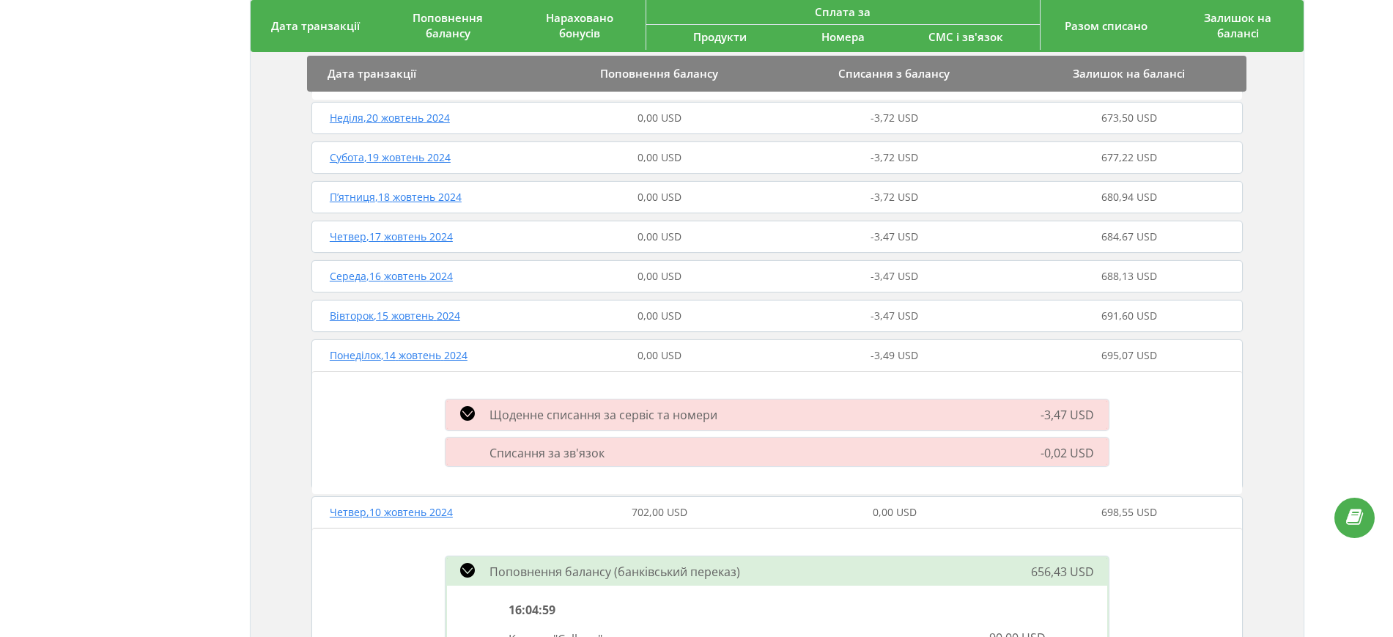
click at [583, 413] on span "Щоденне списання за сервіс та номери" at bounding box center [604, 415] width 228 height 16
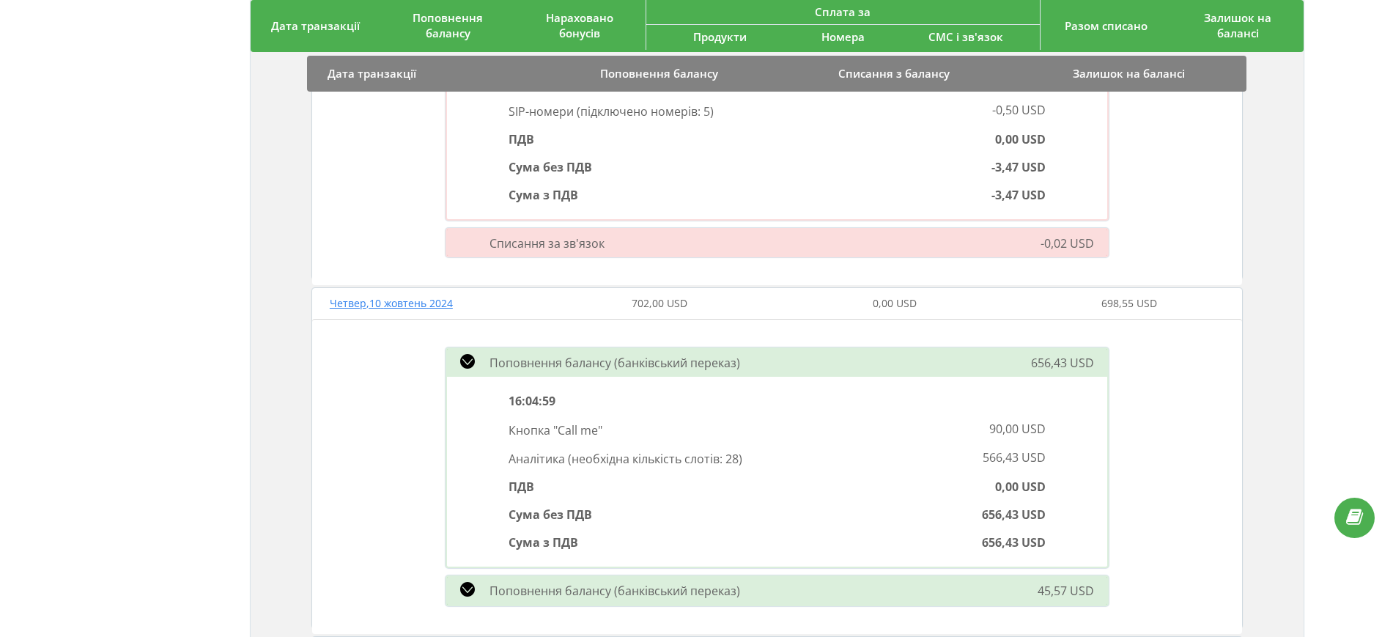
scroll to position [2832, 0]
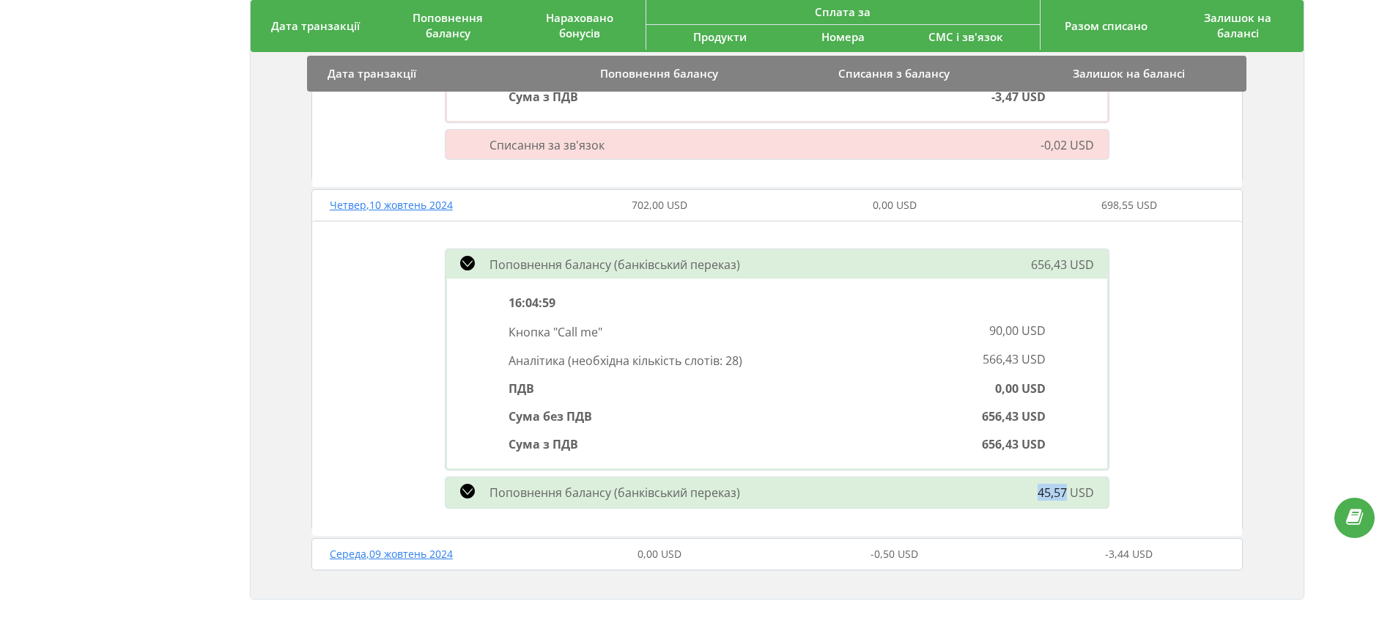
drag, startPoint x: 1053, startPoint y: 493, endPoint x: 825, endPoint y: 226, distance: 352.0
click at [1067, 491] on div "45,57 USD" at bounding box center [1011, 493] width 213 height 18
copy span "45,57"
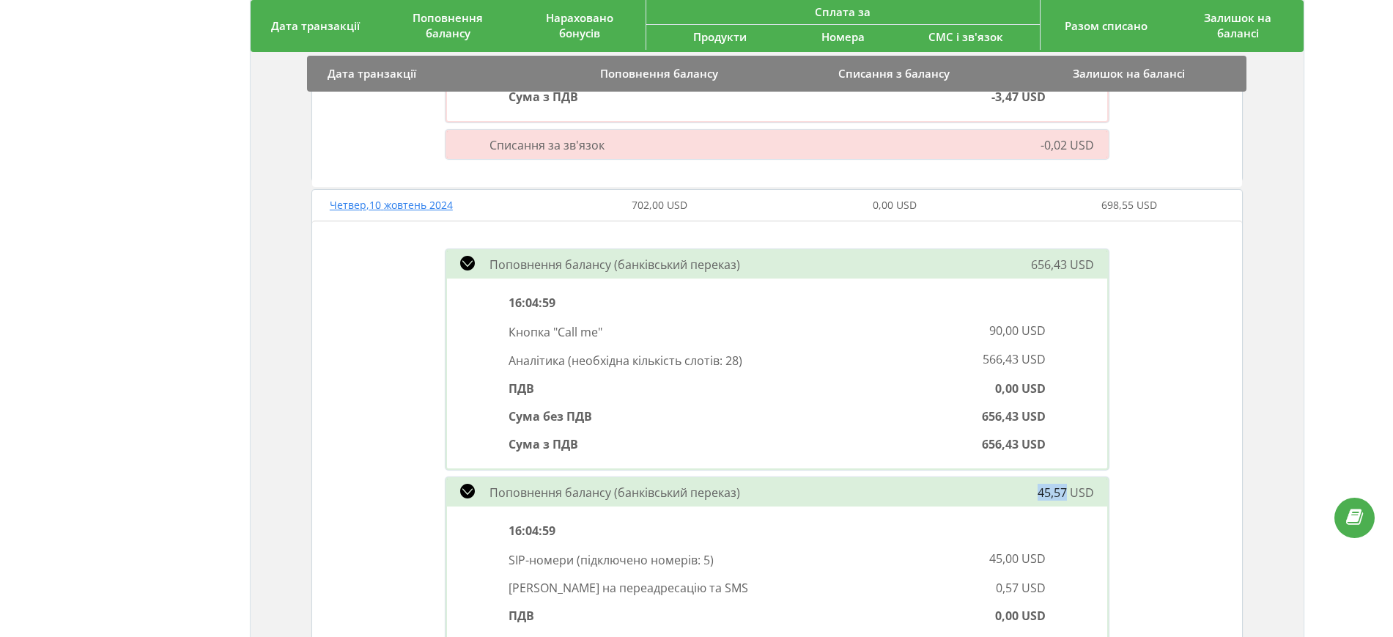
copy span "45,57"
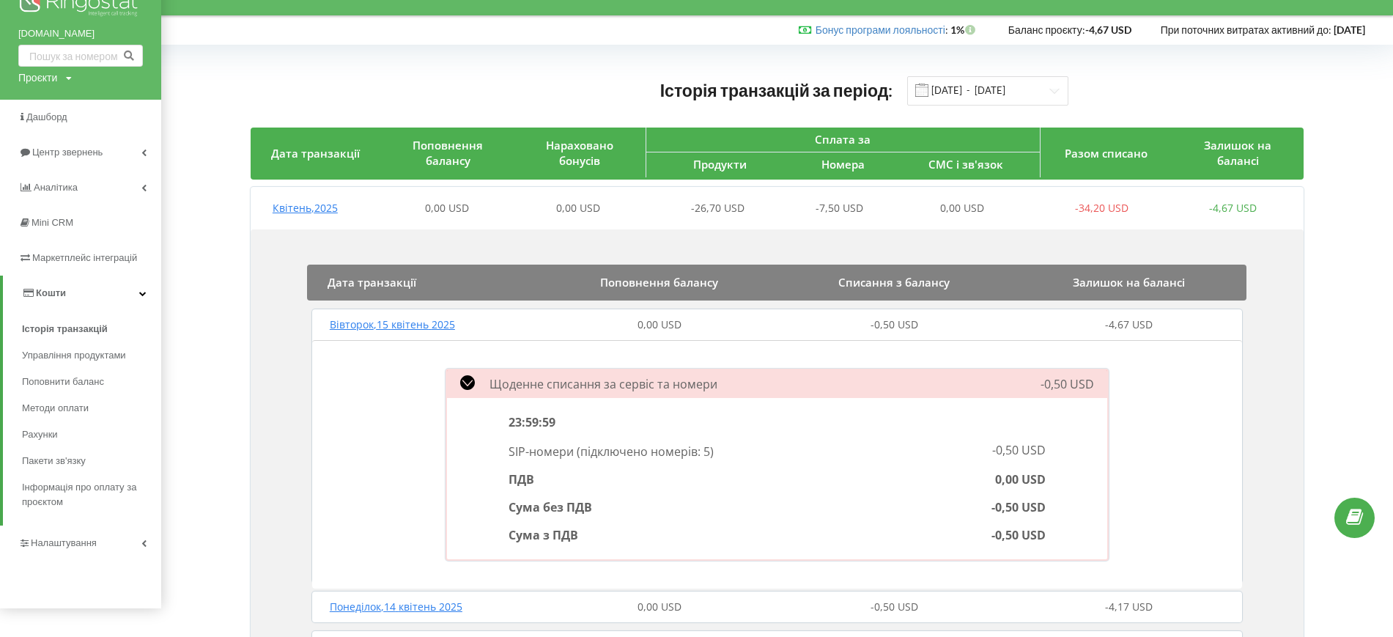
scroll to position [0, 0]
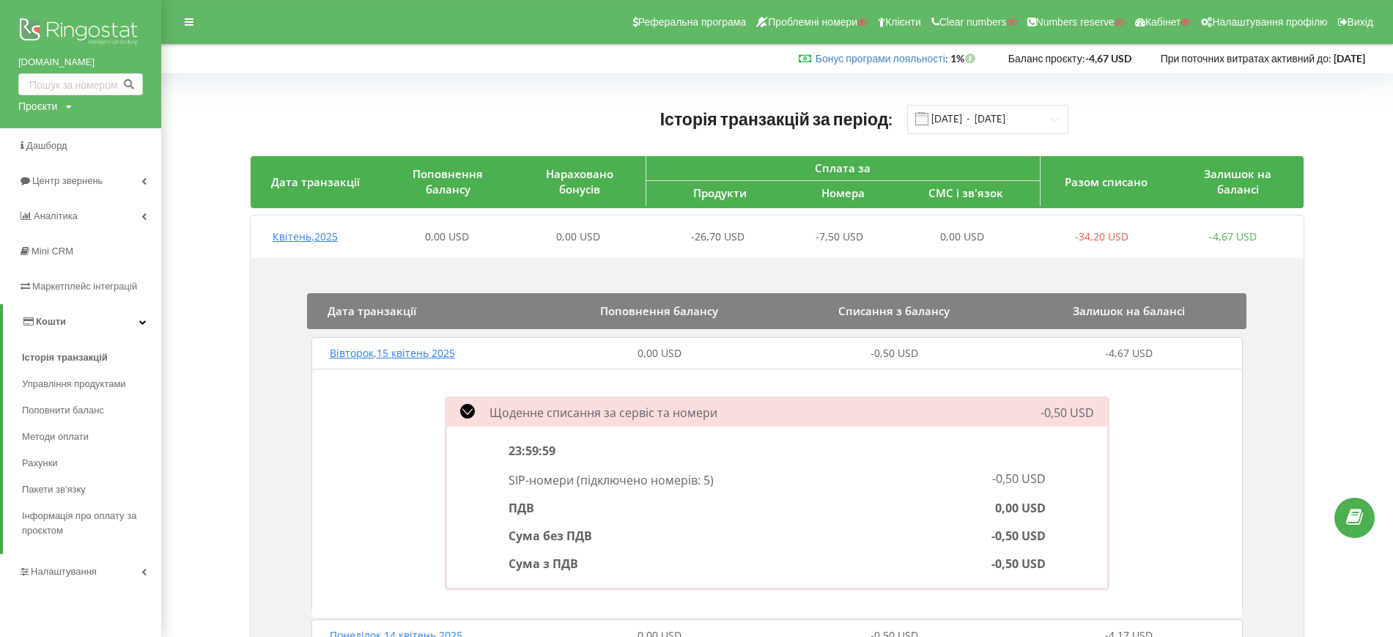
click at [69, 103] on icon at bounding box center [69, 107] width 6 height 9
click at [51, 133] on input "text" at bounding box center [63, 136] width 73 height 21
paste input "[DOMAIN_NAME]"
type input "[DOMAIN_NAME]"
click at [115, 134] on span "Пошук" at bounding box center [121, 136] width 26 height 13
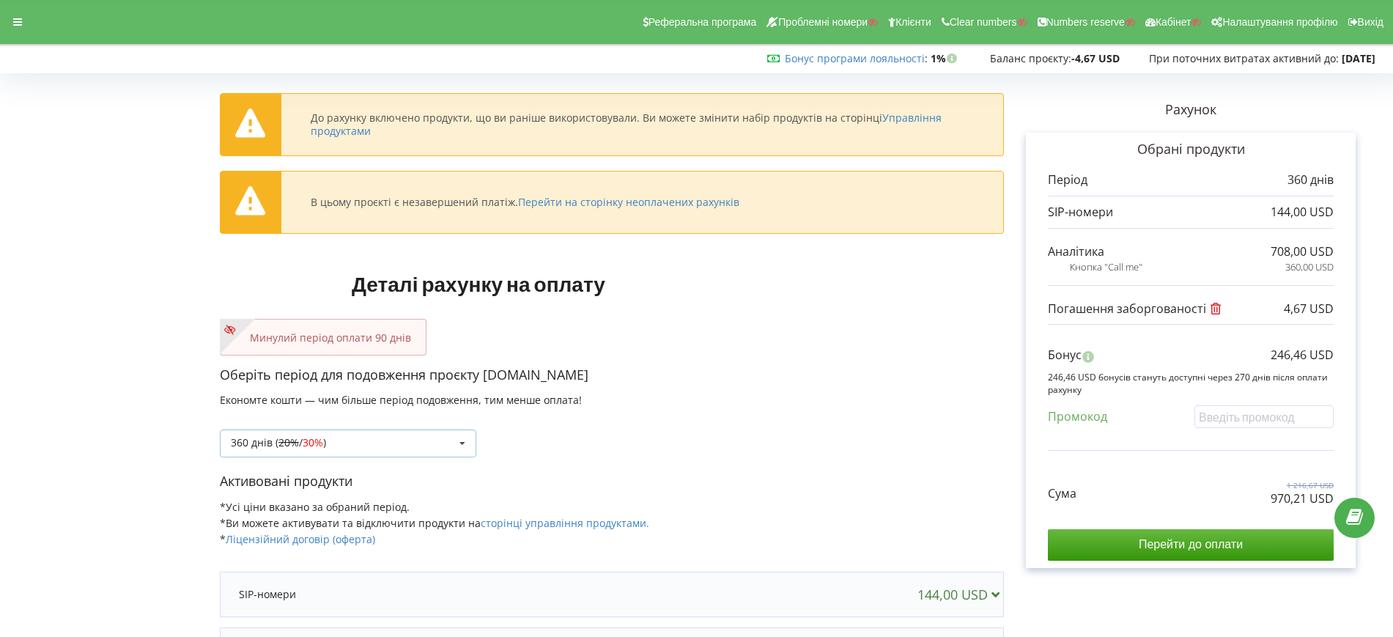
click at [292, 446] on s "20%" at bounding box center [289, 442] width 21 height 14
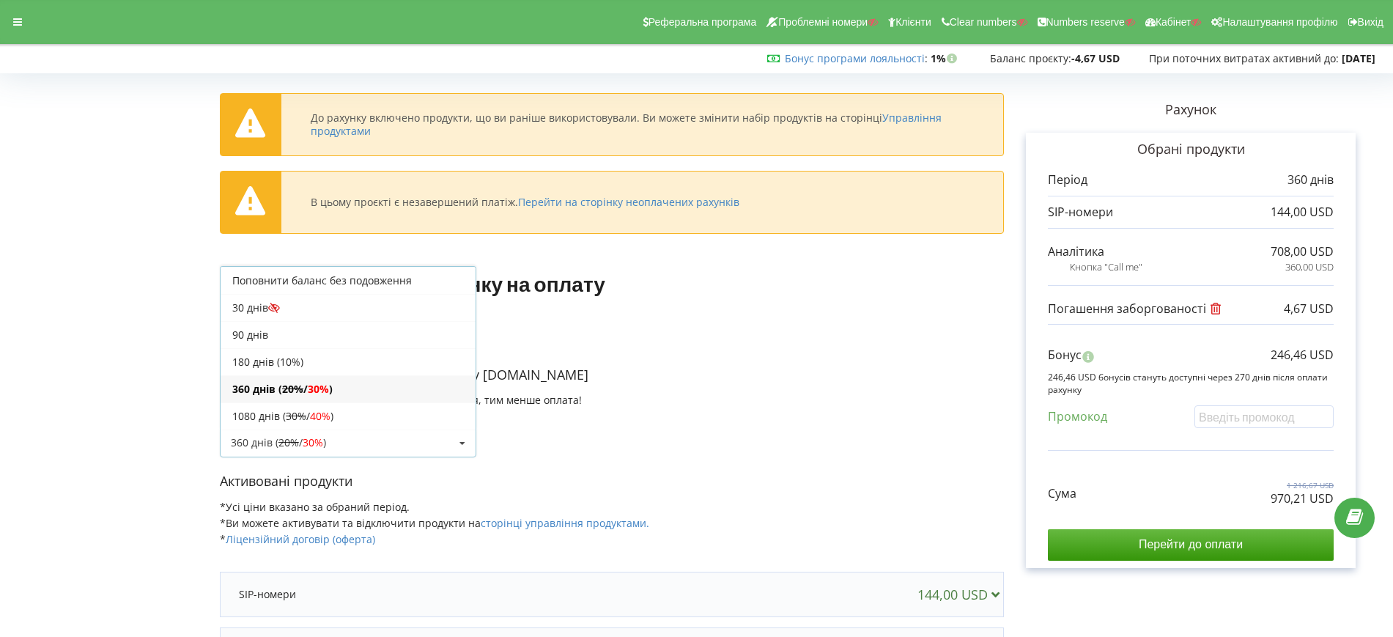
click at [694, 370] on p "Оберіть період для подовження проєкту ddw.kz" at bounding box center [612, 375] width 784 height 19
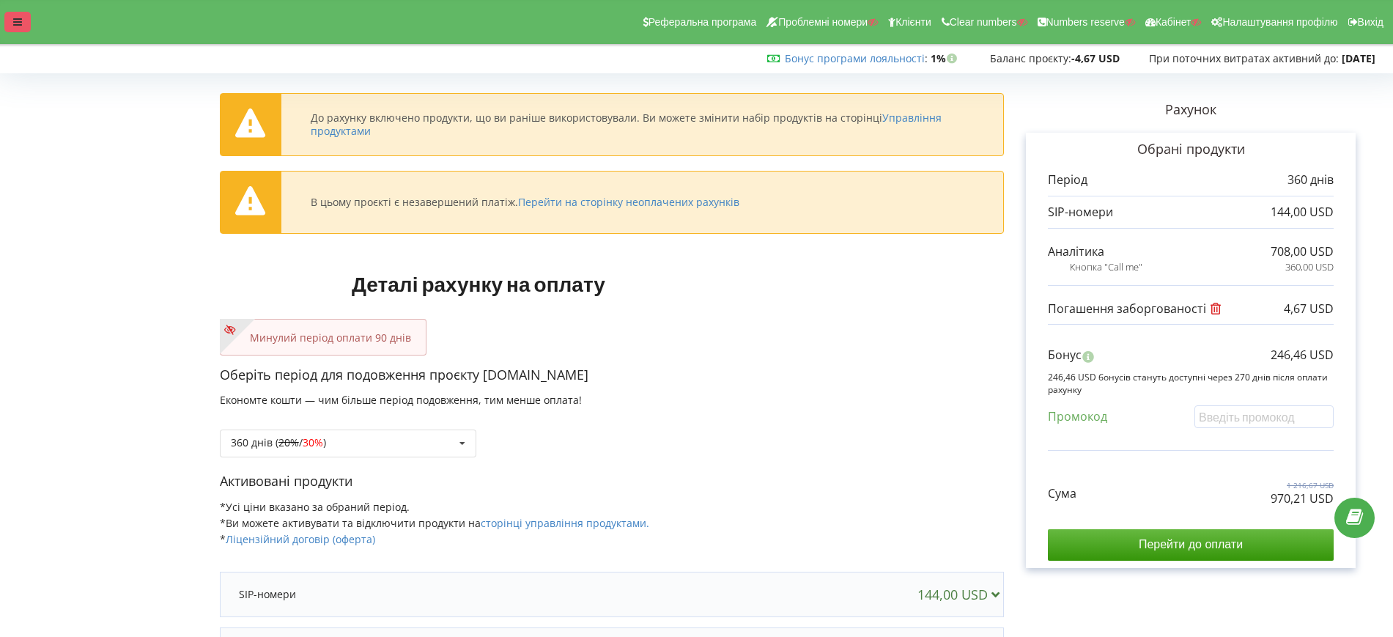
click at [16, 21] on icon at bounding box center [17, 22] width 9 height 10
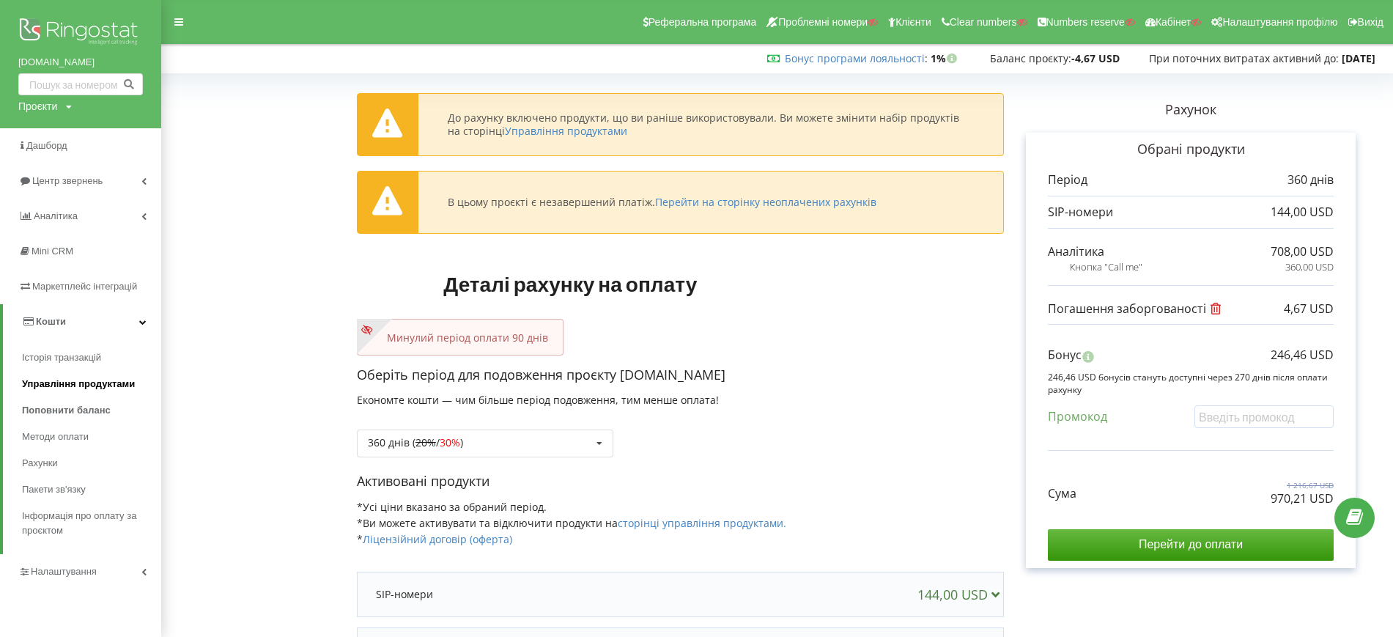
click at [69, 383] on span "Управління продуктами" at bounding box center [78, 384] width 113 height 15
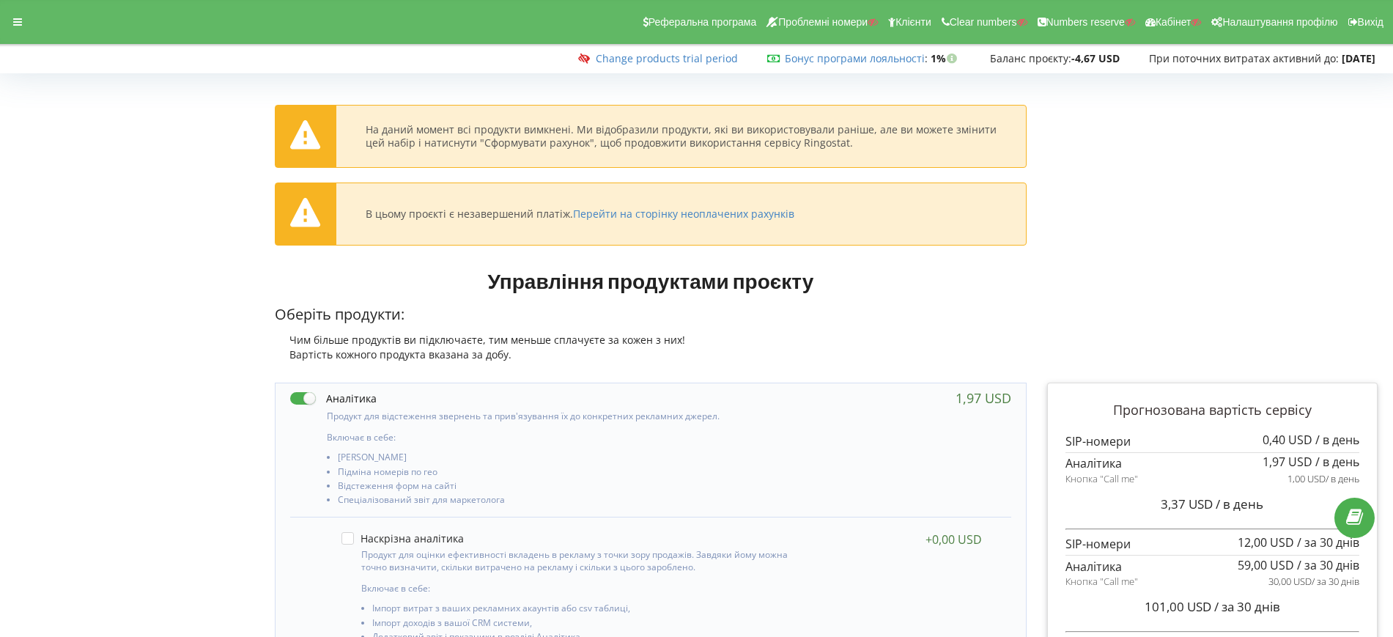
click at [878, 313] on p "Оберіть продукти:" at bounding box center [651, 314] width 752 height 21
click at [13, 25] on icon at bounding box center [17, 22] width 9 height 10
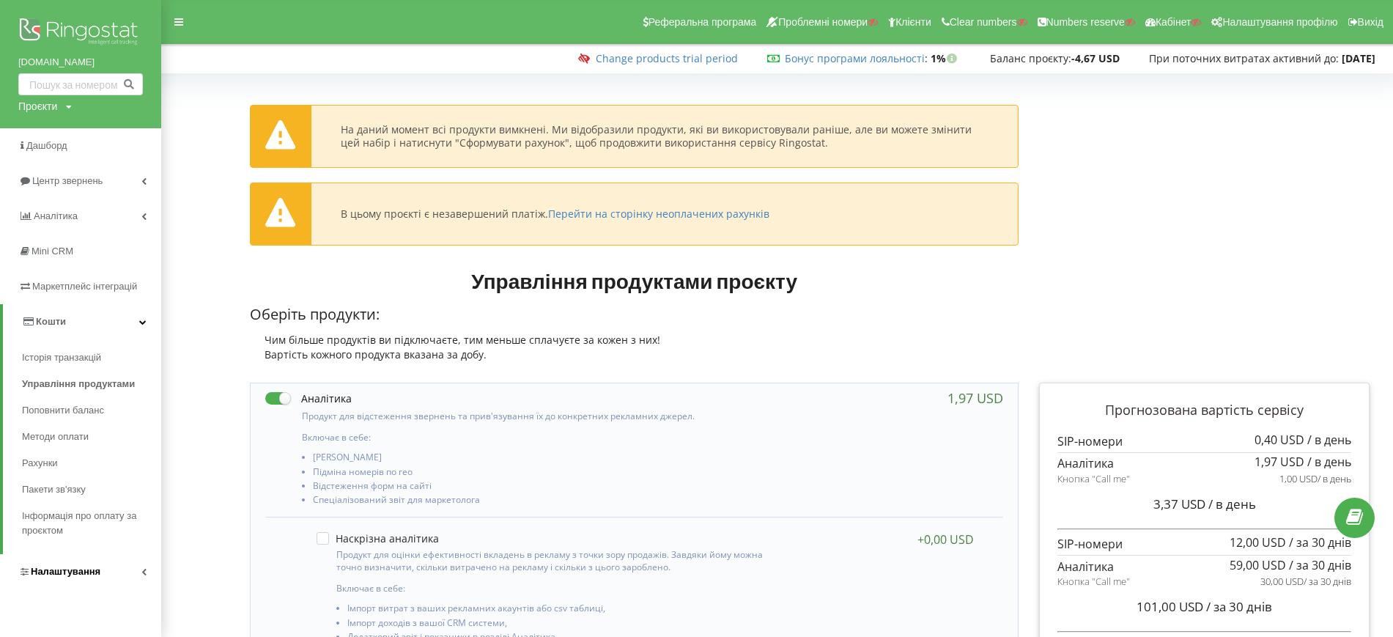
click at [92, 571] on span "Налаштування" at bounding box center [66, 571] width 70 height 11
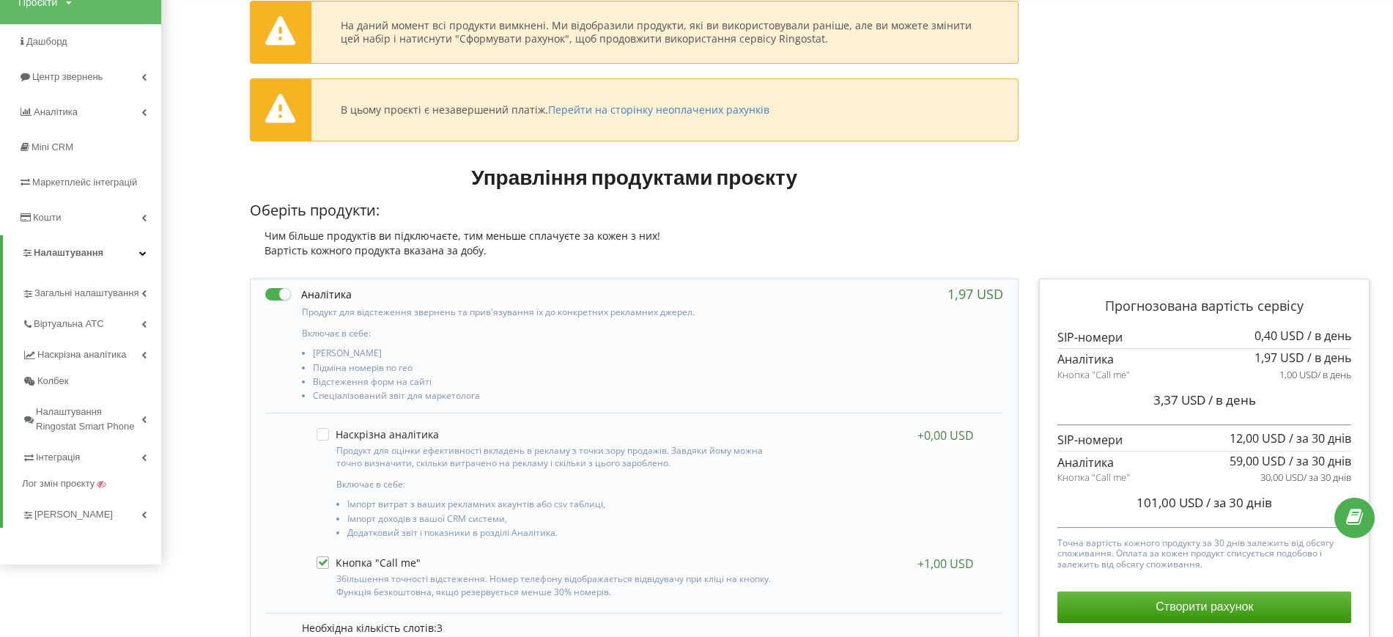
scroll to position [183, 0]
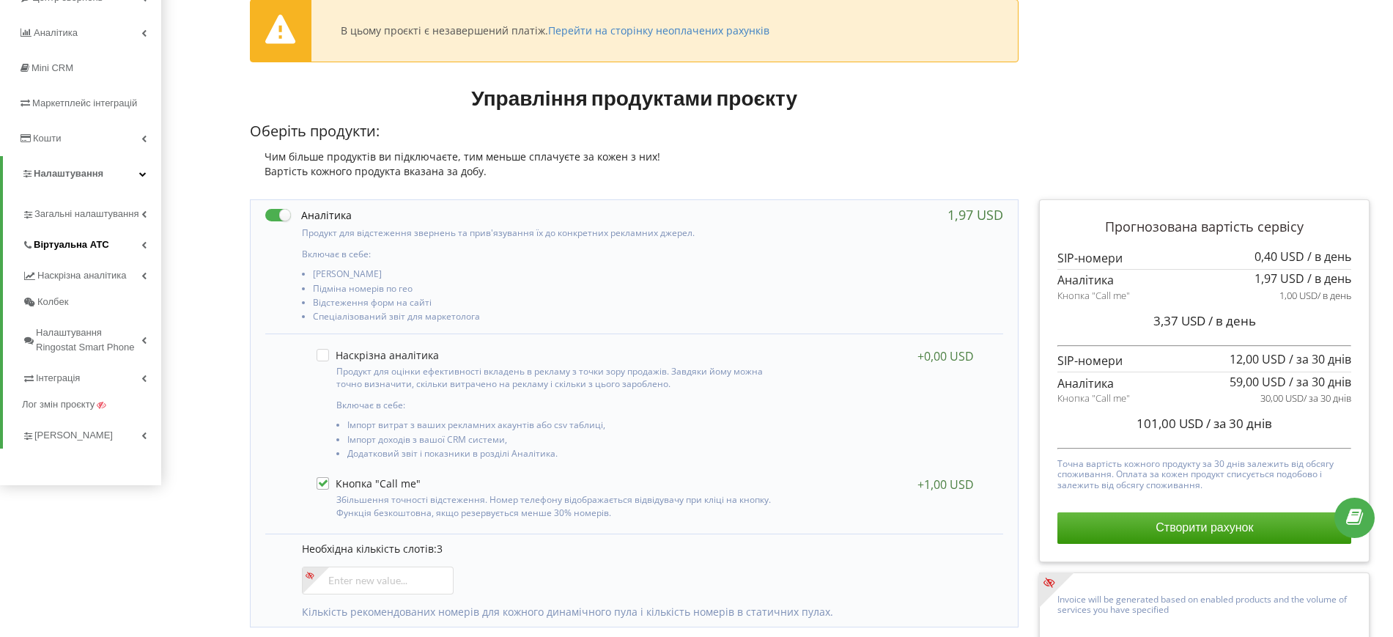
click at [67, 250] on span "Віртуальна АТС" at bounding box center [71, 244] width 75 height 15
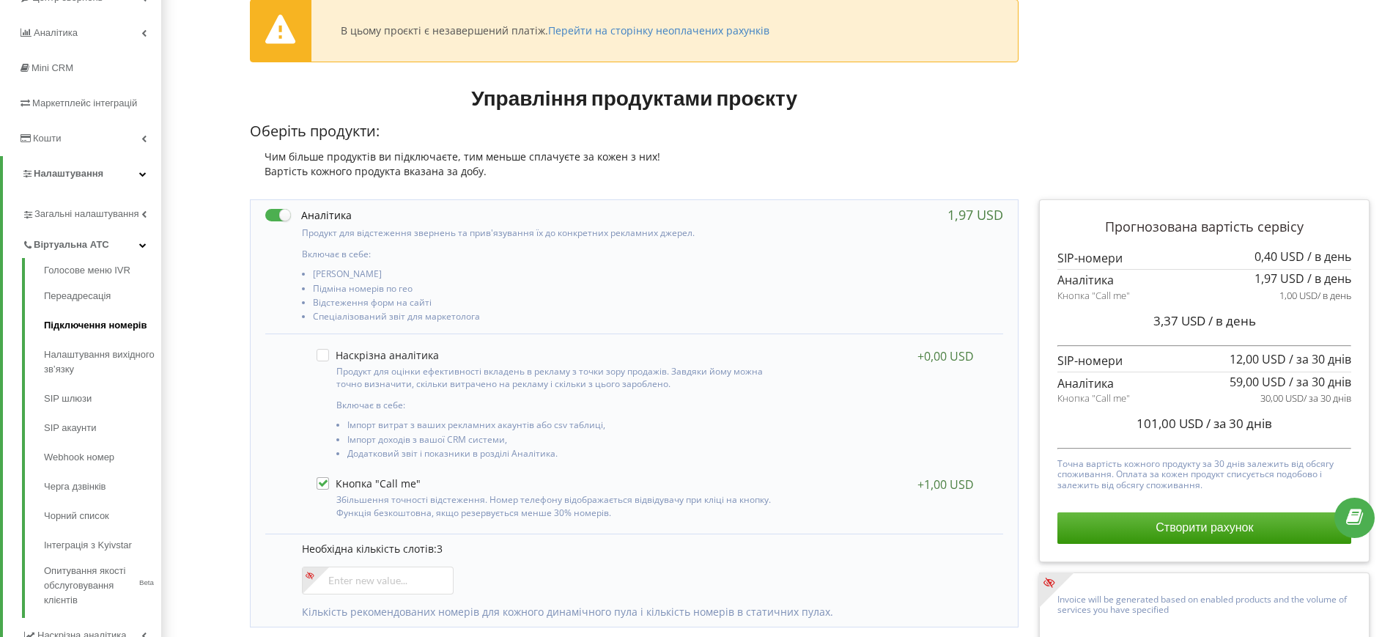
click at [71, 313] on link "Підключення номерів" at bounding box center [102, 325] width 117 height 29
click at [66, 292] on link "Переадресація" at bounding box center [102, 295] width 117 height 29
click at [84, 248] on span "Віртуальна АТС" at bounding box center [71, 244] width 75 height 15
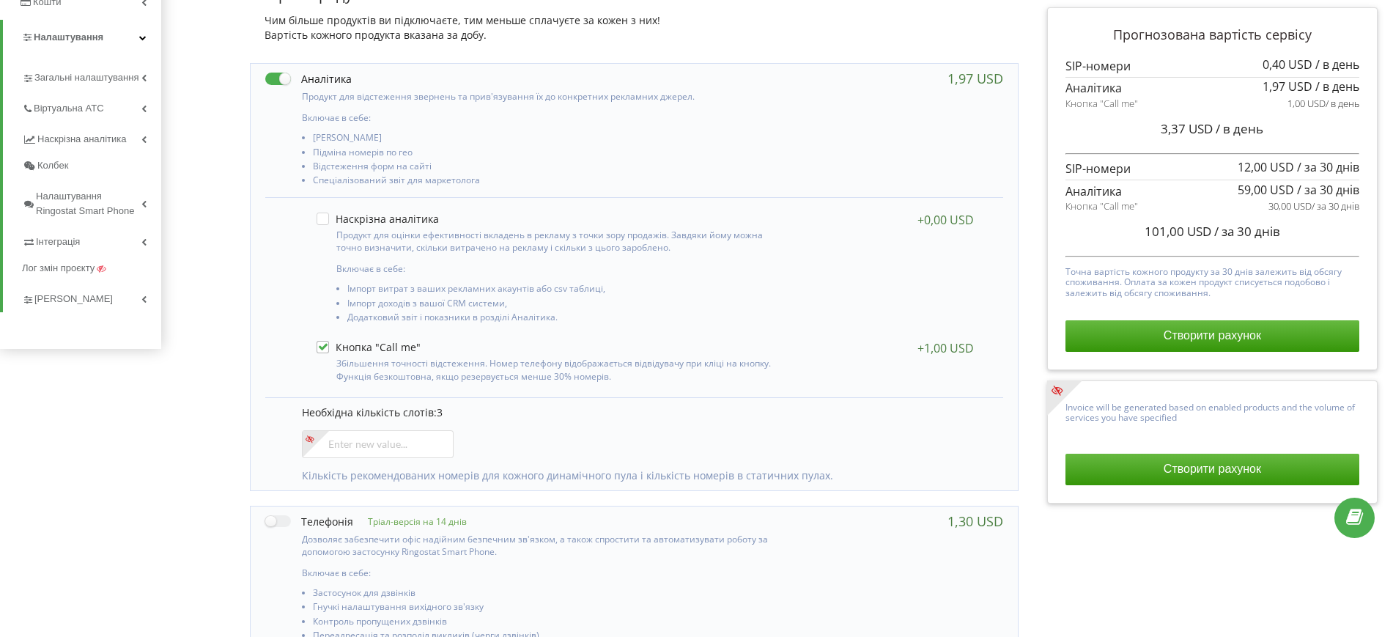
scroll to position [458, 0]
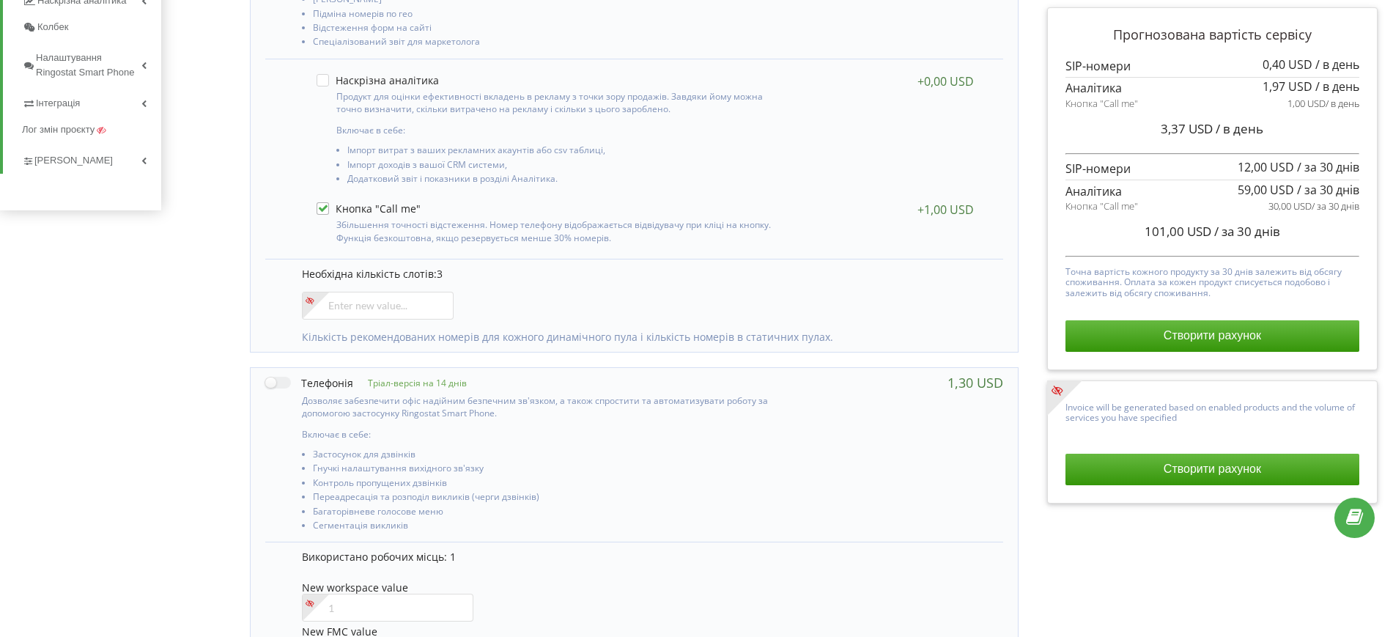
drag, startPoint x: 1032, startPoint y: 468, endPoint x: 1010, endPoint y: 455, distance: 25.3
click at [1032, 468] on div "Прогнозована вартість сервісу 0,40 USD / в день 1,97 USD" at bounding box center [1208, 553] width 359 height 1279
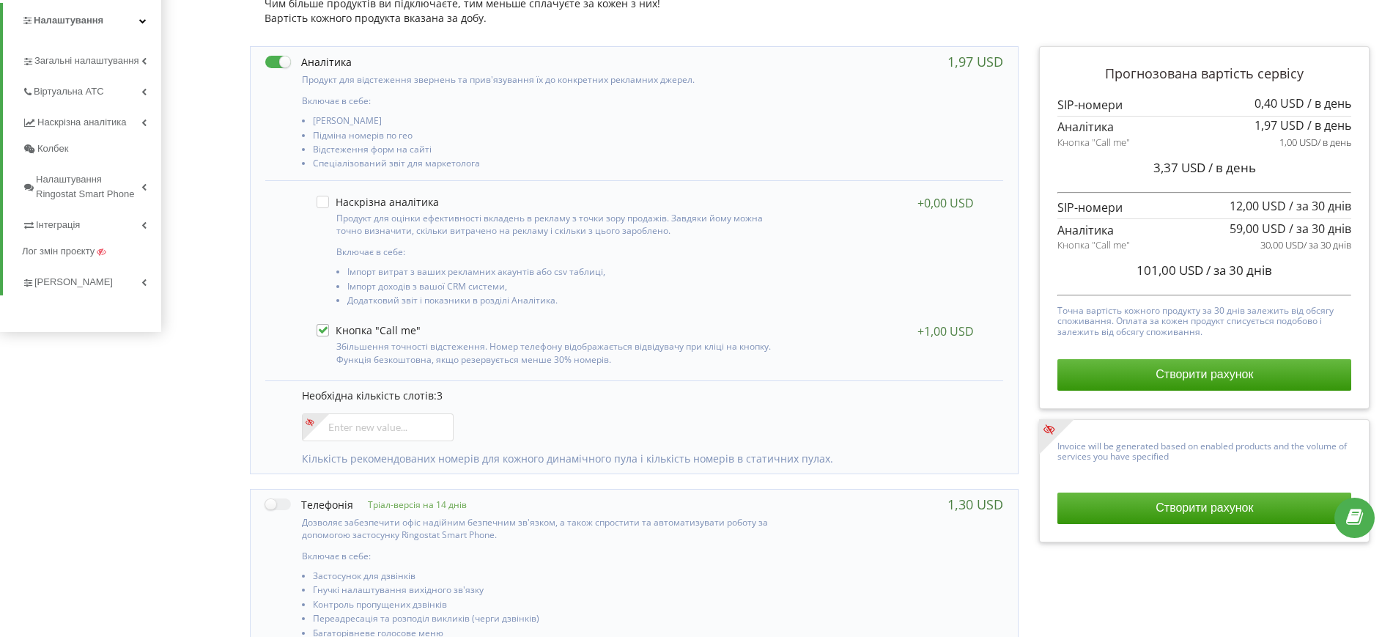
scroll to position [0, 0]
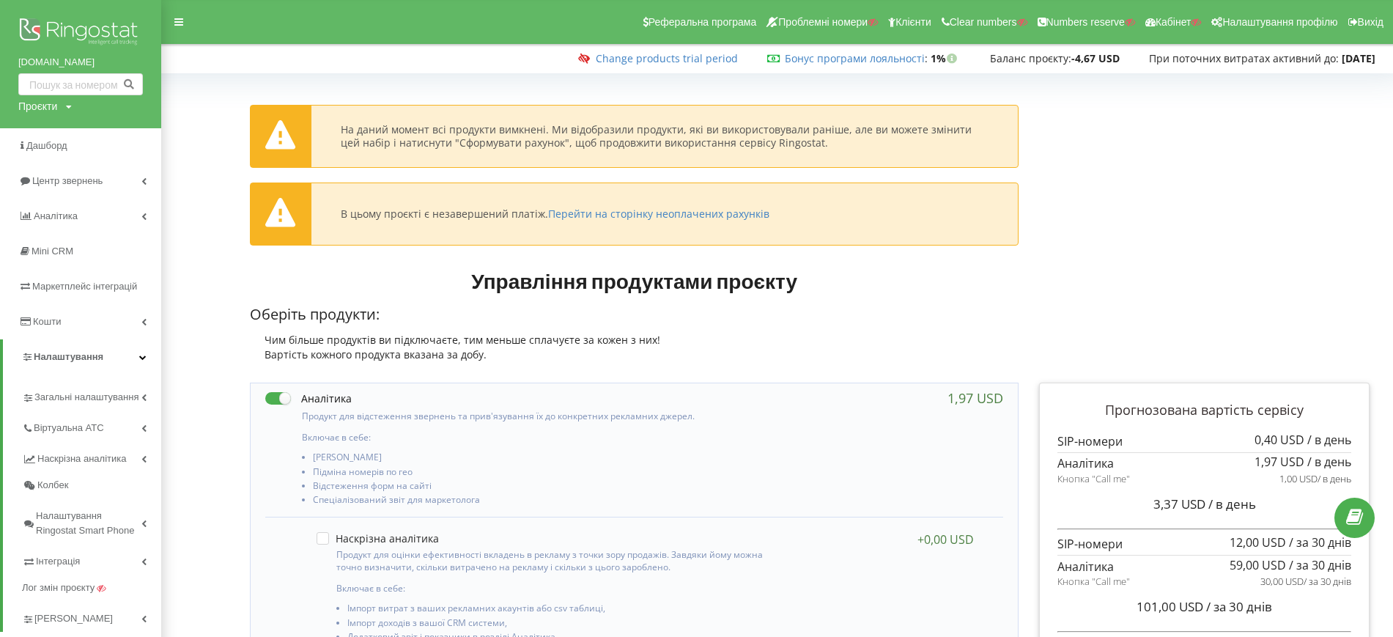
click at [37, 97] on div "ddw.kz Проєкти Пошук" at bounding box center [80, 64] width 161 height 128
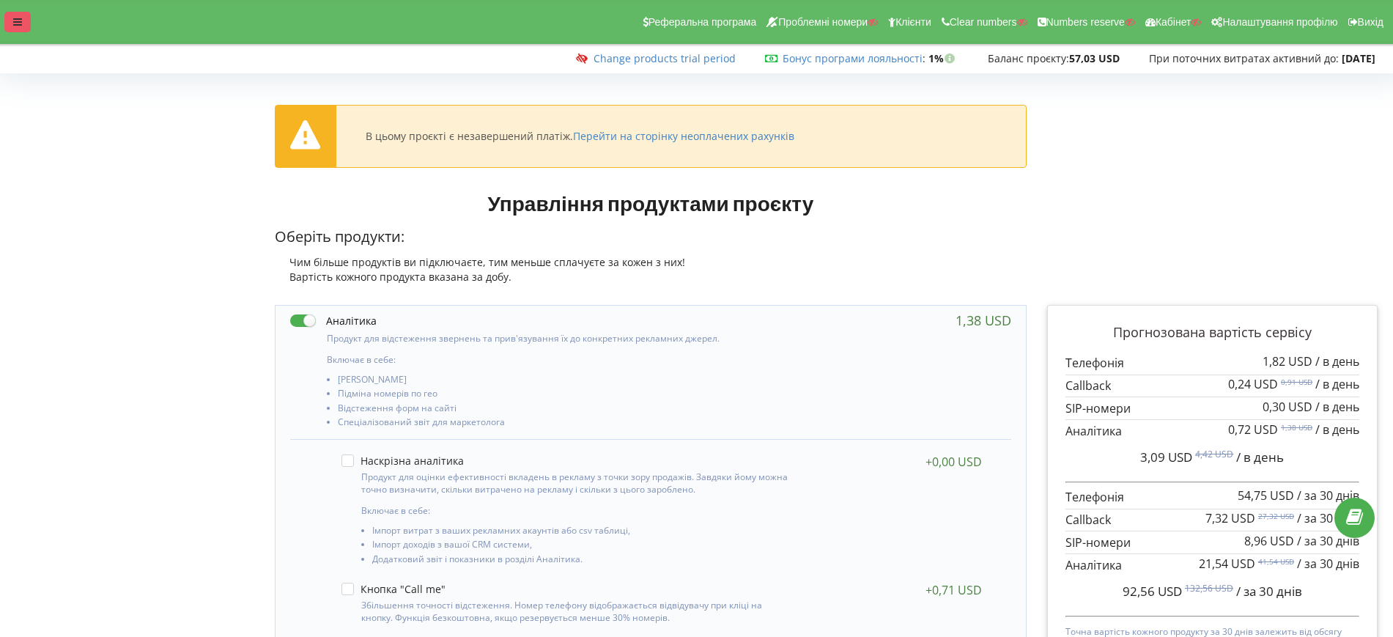
click at [13, 21] on icon at bounding box center [17, 22] width 9 height 10
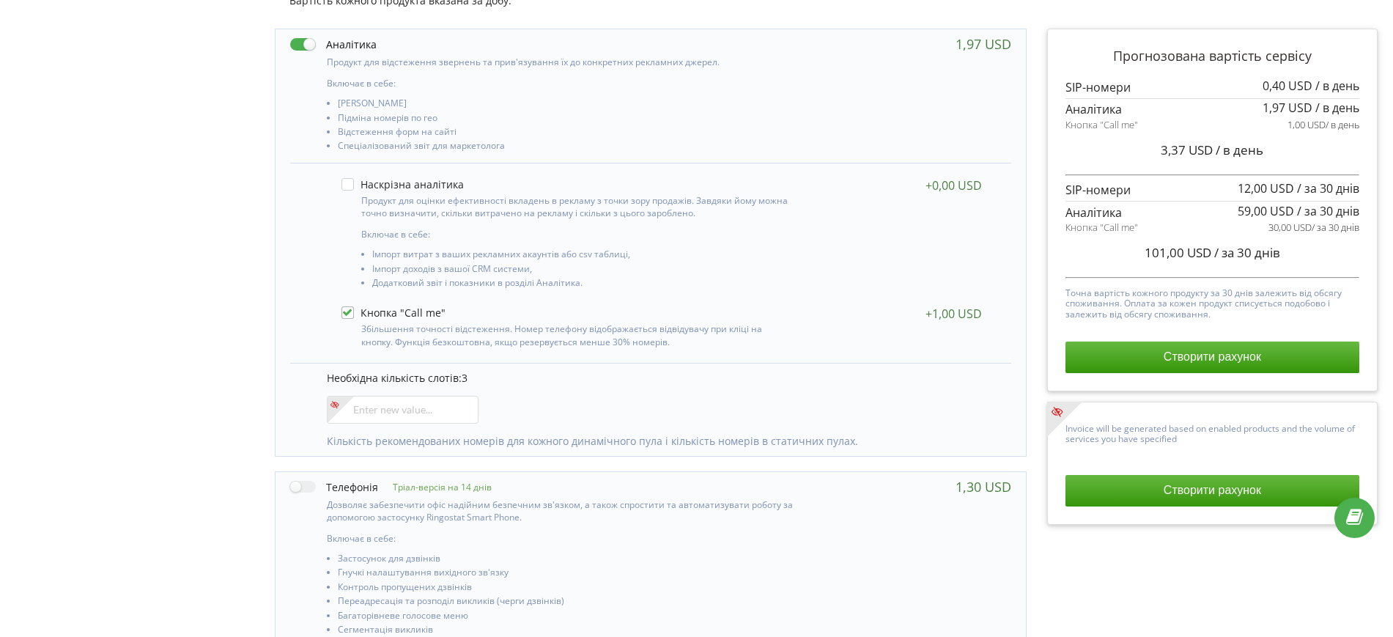
scroll to position [275, 0]
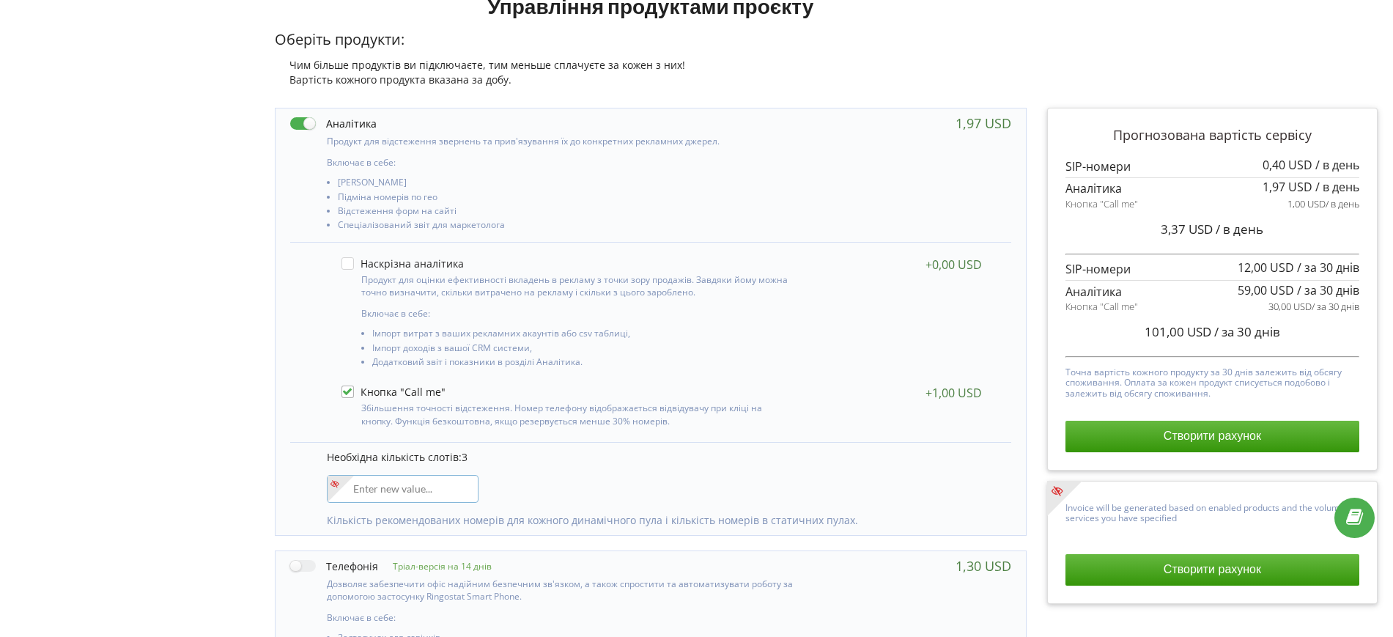
click at [446, 482] on input"] "number" at bounding box center [403, 489] width 152 height 28
type input"] "4"
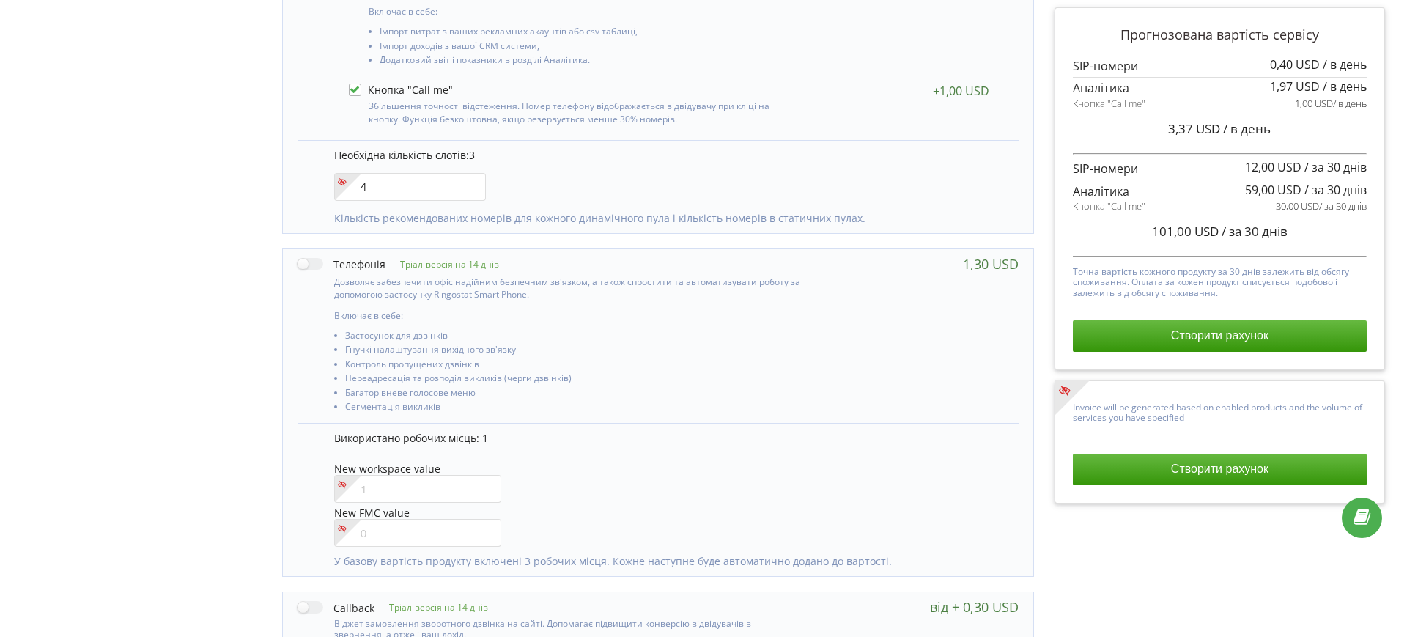
scroll to position [458, 0]
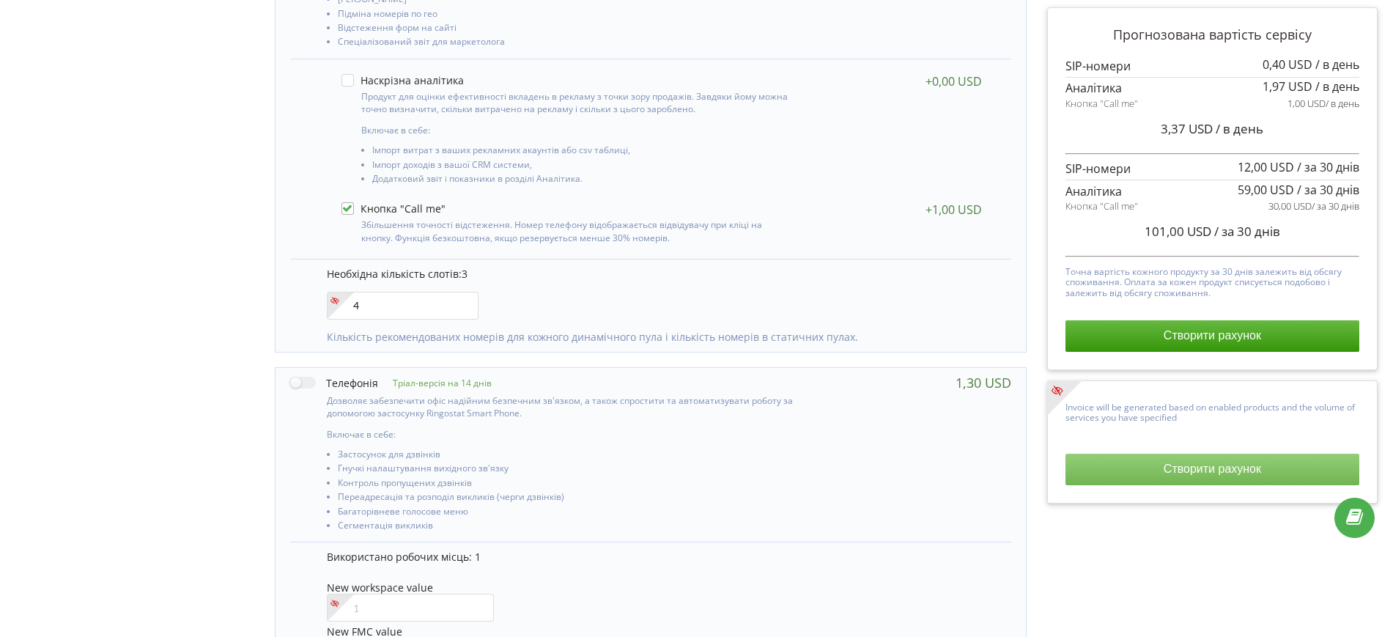
click at [1102, 471] on button "Створити рахунок" at bounding box center [1213, 469] width 294 height 31
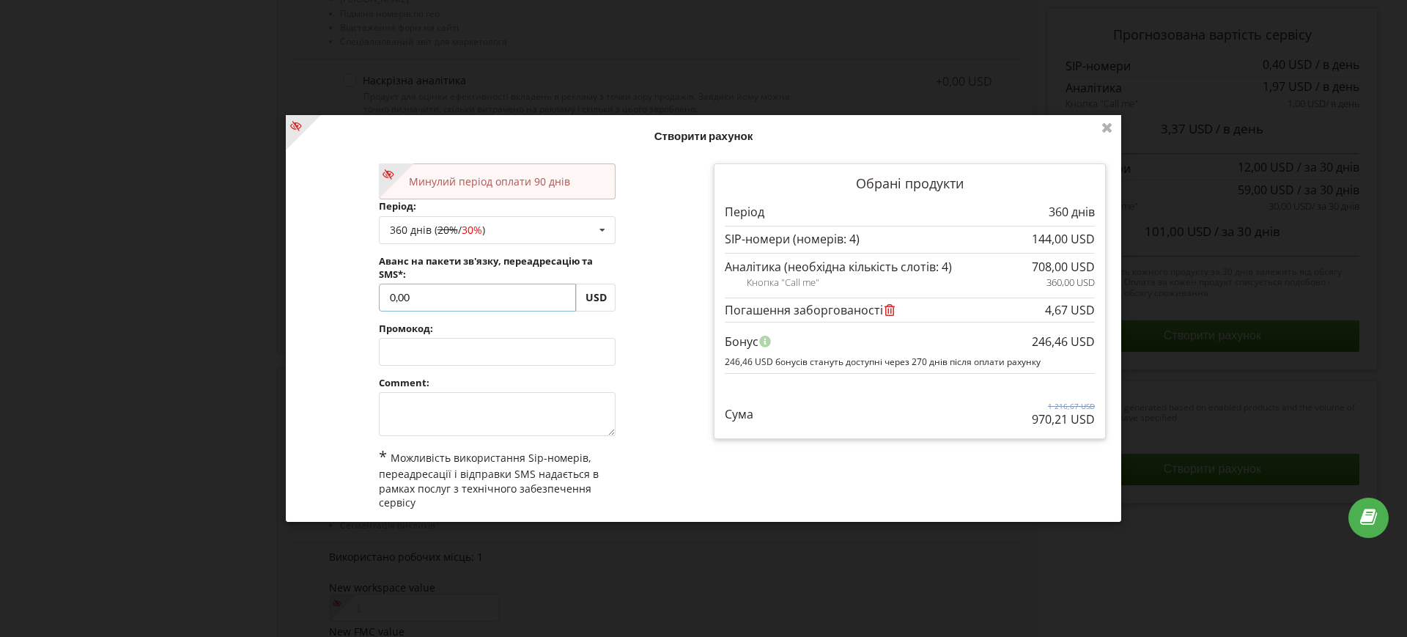
drag, startPoint x: 419, startPoint y: 299, endPoint x: 365, endPoint y: 296, distance: 54.3
click at [365, 296] on div "Минулий період оплати 90 днів Період: 360 днів ( 20% / 30% ) Поповнити баланс б…" at bounding box center [497, 363] width 413 height 420
click at [427, 298] on input "0,00" at bounding box center [478, 298] width 198 height 28
click at [426, 297] on input "0,00" at bounding box center [478, 298] width 198 height 28
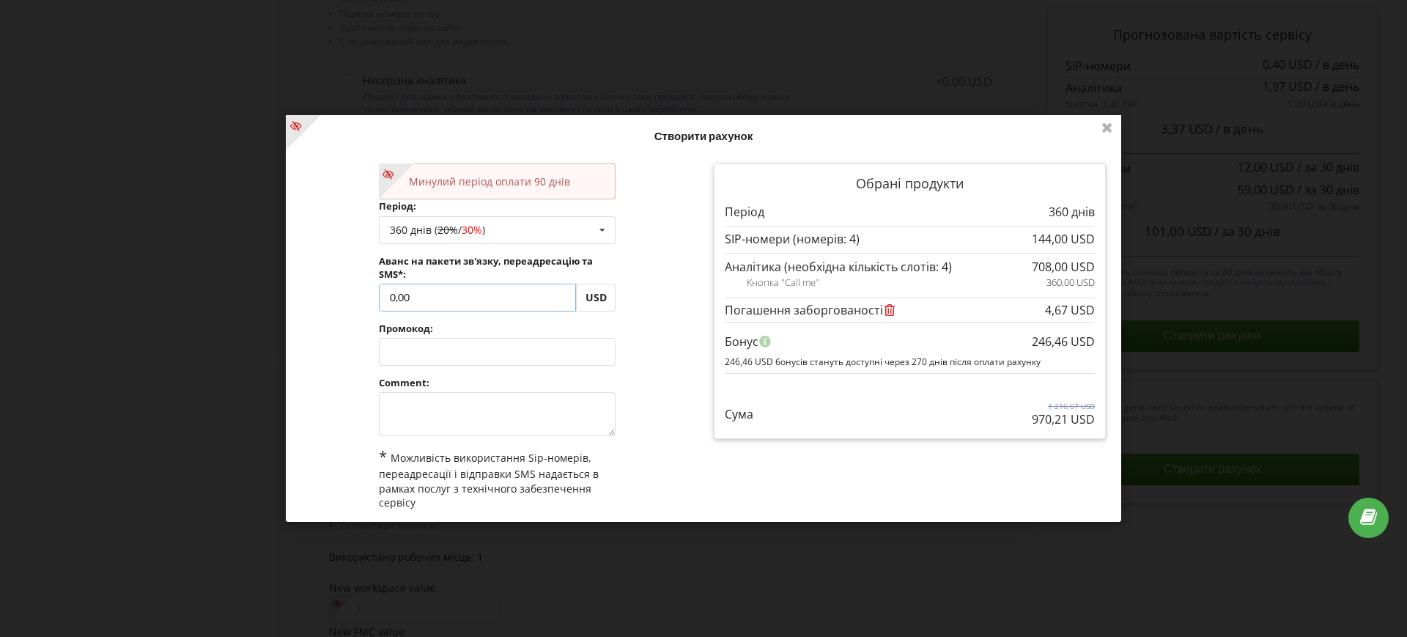
click at [391, 294] on input "0,00" at bounding box center [478, 298] width 198 height 28
paste input "45,57"
type input "45,57"
click at [352, 309] on div "Обробка... Створити рахунок Минулий період оплати 90 днів Період: 360 днів ( 20…" at bounding box center [704, 318] width 836 height 407
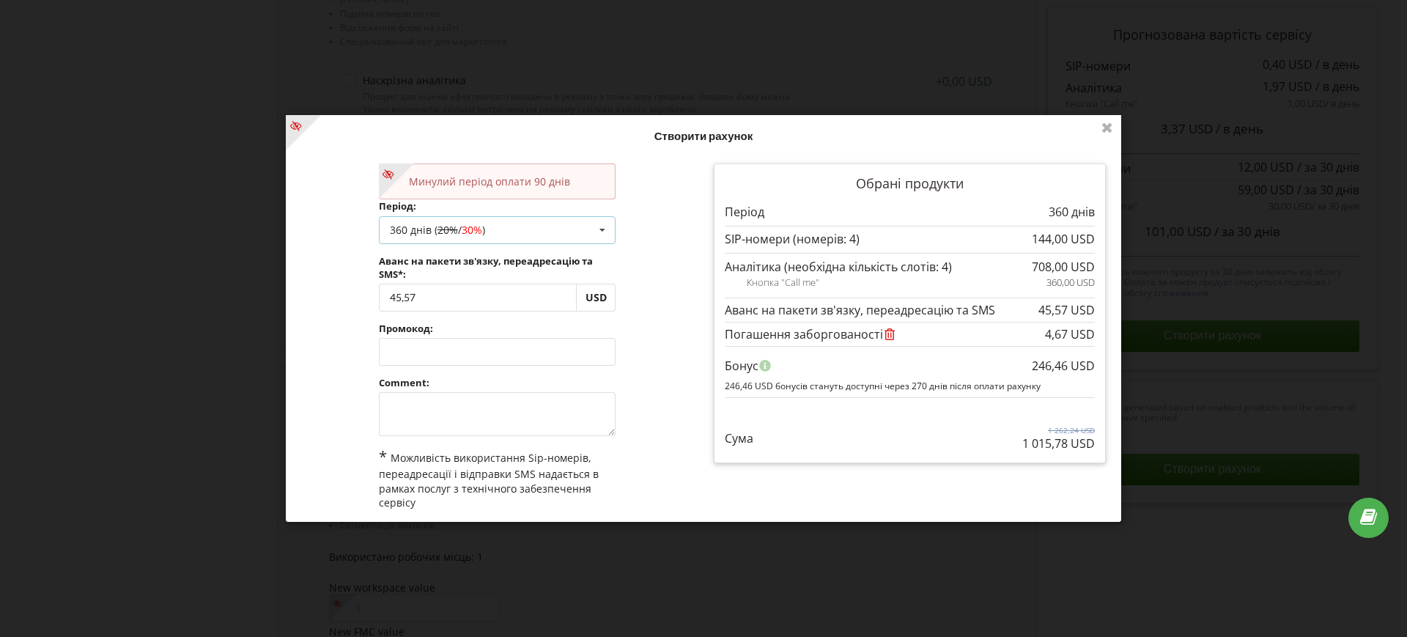
click at [416, 230] on div "360 днів ( 20% / 30% )" at bounding box center [437, 229] width 95 height 10
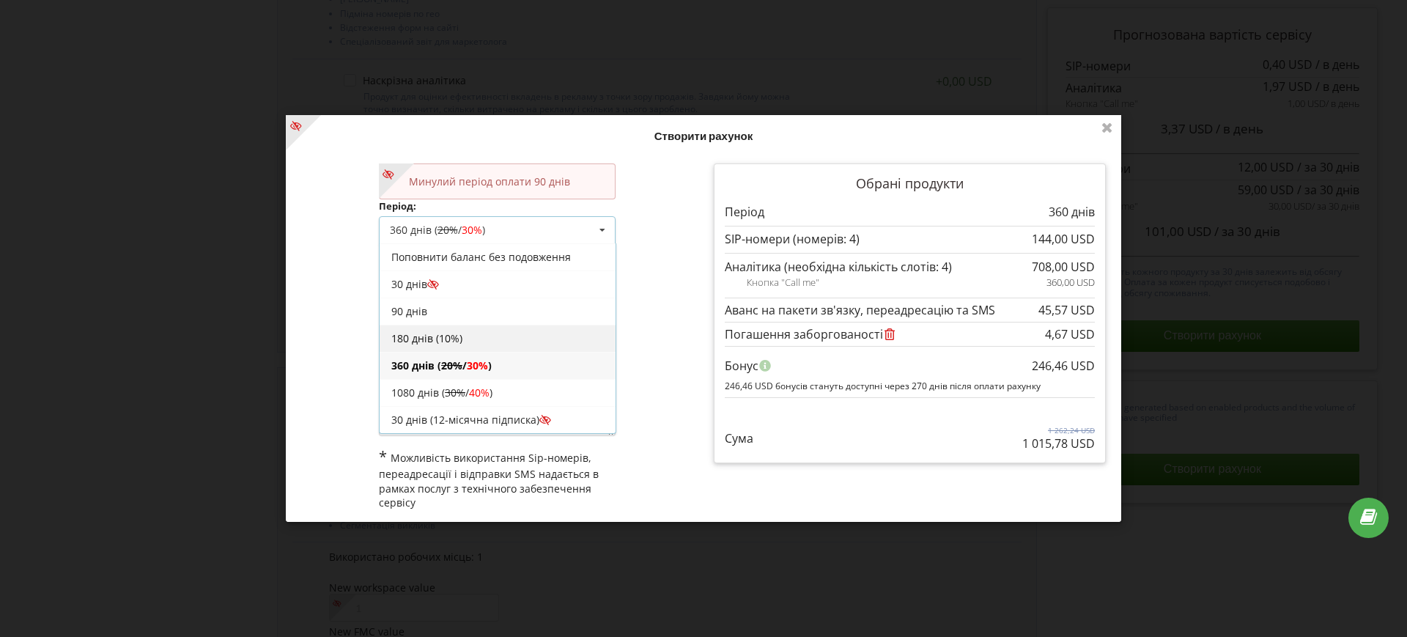
click at [428, 332] on div "180 днів (10%)" at bounding box center [498, 337] width 236 height 27
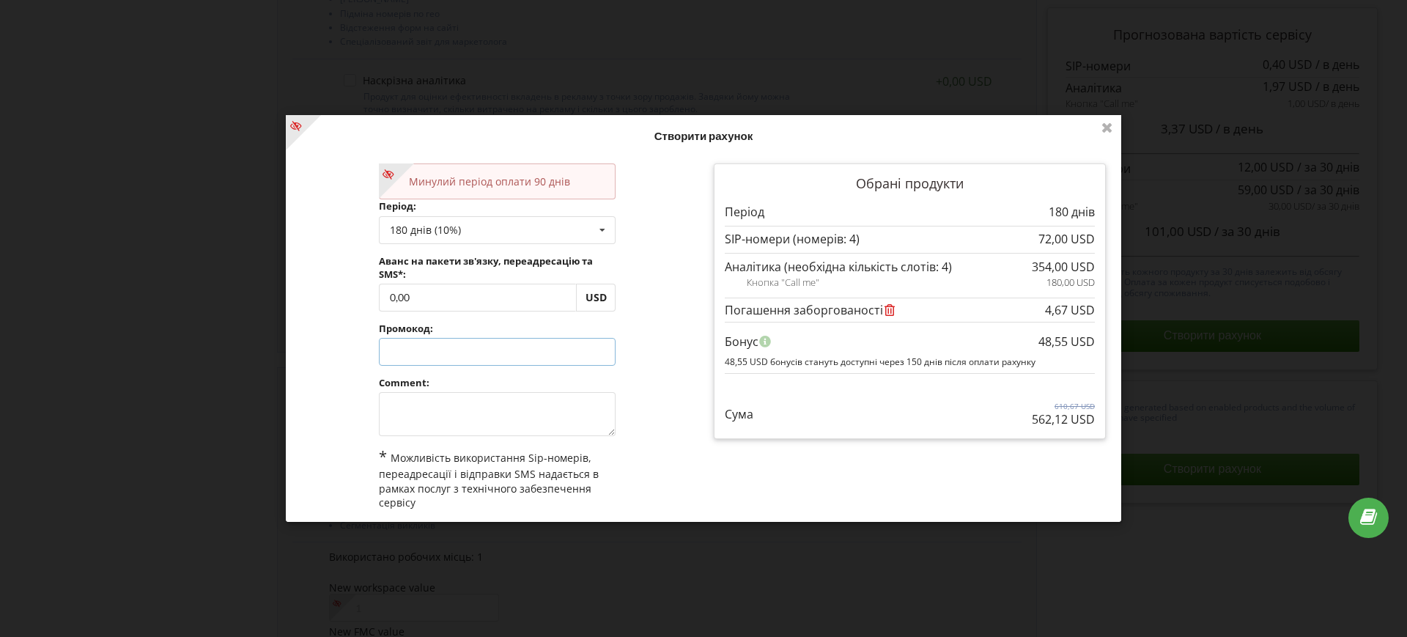
click at [432, 344] on input "text" at bounding box center [497, 352] width 237 height 28
paste input "EKLH-TLWT"
type input "EKLH-TLWT"
click at [664, 416] on div "Обробка... Створити рахунок Минулий період оплати 90 днів Період: 180 днів (10%…" at bounding box center [704, 318] width 836 height 407
copy p "521,67 USD"
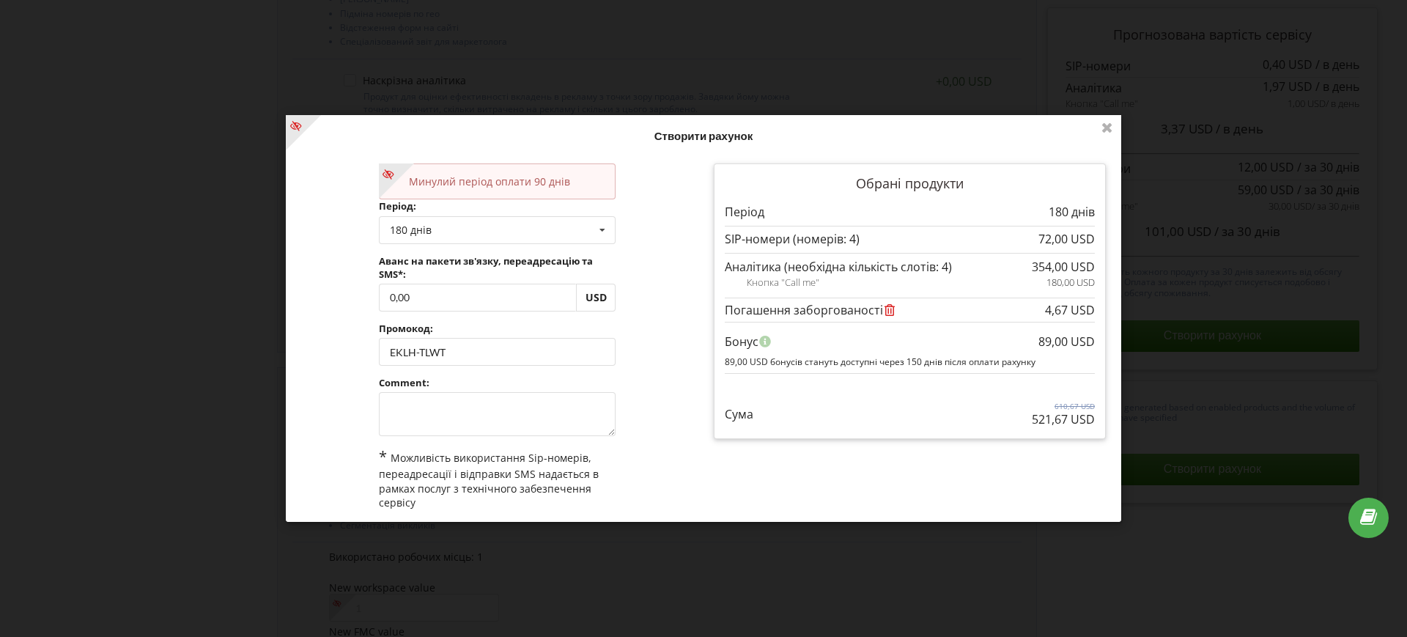
drag, startPoint x: 1017, startPoint y: 423, endPoint x: 1092, endPoint y: 423, distance: 74.8
click at [1092, 423] on div "Обрані продукти Період 180 днів" at bounding box center [910, 301] width 392 height 276
drag, startPoint x: 1015, startPoint y: 408, endPoint x: 1024, endPoint y: 414, distance: 10.6
click at [1016, 408] on div "Сума 610,67 USD 521,67 USD" at bounding box center [910, 403] width 370 height 49
drag, startPoint x: 1027, startPoint y: 420, endPoint x: 1053, endPoint y: 421, distance: 26.4
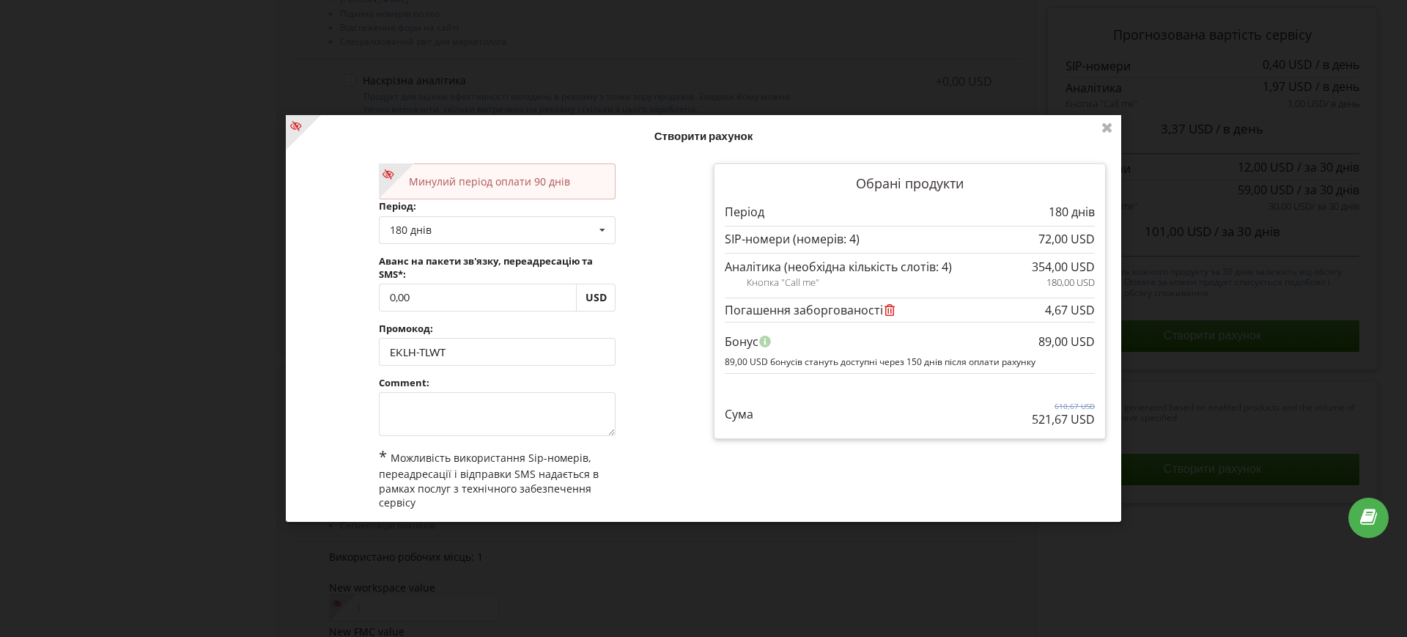
click at [1061, 420] on p "521,67 USD" at bounding box center [1063, 419] width 63 height 17
copy p "521,67"
drag, startPoint x: 1029, startPoint y: 343, endPoint x: 1052, endPoint y: 345, distance: 22.8
click at [1052, 345] on div "89,00 USD Бонус 89,00 USD бонусів стануть доступні через 150 днів після оплати …" at bounding box center [910, 347] width 370 height 51
click at [1039, 347] on div "89,00 USD" at bounding box center [1067, 342] width 56 height 28
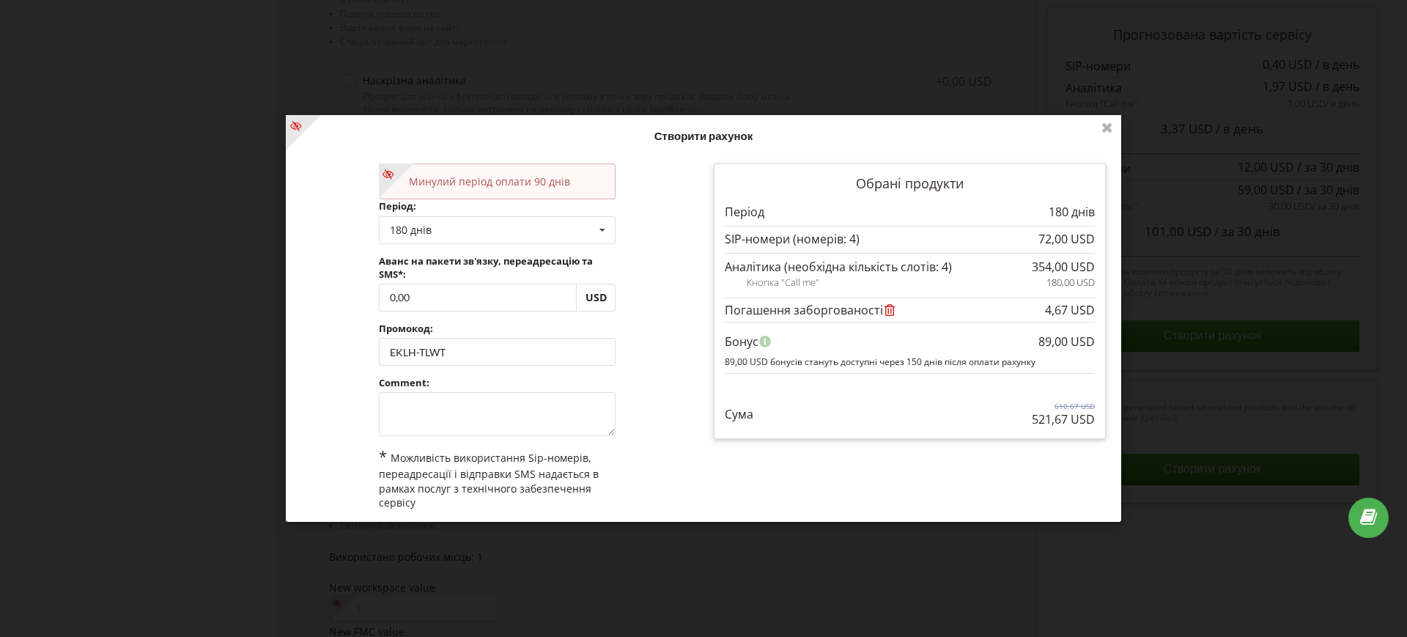
drag, startPoint x: 1033, startPoint y: 341, endPoint x: 1058, endPoint y: 341, distance: 25.7
click at [1058, 341] on div "89,00 USD" at bounding box center [1067, 342] width 56 height 28
copy div "89,00"
click at [682, 305] on div "Минулий період оплати 90 днів Період: 180 днів Поповнити баланс без подовження …" at bounding box center [497, 363] width 413 height 420
drag, startPoint x: 1024, startPoint y: 421, endPoint x: 1063, endPoint y: 422, distance: 38.9
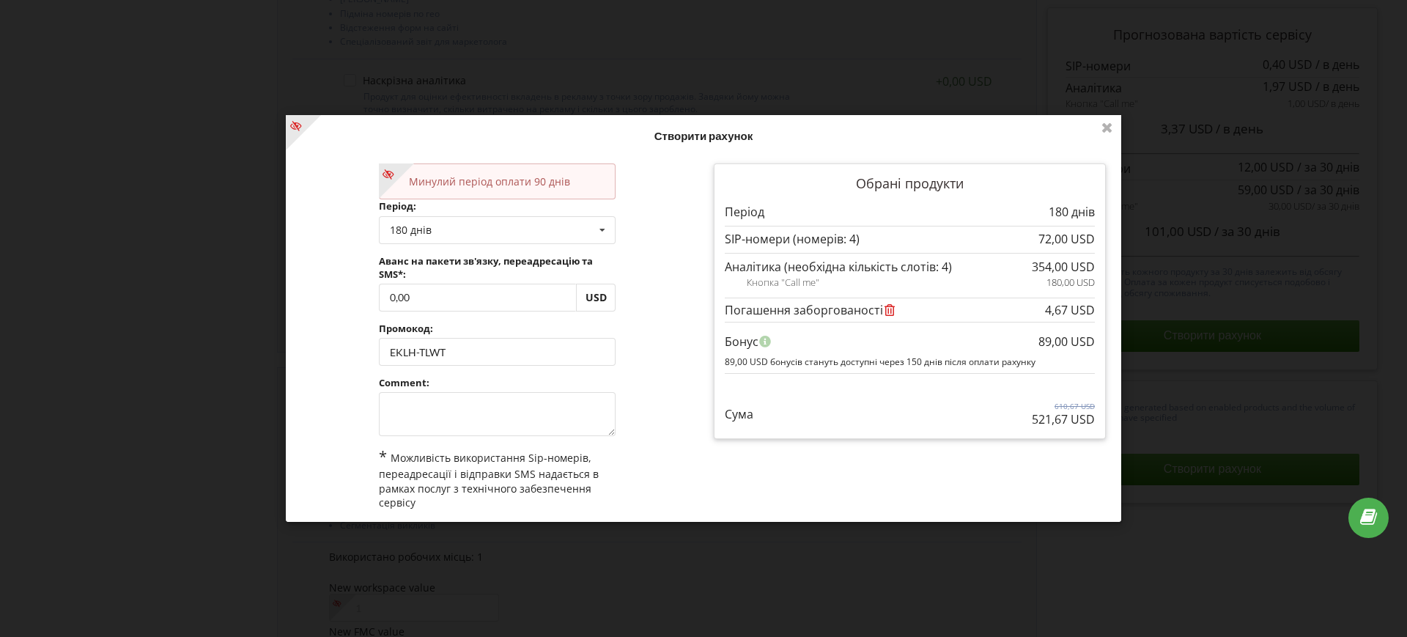
click at [1063, 422] on p "521,67 USD" at bounding box center [1063, 419] width 63 height 17
copy p "521,67"
drag, startPoint x: 1029, startPoint y: 344, endPoint x: 1053, endPoint y: 345, distance: 23.5
click at [1053, 345] on div "89,00 USD Бонус 89,00 USD бонусів стануть доступні через 150 днів після оплати …" at bounding box center [910, 347] width 370 height 51
click at [1028, 347] on div "Бонус" at bounding box center [910, 342] width 370 height 28
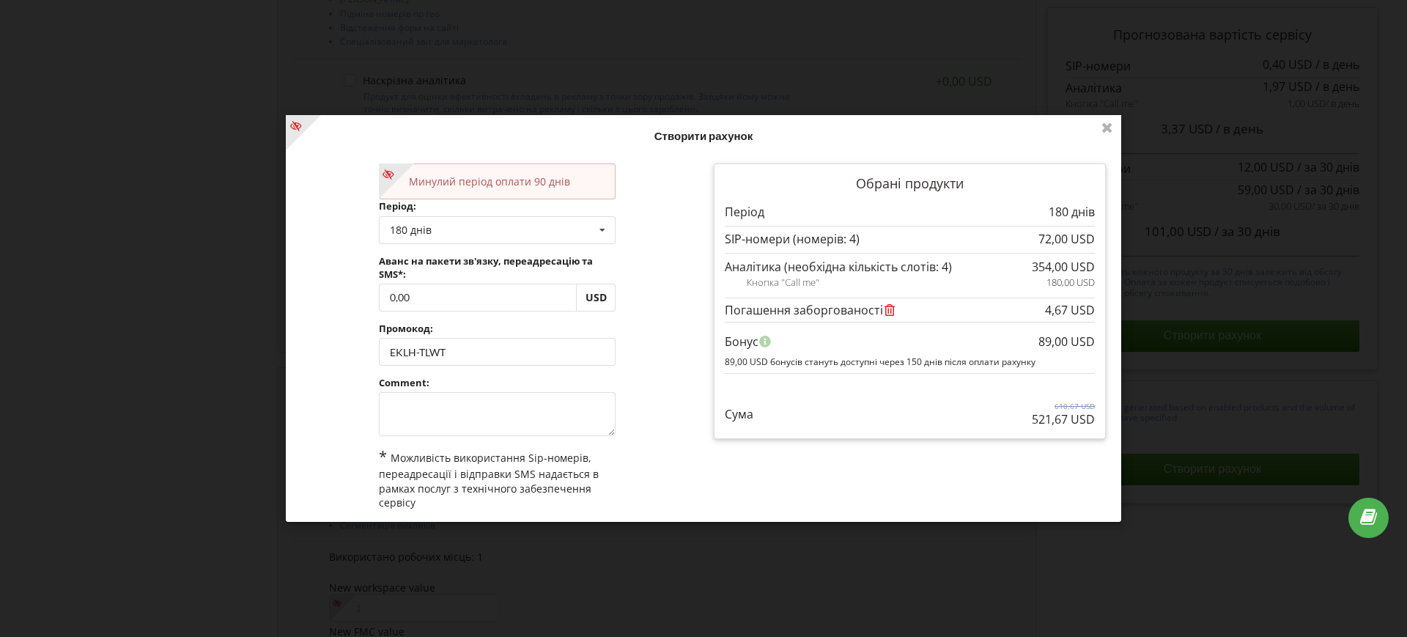
drag, startPoint x: 1030, startPoint y: 340, endPoint x: 1054, endPoint y: 342, distance: 24.3
click at [1054, 342] on div "89,00 USD Бонус 89,00 USD бонусів стануть доступні через 150 днів після оплати …" at bounding box center [910, 347] width 370 height 51
click at [1039, 350] on div "89,00 USD" at bounding box center [1067, 342] width 56 height 28
click at [1033, 339] on div "89,00 USD Бонус 89,00 USD бонусів стануть доступні через 150 днів після оплати …" at bounding box center [910, 347] width 370 height 51
click at [1030, 339] on div "Бонус" at bounding box center [910, 342] width 370 height 28
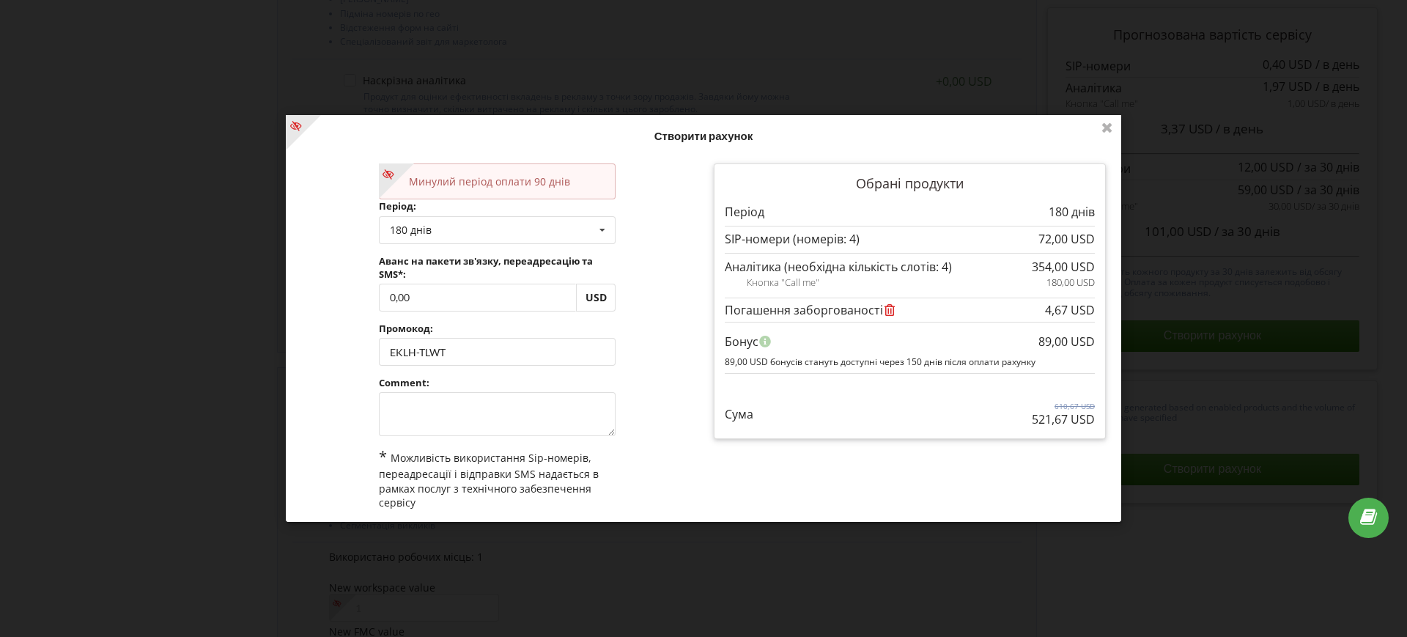
drag, startPoint x: 1031, startPoint y: 339, endPoint x: 1053, endPoint y: 342, distance: 22.8
click at [1053, 342] on div "89,00 USD Бонус 89,00 USD бонусів стануть доступні через 150 днів після оплати …" at bounding box center [910, 347] width 370 height 51
click at [1042, 356] on p "89,00 USD бонусів стануть доступні через 150 днів після оплати рахунку" at bounding box center [910, 362] width 370 height 12
drag, startPoint x: 1031, startPoint y: 340, endPoint x: 1059, endPoint y: 341, distance: 27.9
click at [1059, 341] on div "89,00 USD" at bounding box center [1067, 342] width 56 height 28
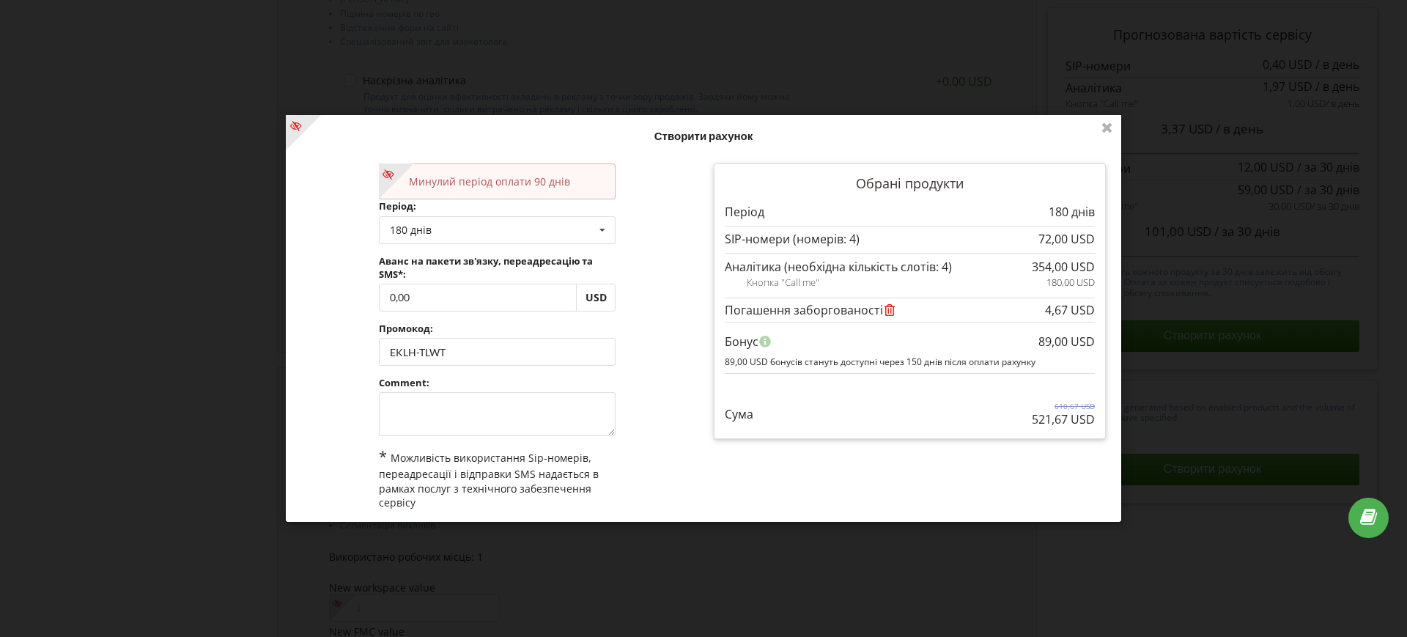
copy div "89,00"
click at [438, 232] on div "180 днів Поповнити баланс без подовження 30 днів 90 днів" at bounding box center [497, 229] width 237 height 28
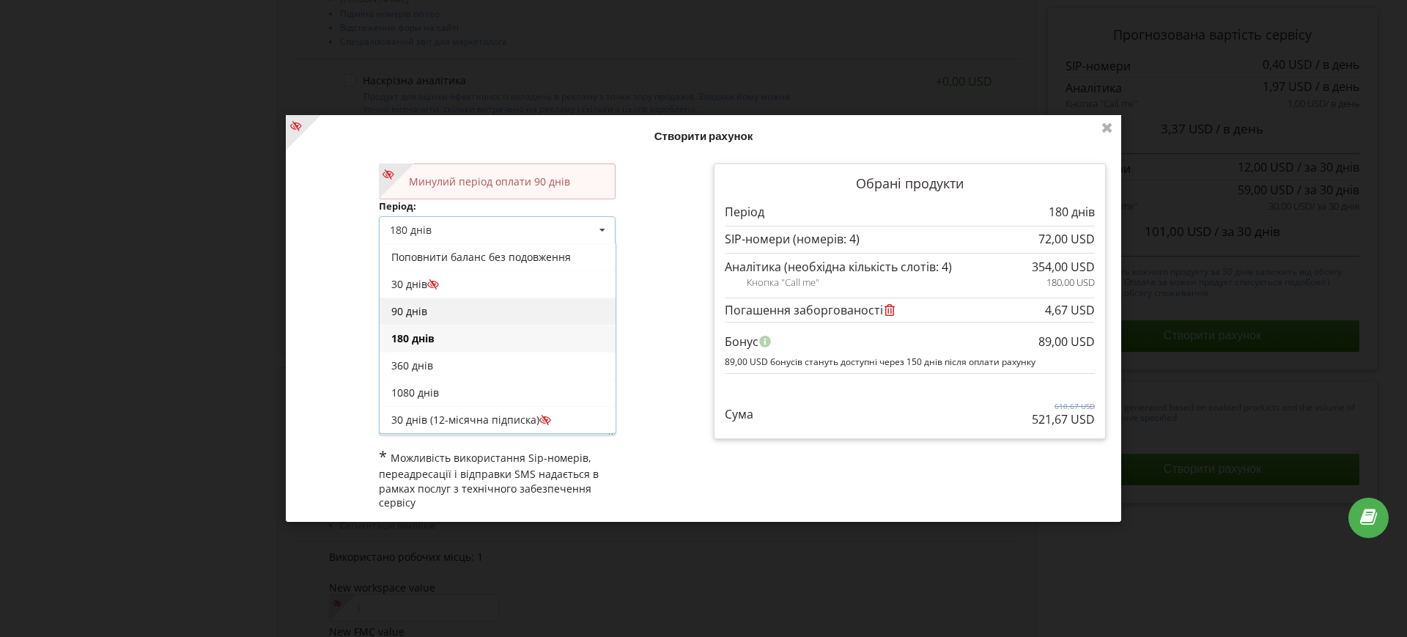
click at [429, 305] on div "90 днів" at bounding box center [498, 310] width 236 height 27
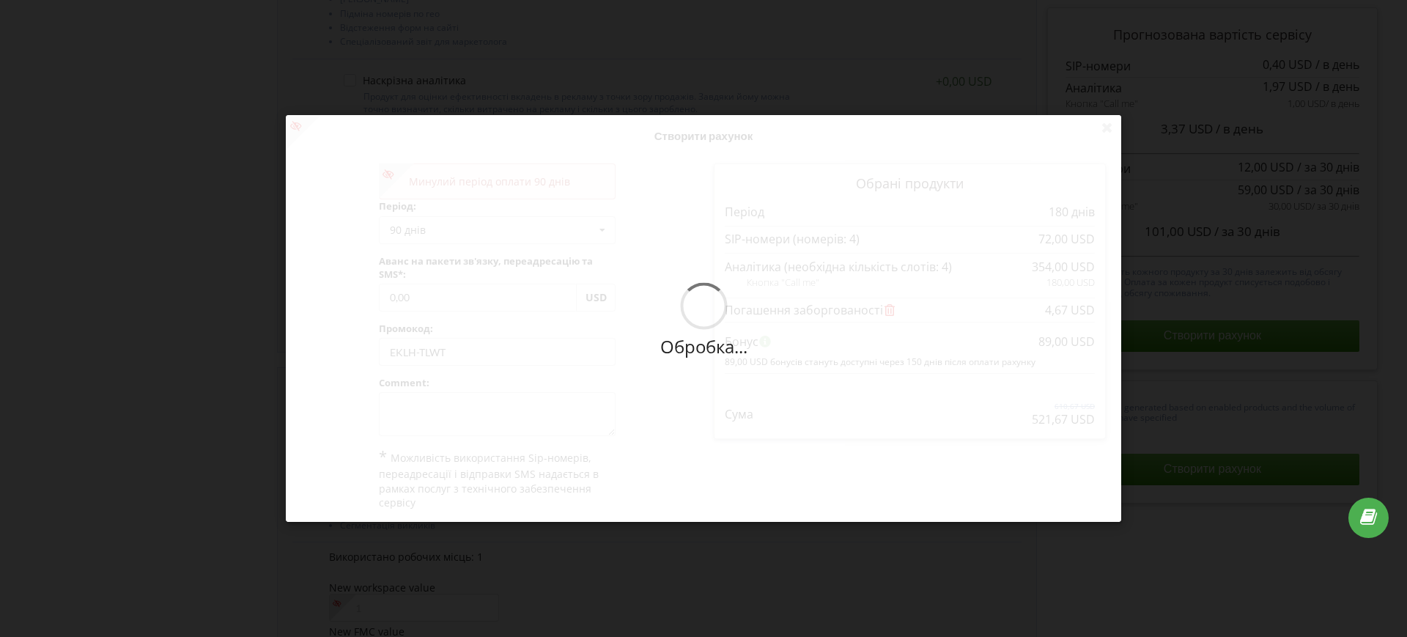
click at [454, 353] on div "Обробка..." at bounding box center [704, 318] width 836 height 407
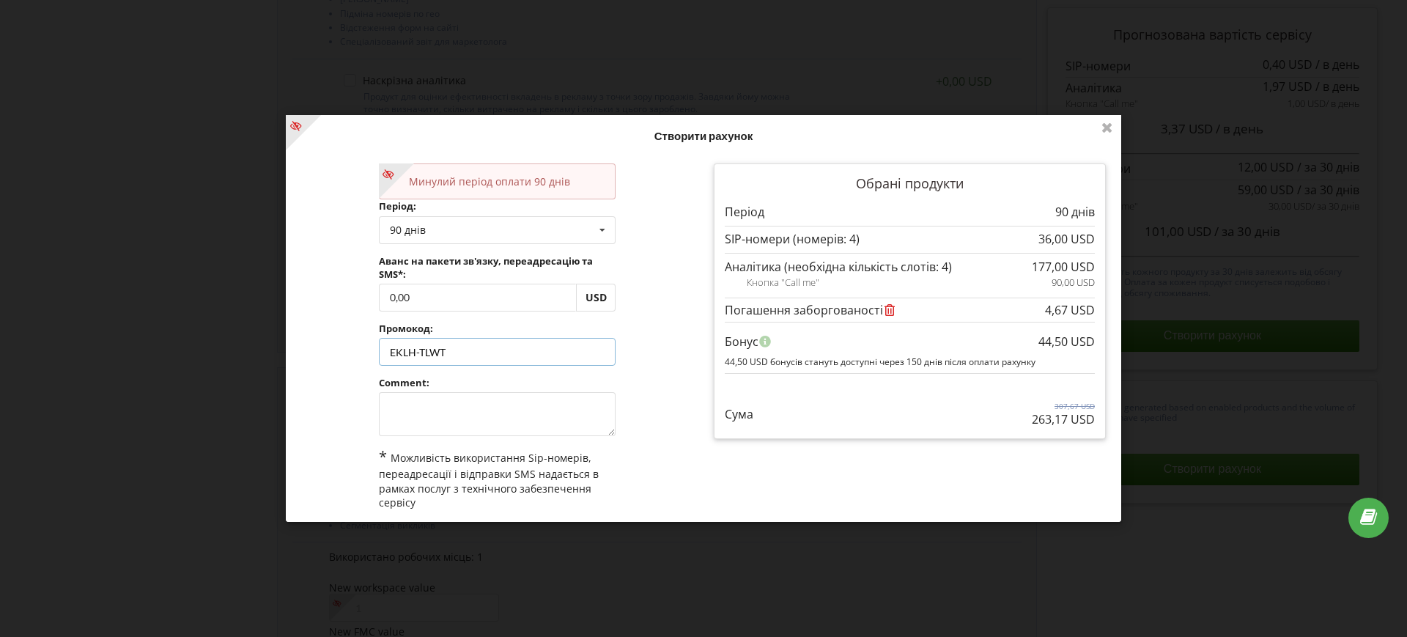
click at [482, 350] on input "EKLH-TLWT" at bounding box center [497, 352] width 237 height 28
click at [679, 405] on div "Обробка... Створити рахунок Минулий період оплати 90 днів Період: 90 днів" at bounding box center [704, 318] width 836 height 407
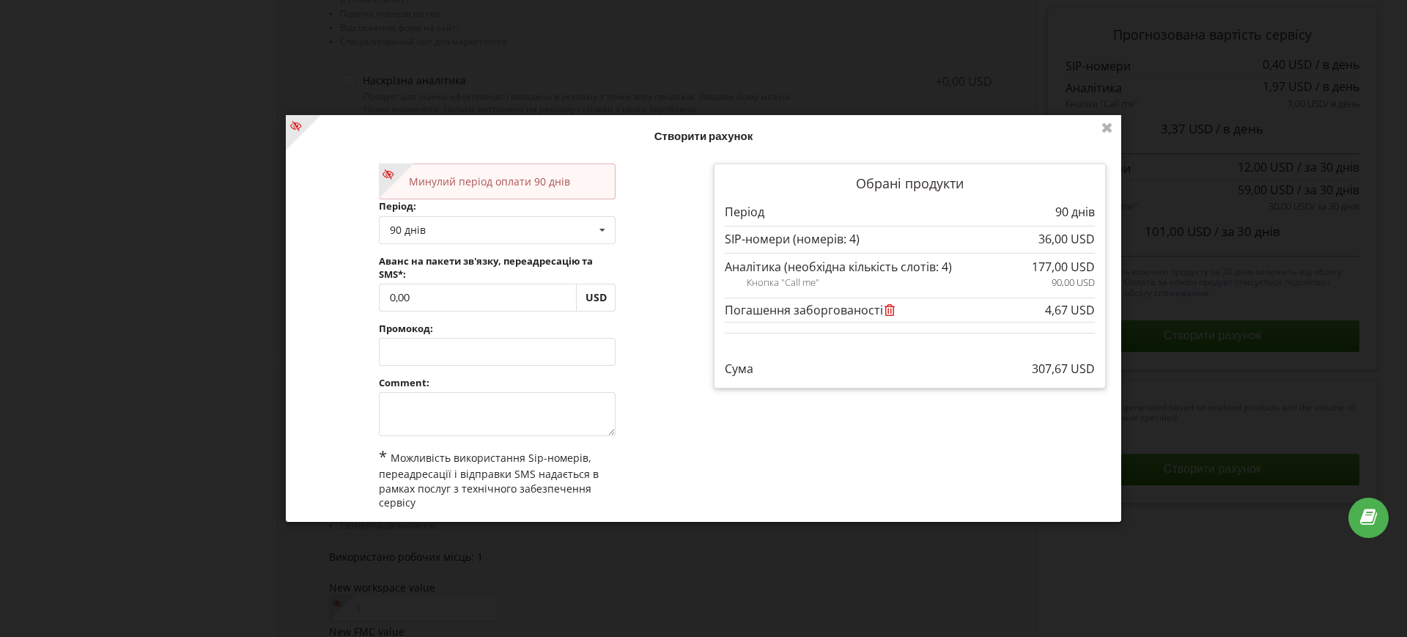
drag, startPoint x: 1028, startPoint y: 366, endPoint x: 1086, endPoint y: 369, distance: 57.9
click at [1086, 369] on p "307,67 USD" at bounding box center [1063, 369] width 63 height 17
copy p "307,67 USD"
click at [894, 385] on div "Обрані продукти Період 90 днів" at bounding box center [910, 275] width 392 height 224
click at [416, 303] on input "0,00" at bounding box center [478, 298] width 198 height 28
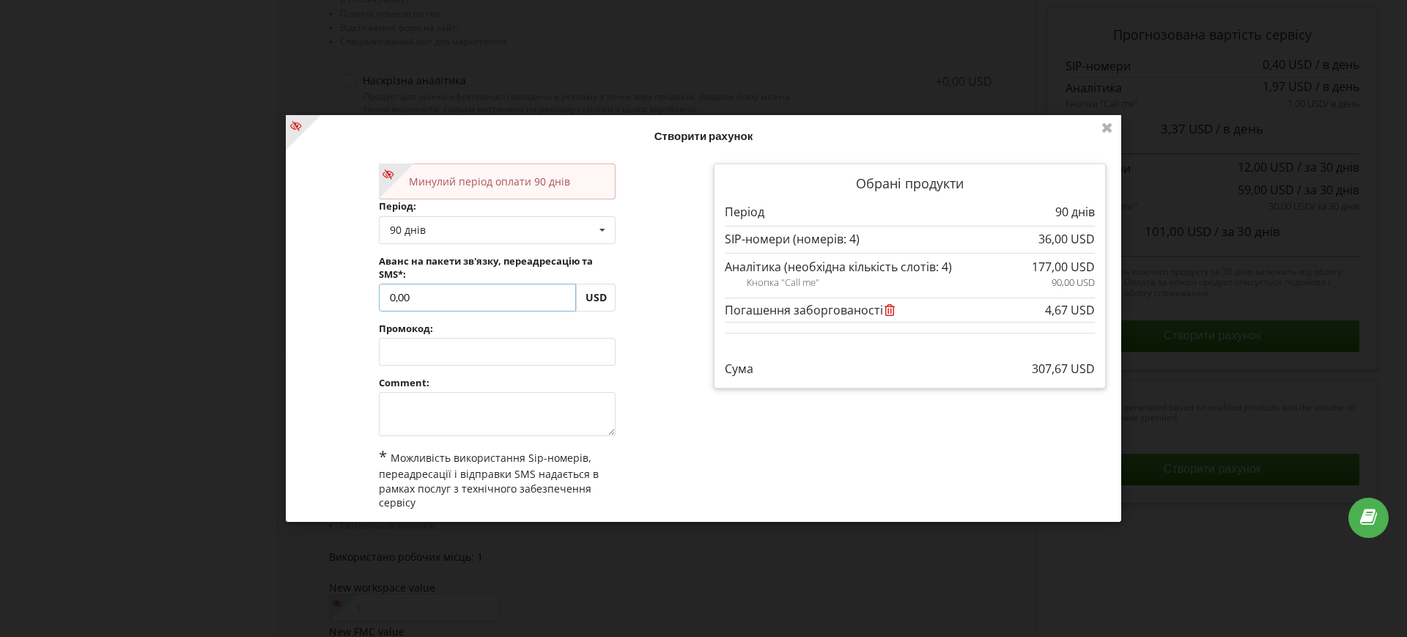
click at [416, 303] on input "0,00" at bounding box center [478, 298] width 198 height 28
paste input "45,57"
type input "45,57"
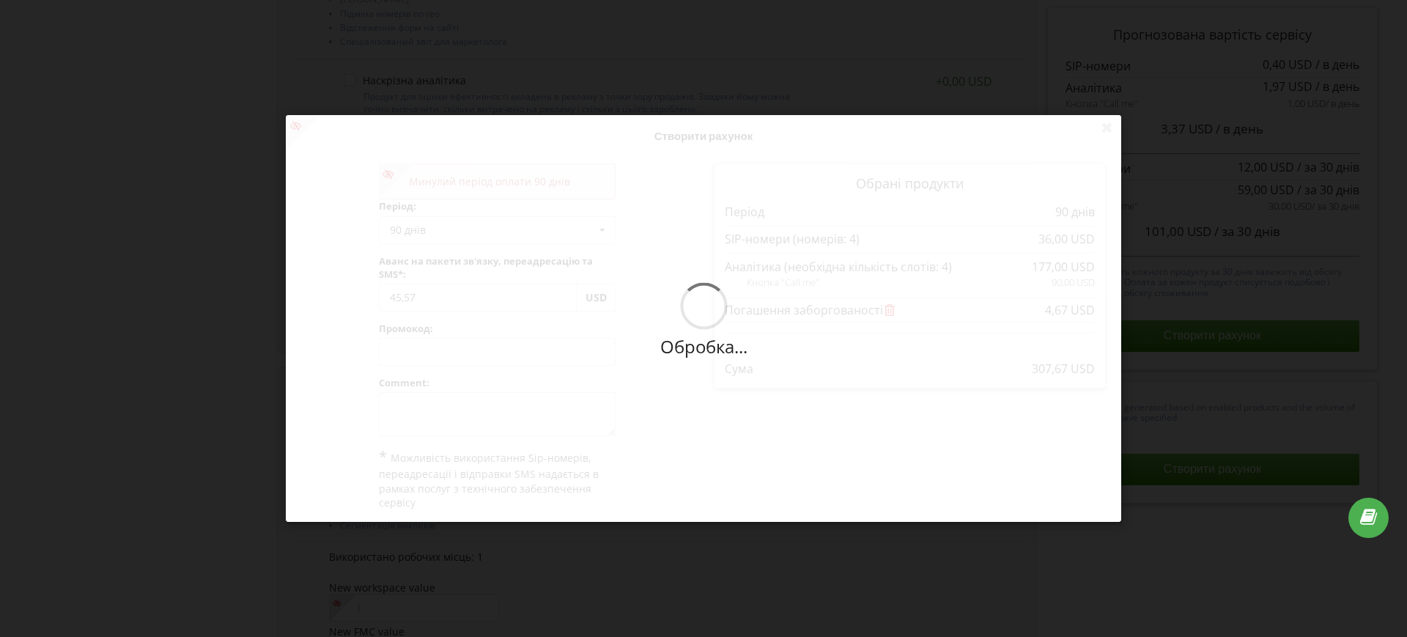
click at [663, 443] on div "Обробка... Створити рахунок Минулий період оплати 90 днів Період: 90 днів 20% /…" at bounding box center [704, 318] width 836 height 407
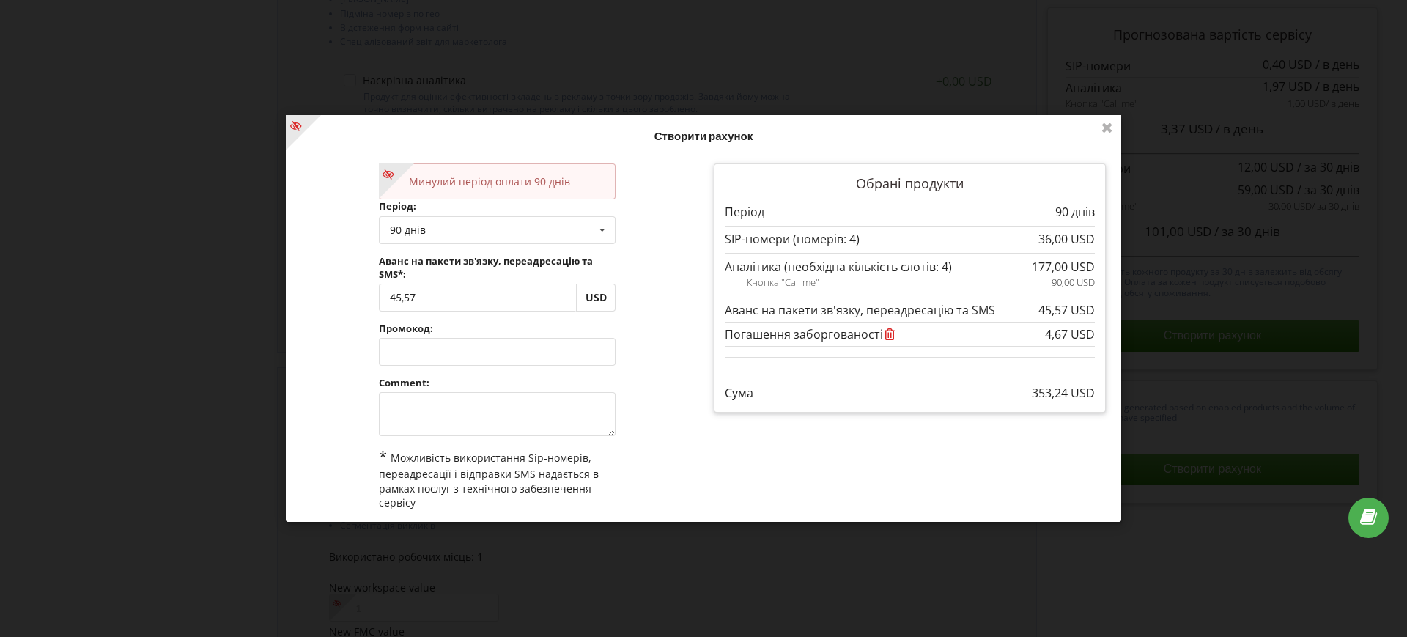
drag, startPoint x: 1025, startPoint y: 394, endPoint x: 1091, endPoint y: 391, distance: 66.0
click at [1091, 391] on div "Обрані продукти Період 90 днів" at bounding box center [910, 287] width 392 height 248
copy p "353,24 USD"
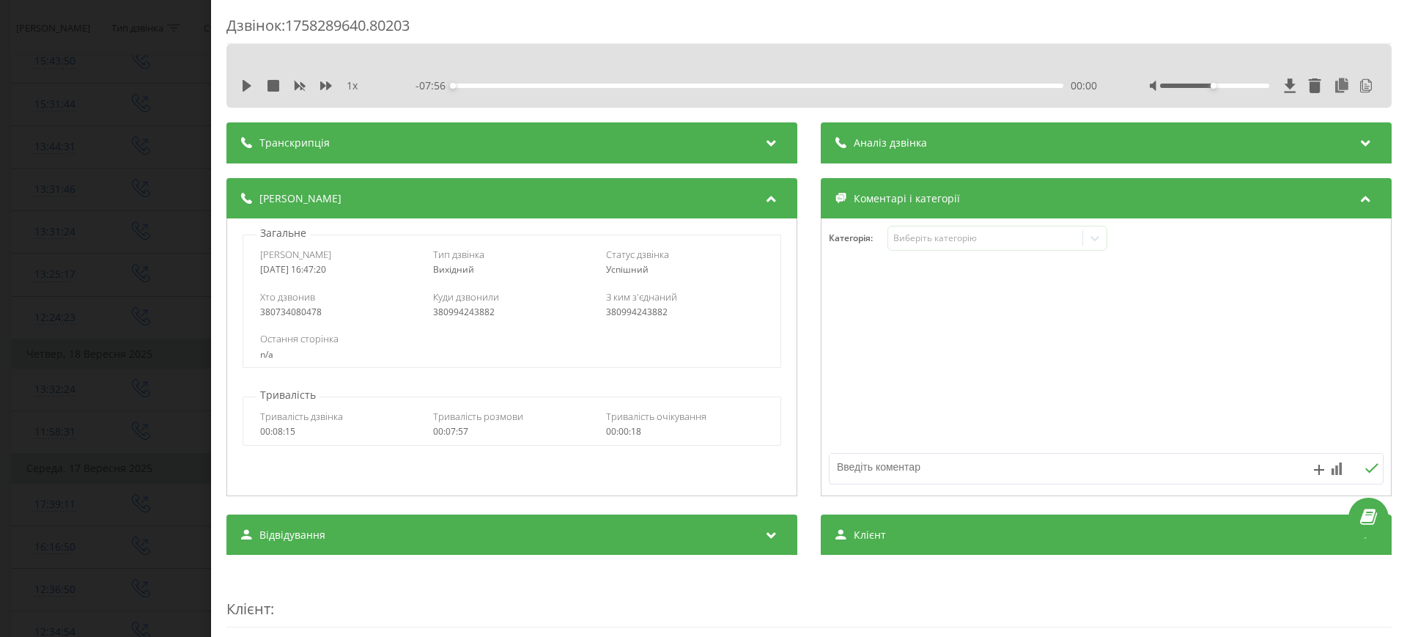
click at [122, 116] on div "Дзвінок : 1758289640.80203 1 x - 07:56 00:00 00:00 Транскрипція 00:01 Там. 00:0…" at bounding box center [703, 318] width 1407 height 637
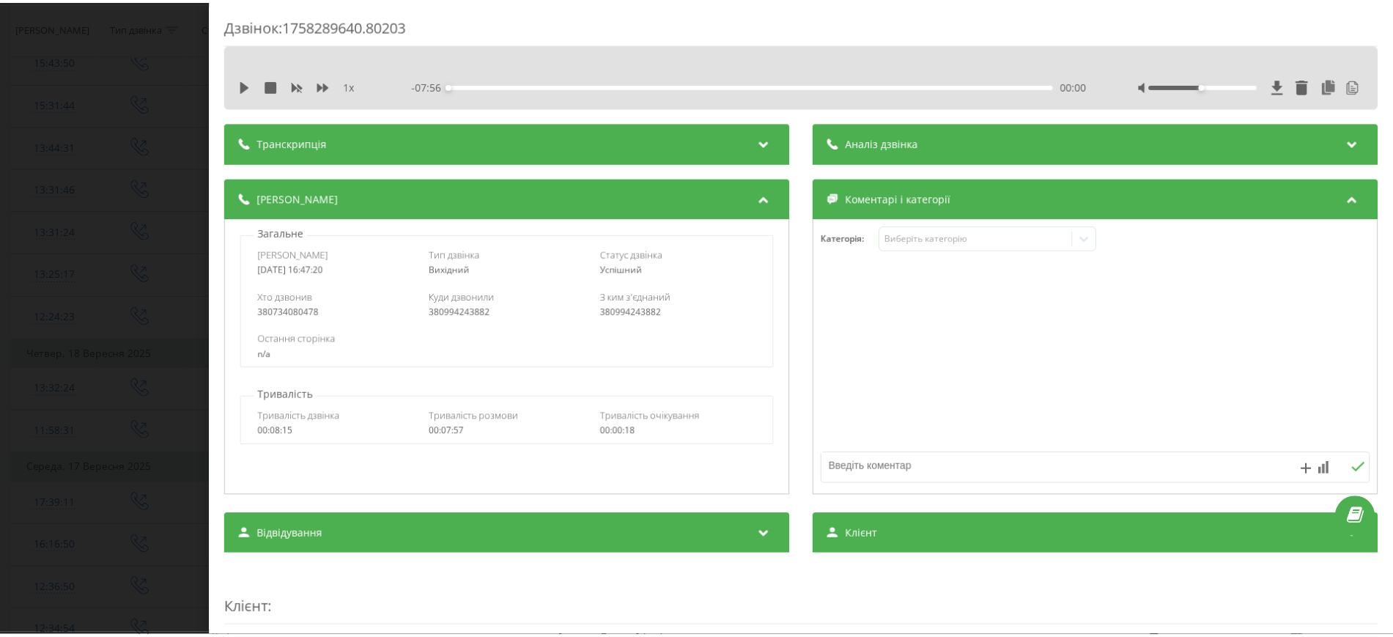
scroll to position [763, 0]
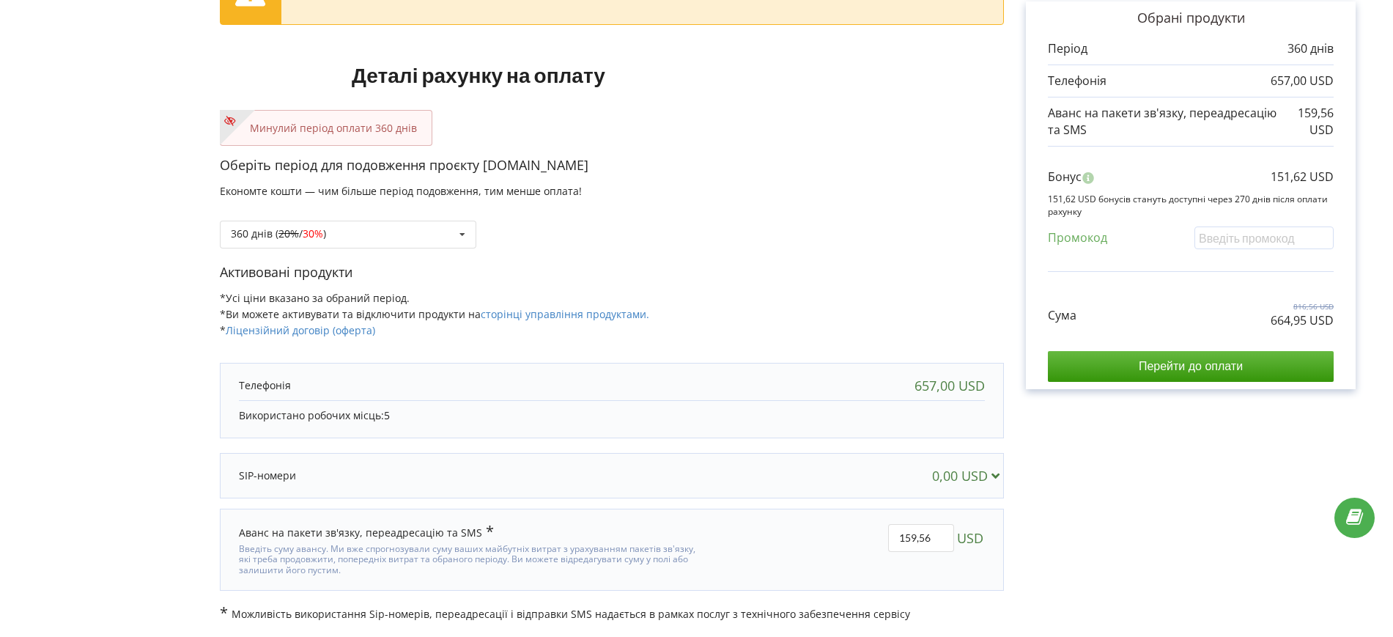
click at [701, 244] on div "360 днів ( 20% / 30% ) Поповнити баланс без подовження 20% / 30% 30% / 40%" at bounding box center [612, 224] width 784 height 50
click at [737, 245] on div "360 днів ( 20% / 30% ) Поповнити баланс без подовження 20% / 30% 30% / 40%" at bounding box center [612, 224] width 784 height 50
click at [957, 243] on div "360 днів ( 20% / 30% ) Поповнити баланс без подовження 20% / 30% 30% / 40%" at bounding box center [612, 224] width 784 height 50
click at [962, 273] on p "Активовані продукти" at bounding box center [612, 272] width 784 height 19
click at [915, 243] on div "360 днів ( 20% / 30% ) Поповнити баланс без подовження 20% / 30% 30% / 40%" at bounding box center [612, 224] width 784 height 50
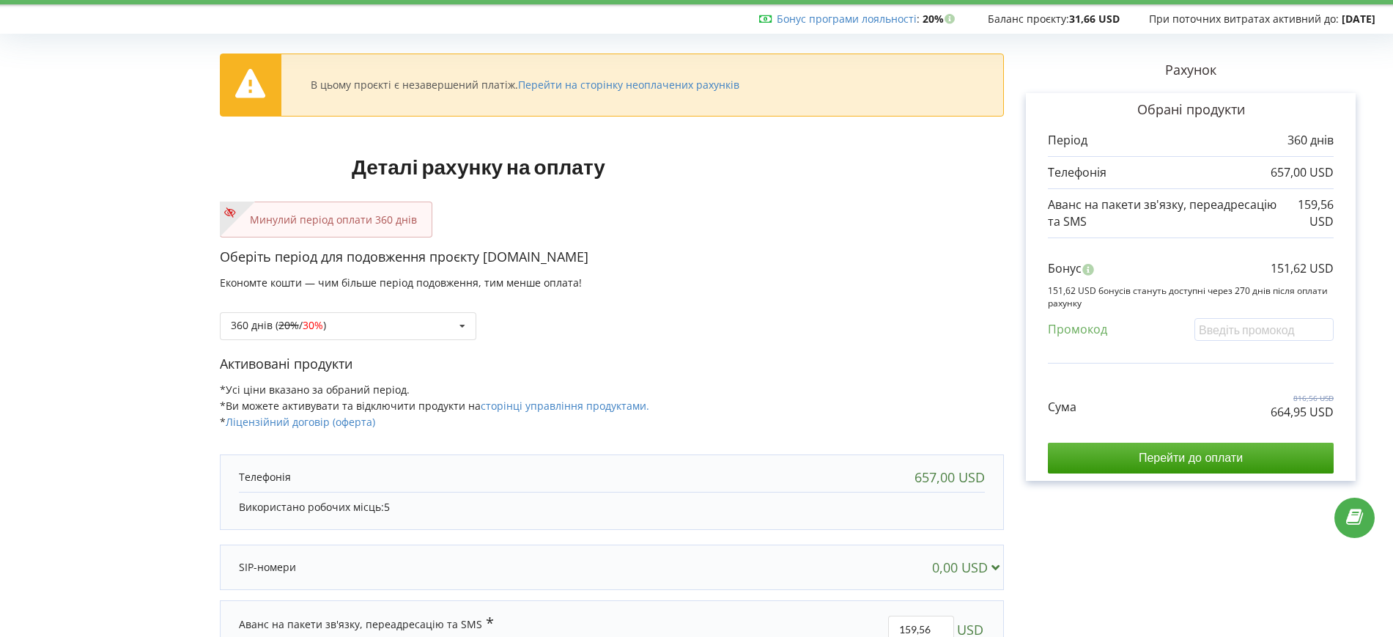
scroll to position [131, 0]
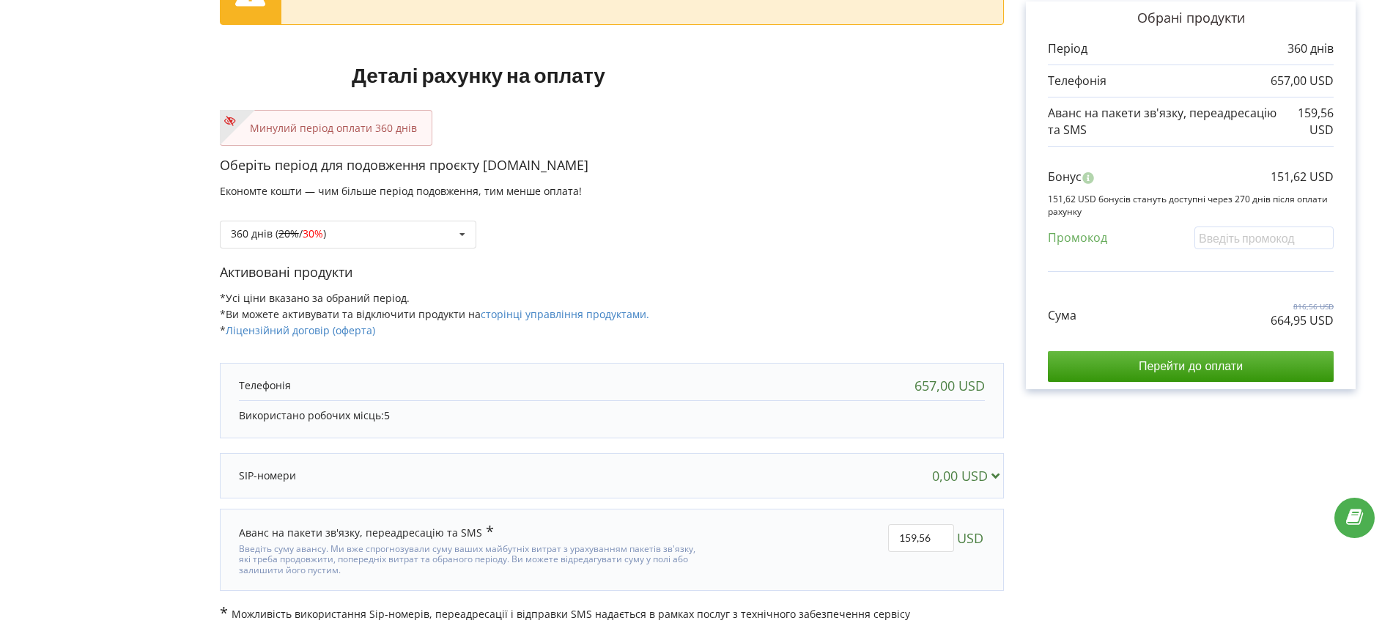
click at [1213, 488] on div "Рахунок Обрані продукти Період 360 днів 657,00 USD" at bounding box center [1191, 284] width 374 height 674
click at [872, 254] on div "Оберіть період для подовження проєкту [DOMAIN_NAME] Економте кошти — чим більше…" at bounding box center [612, 209] width 784 height 107
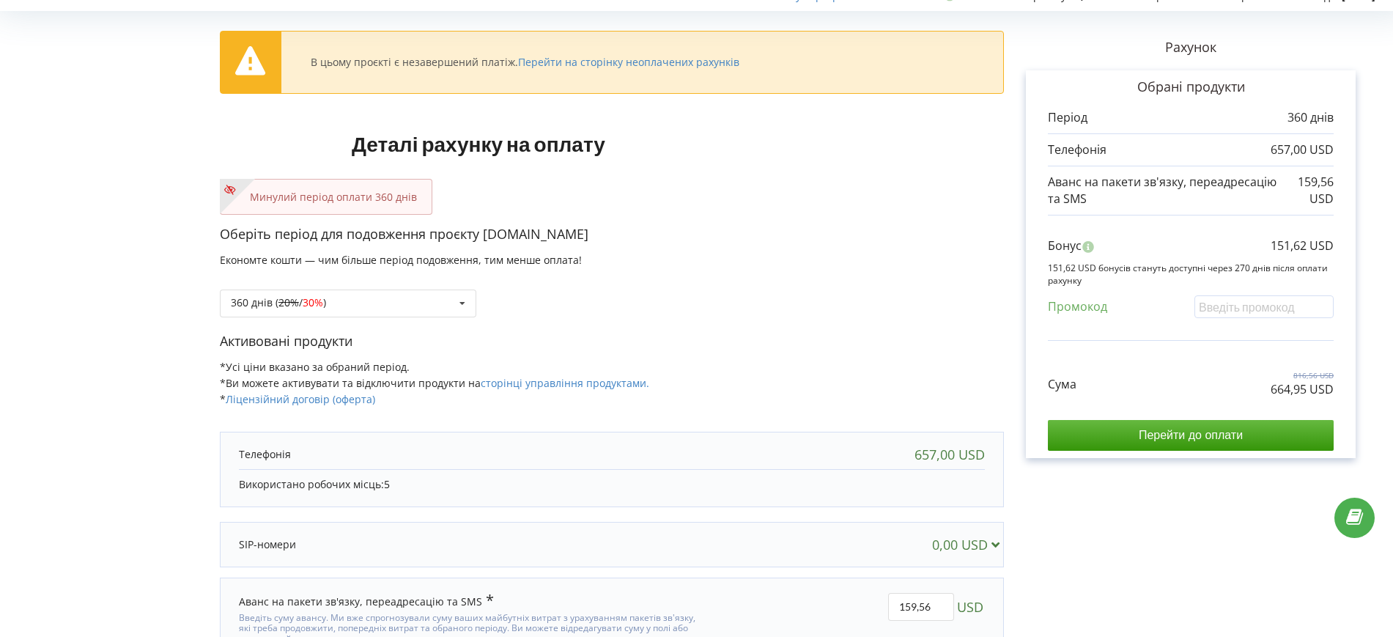
scroll to position [0, 0]
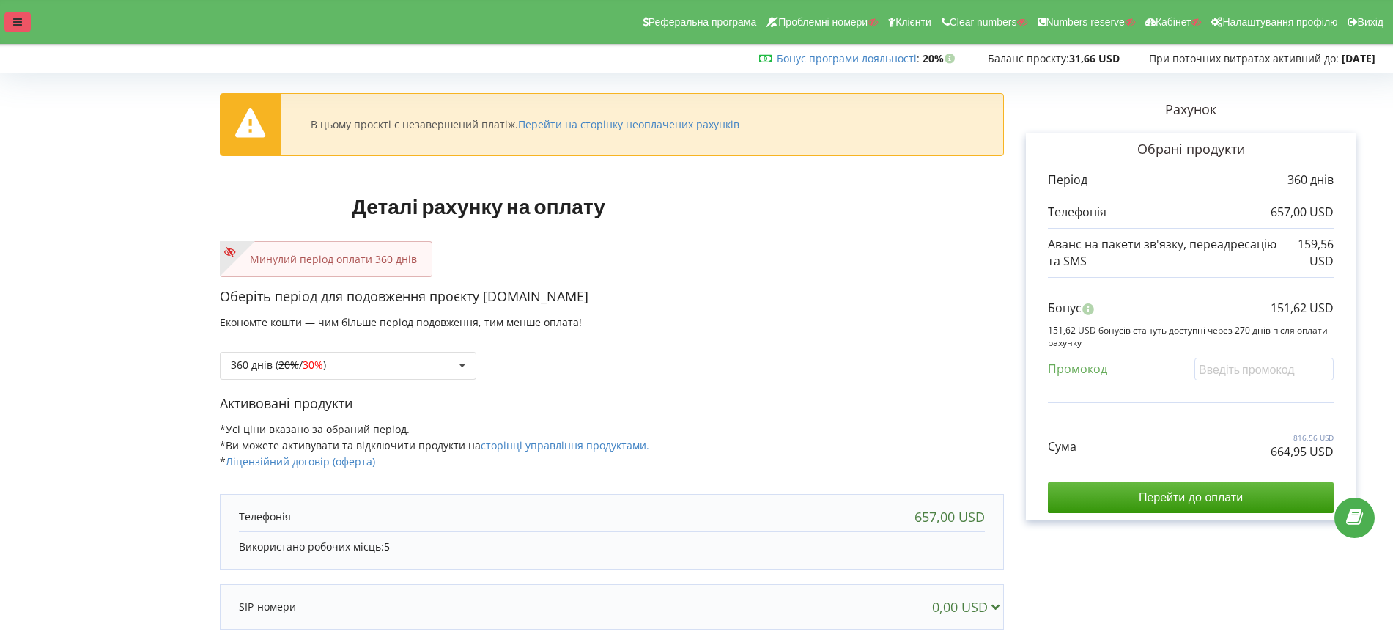
click at [10, 29] on div at bounding box center [17, 22] width 26 height 21
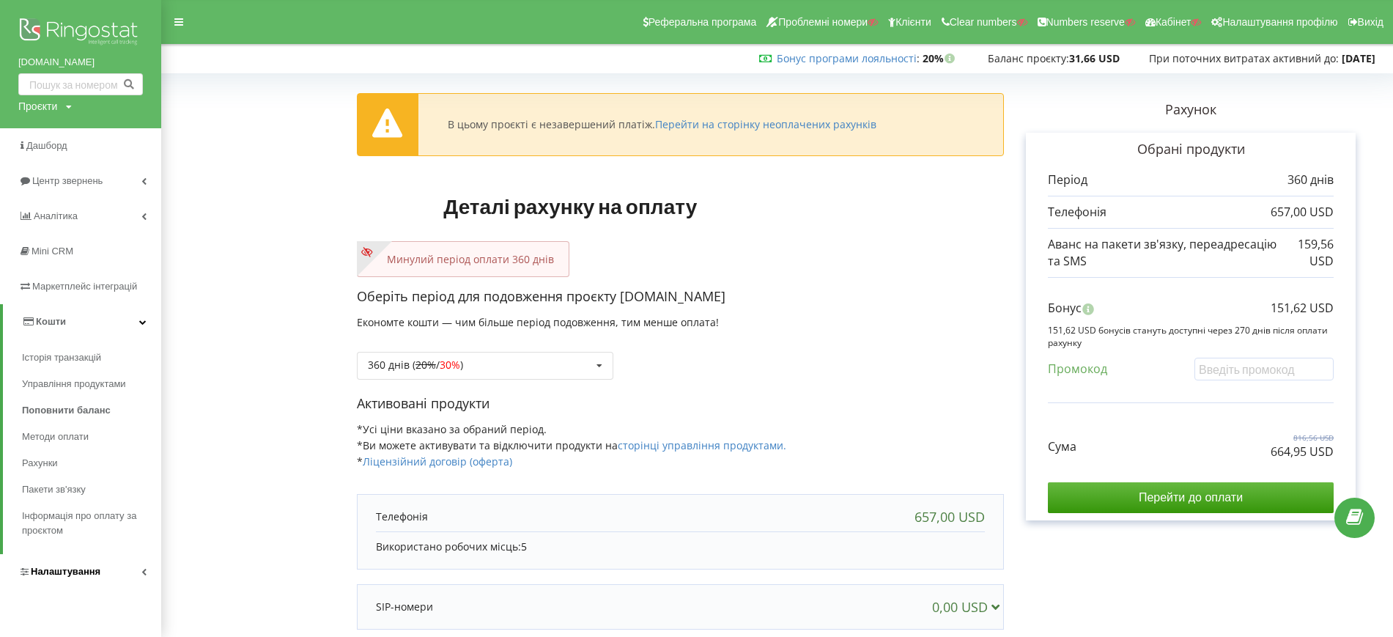
click at [78, 577] on span "Налаштування" at bounding box center [59, 571] width 82 height 15
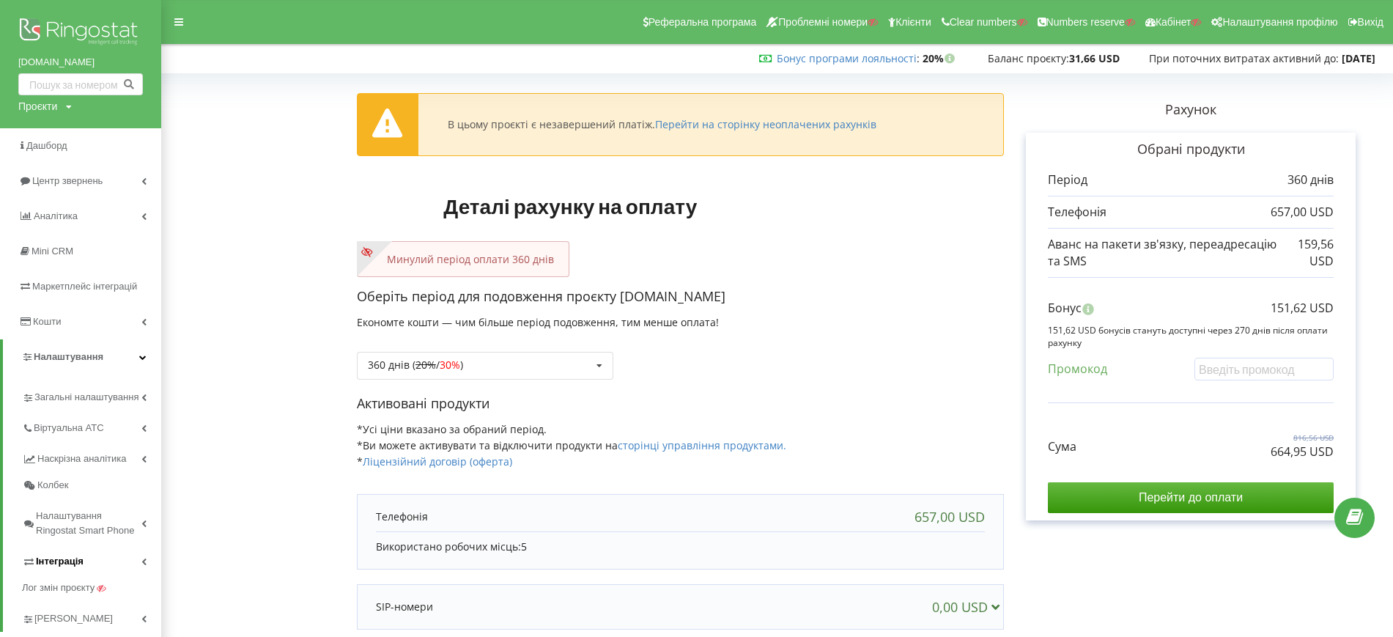
scroll to position [92, 0]
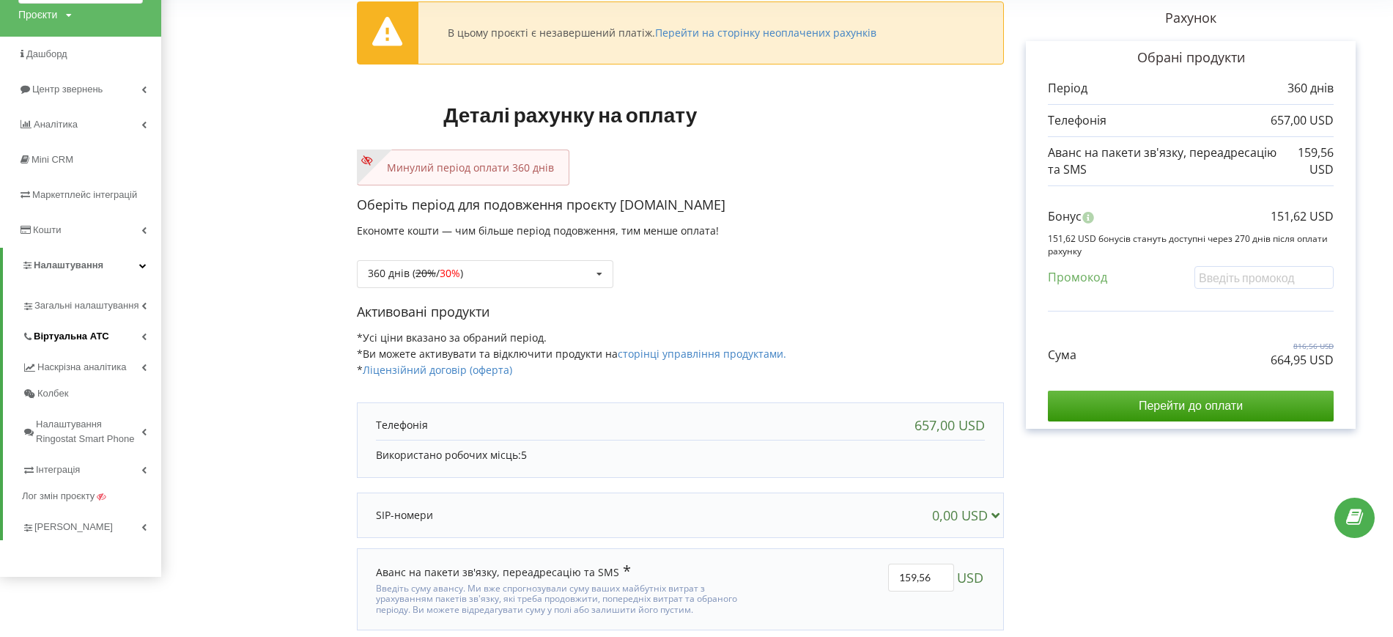
click at [80, 331] on span "Віртуальна АТС" at bounding box center [71, 336] width 75 height 15
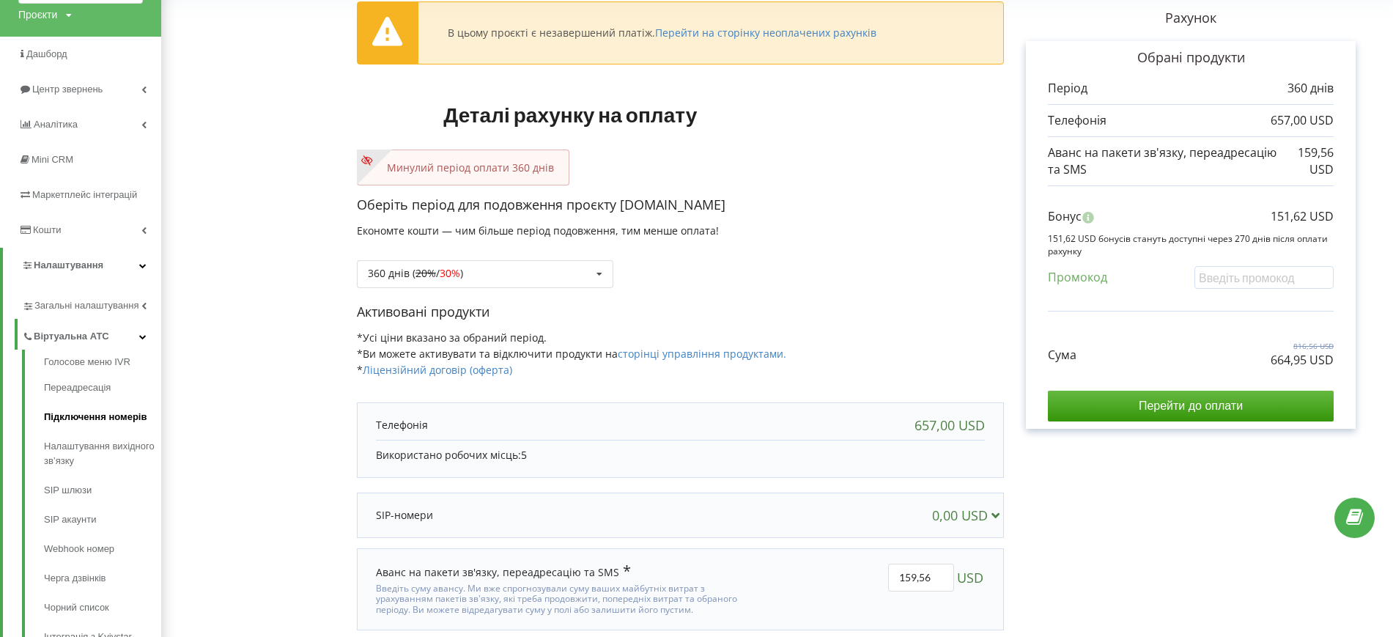
click at [74, 407] on link "Підключення номерів" at bounding box center [102, 416] width 117 height 29
click at [72, 387] on link "Переадресація" at bounding box center [102, 387] width 117 height 29
drag, startPoint x: 1270, startPoint y: 361, endPoint x: 1353, endPoint y: 358, distance: 82.9
click at [1353, 358] on div "Обрані продукти Період 360 днів 657,00 USD 159,56 USD Бонус" at bounding box center [1191, 235] width 330 height 388
copy p "664,95 USD"
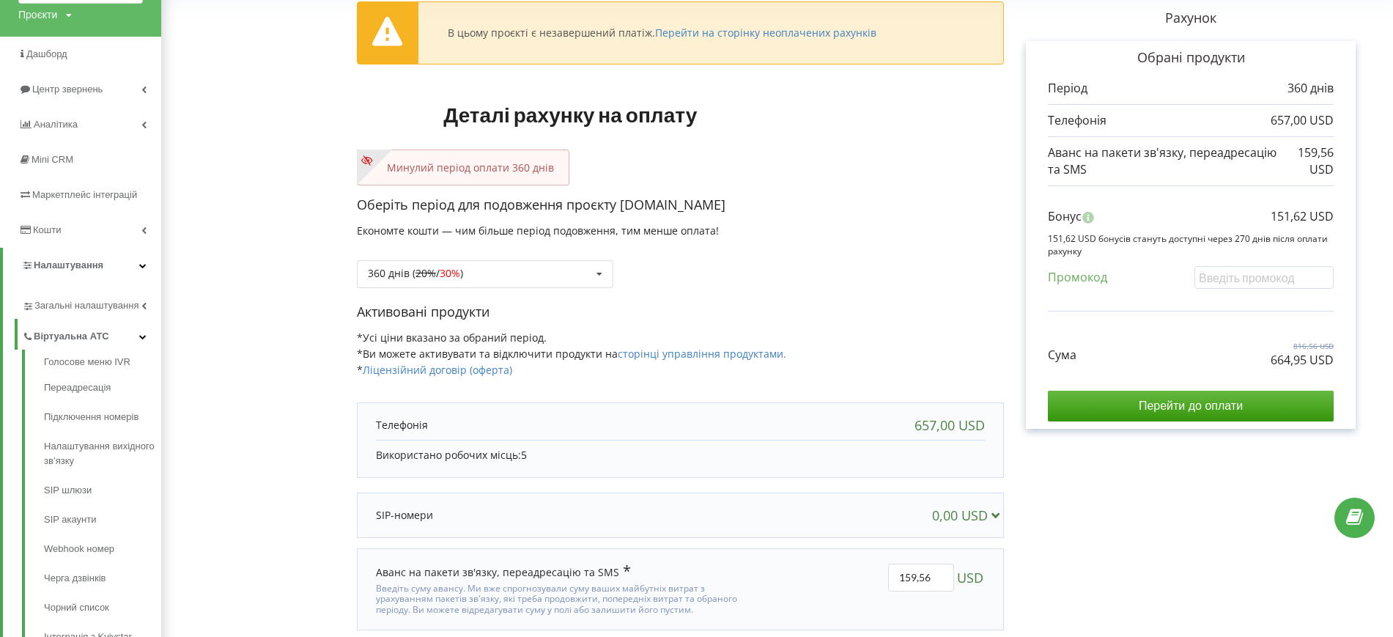
click at [962, 262] on div "360 днів ( 20% / 30% ) Поповнити баланс без подовження 20% / 30% 30% / 40%" at bounding box center [680, 263] width 647 height 50
click at [433, 266] on s "20%" at bounding box center [426, 273] width 21 height 14
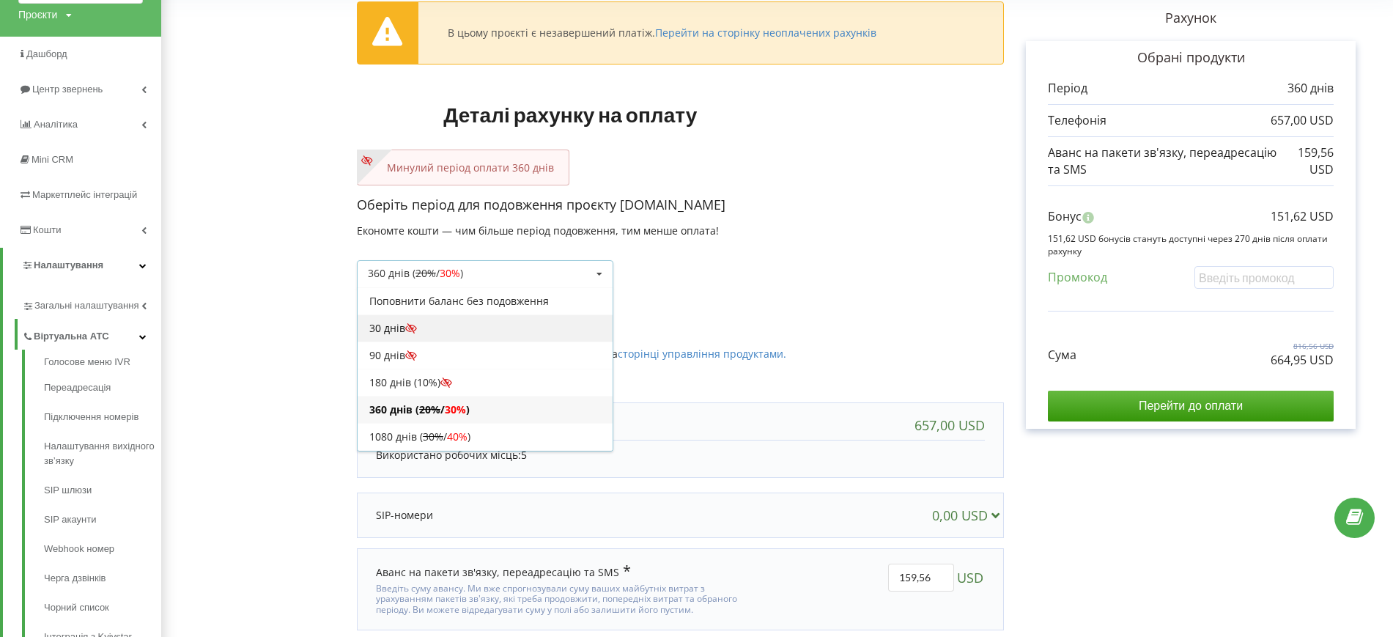
click at [383, 323] on div "30 днів" at bounding box center [485, 327] width 255 height 27
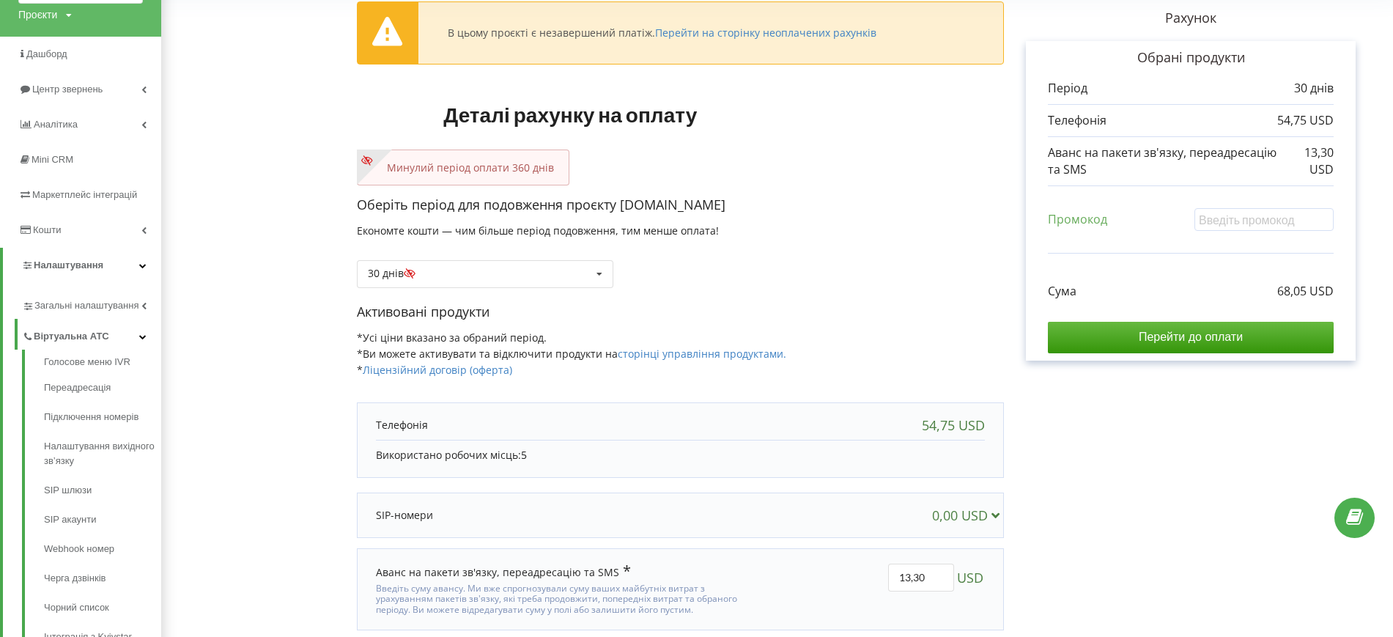
click at [1168, 467] on div "Рахунок Обрані продукти Період 30 днів 54,75 USD" at bounding box center [1191, 331] width 374 height 689
drag, startPoint x: 1280, startPoint y: 291, endPoint x: 1349, endPoint y: 291, distance: 69.6
click at [1351, 288] on div "Обрані продукти Період 30 днів 54,75 USD 13,30 USD Промокод" at bounding box center [1191, 201] width 330 height 320
copy p "68,05 USD"
click at [1161, 477] on div "Рахунок Обрані продукти Період 30 днів 54,75 USD" at bounding box center [1191, 331] width 374 height 689
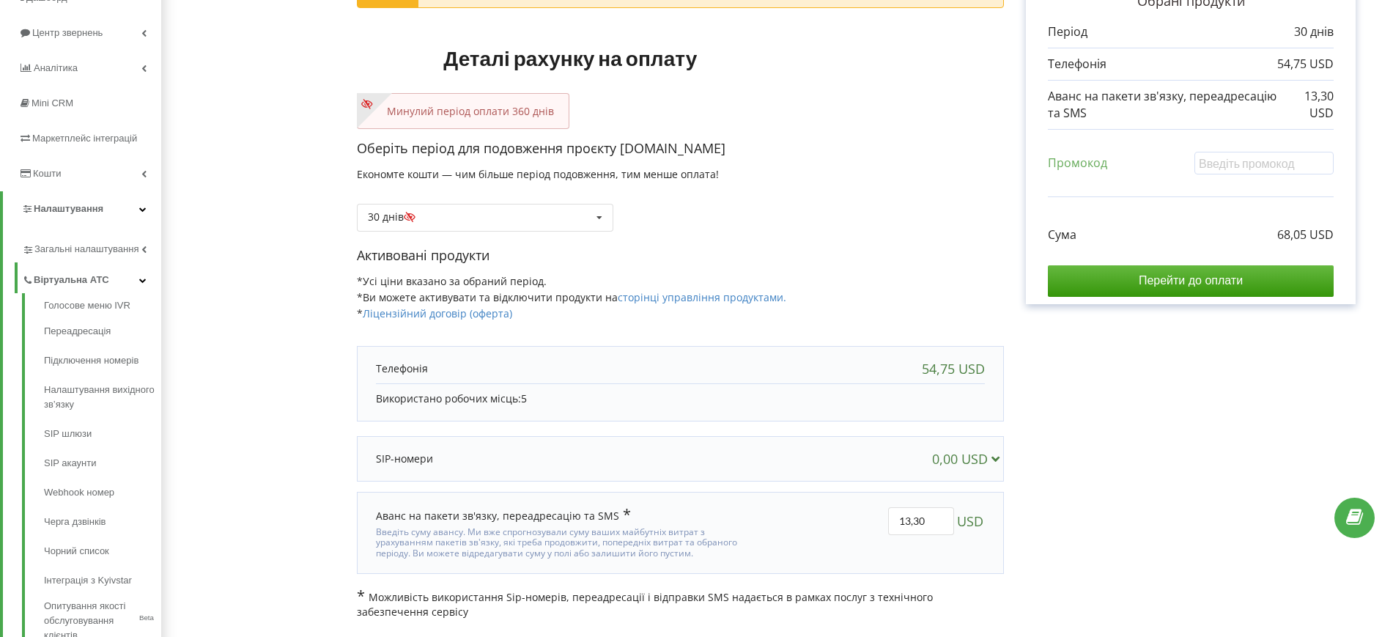
scroll to position [136, 0]
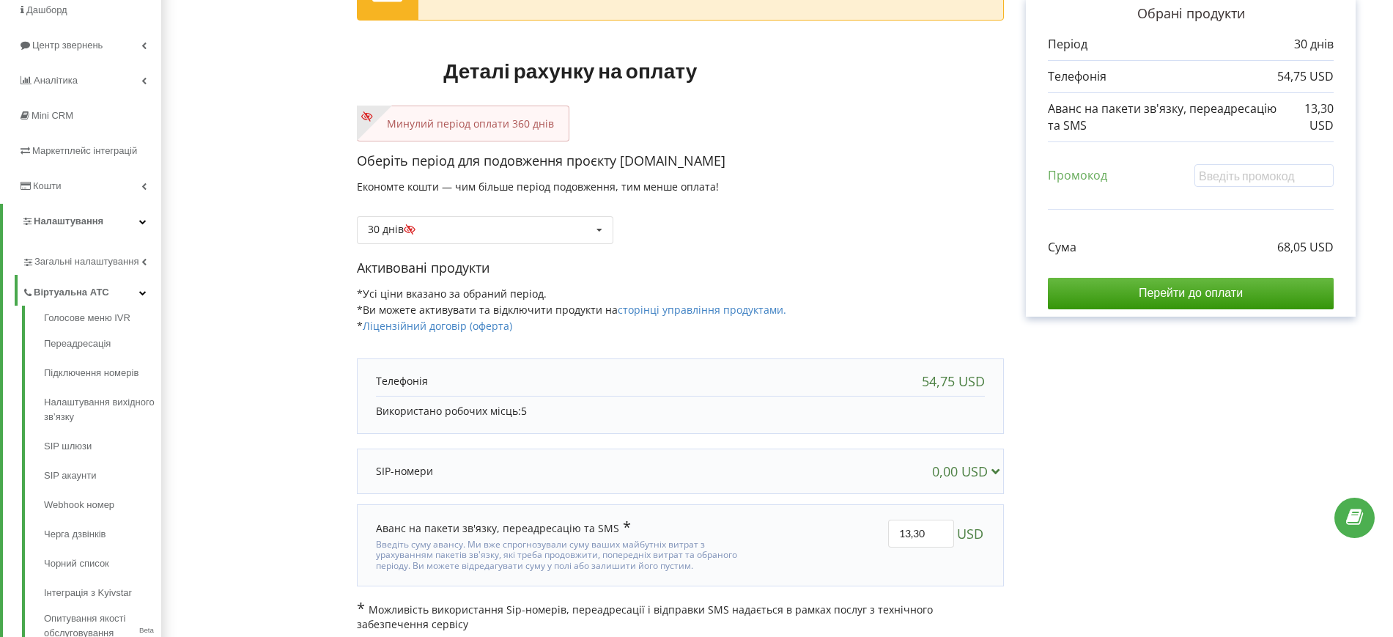
click at [1084, 388] on div "Рахунок Обрані продукти Період 30 днів 54,75 USD" at bounding box center [1191, 287] width 374 height 689
click at [1277, 243] on div "Сума 68,05 USD" at bounding box center [1191, 236] width 286 height 39
drag, startPoint x: 1277, startPoint y: 243, endPoint x: 1304, endPoint y: 243, distance: 27.1
click at [1304, 243] on div "Сума 68,05 USD" at bounding box center [1191, 236] width 286 height 39
copy p "68,05"
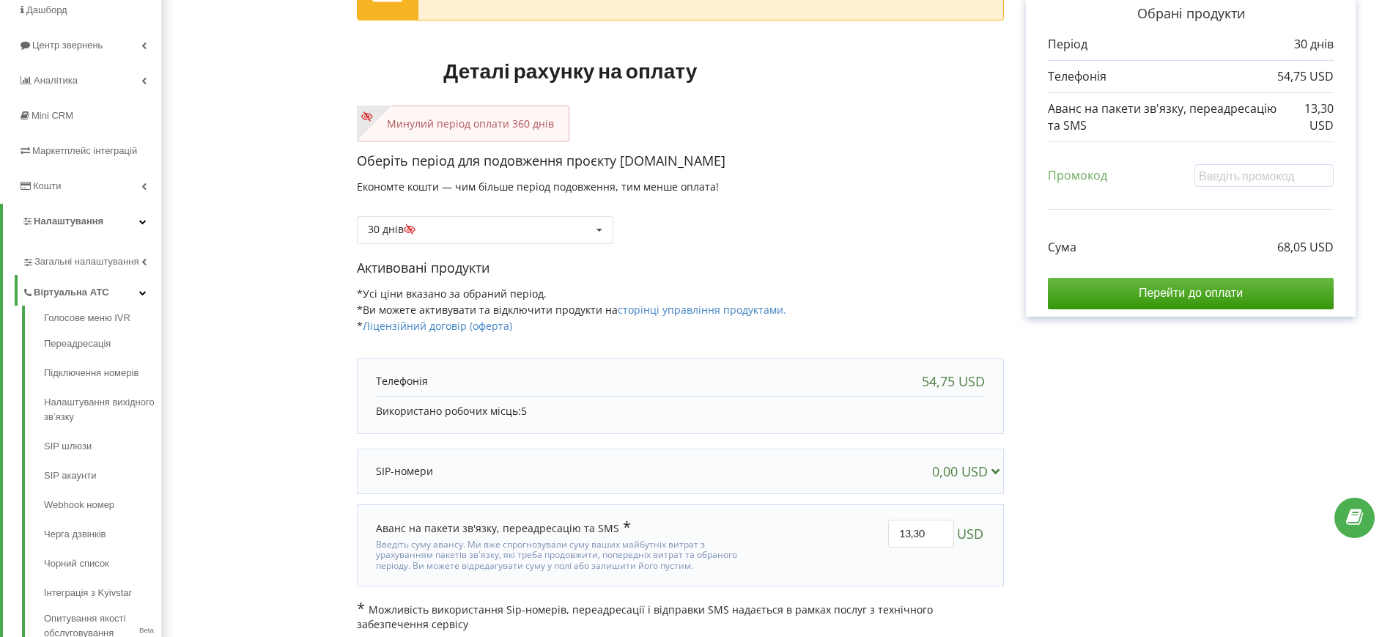
click at [851, 290] on div "Активовані продукти *Усі ціни вказано за обраний період. *Ви можете активувати …" at bounding box center [680, 303] width 647 height 89
click at [542, 229] on div "30 днів Поповнити баланс без подовження 20% / 30%" at bounding box center [485, 230] width 257 height 28
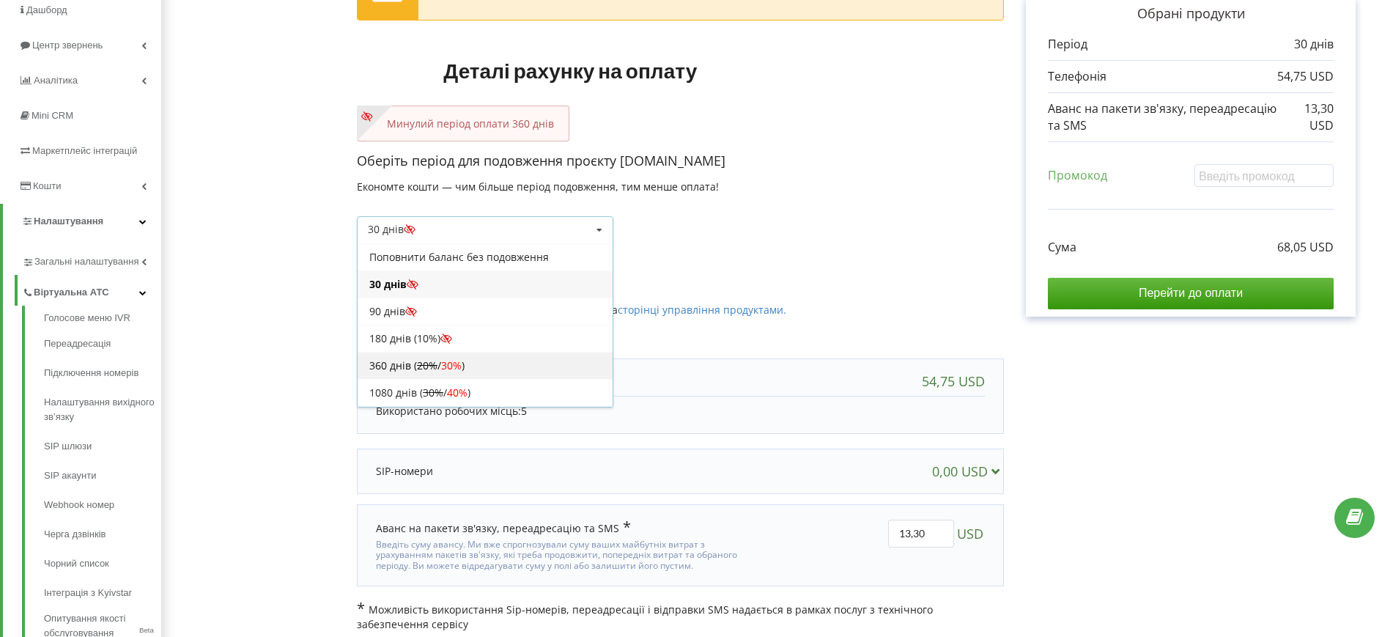
click at [383, 367] on div "360 днів ( 20% / 30% )" at bounding box center [485, 365] width 255 height 27
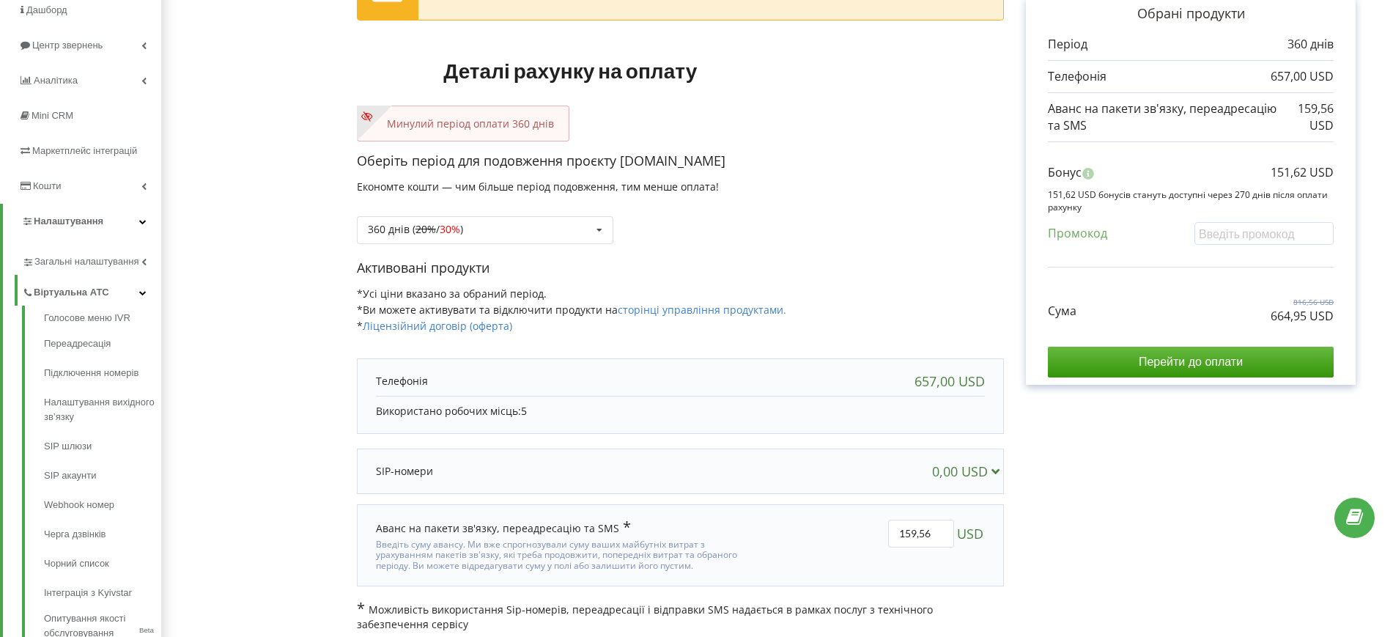
click at [900, 259] on p "Активовані продукти" at bounding box center [680, 268] width 647 height 19
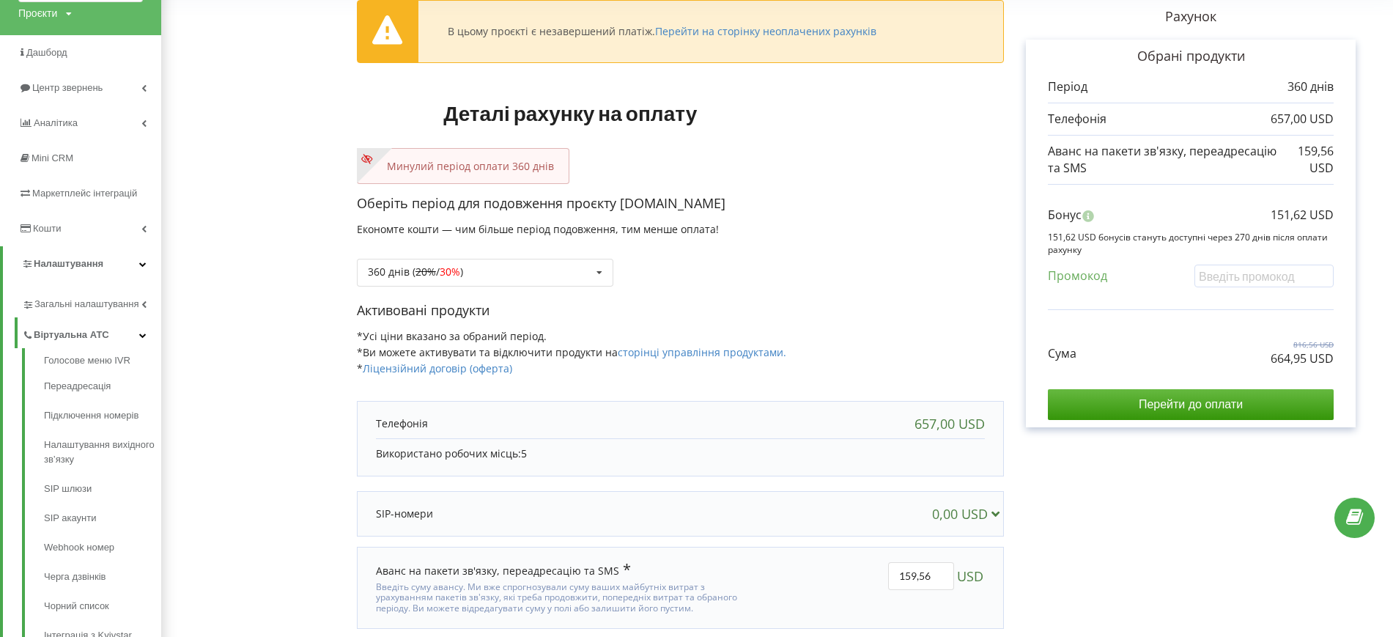
scroll to position [100, 0]
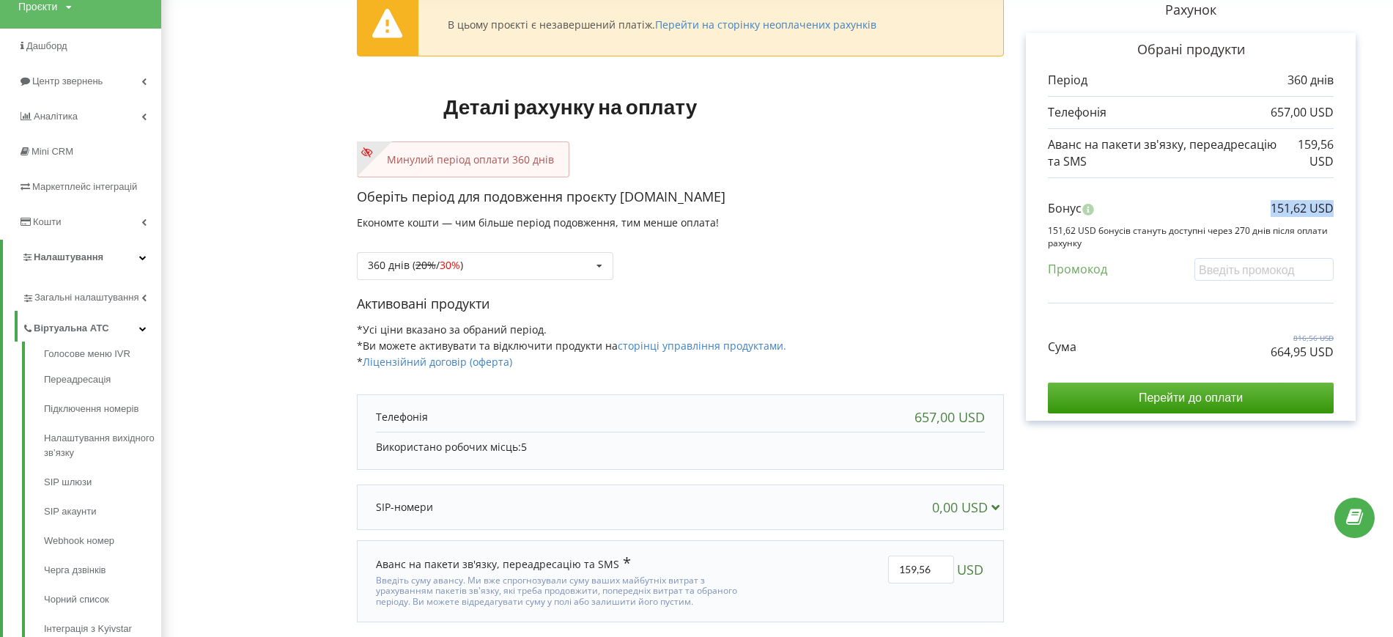
drag, startPoint x: 1268, startPoint y: 212, endPoint x: 1347, endPoint y: 205, distance: 78.8
click at [1347, 205] on div "Обрані продукти Період 360 днів 657,00 USD 159,56 USD Бонус" at bounding box center [1191, 227] width 330 height 388
copy p "151,62 USD"
drag, startPoint x: 1267, startPoint y: 351, endPoint x: 1347, endPoint y: 353, distance: 79.9
click at [1347, 353] on div "Обрані продукти Період 360 днів 657,00 USD 159,56 USD Бонус" at bounding box center [1191, 227] width 330 height 388
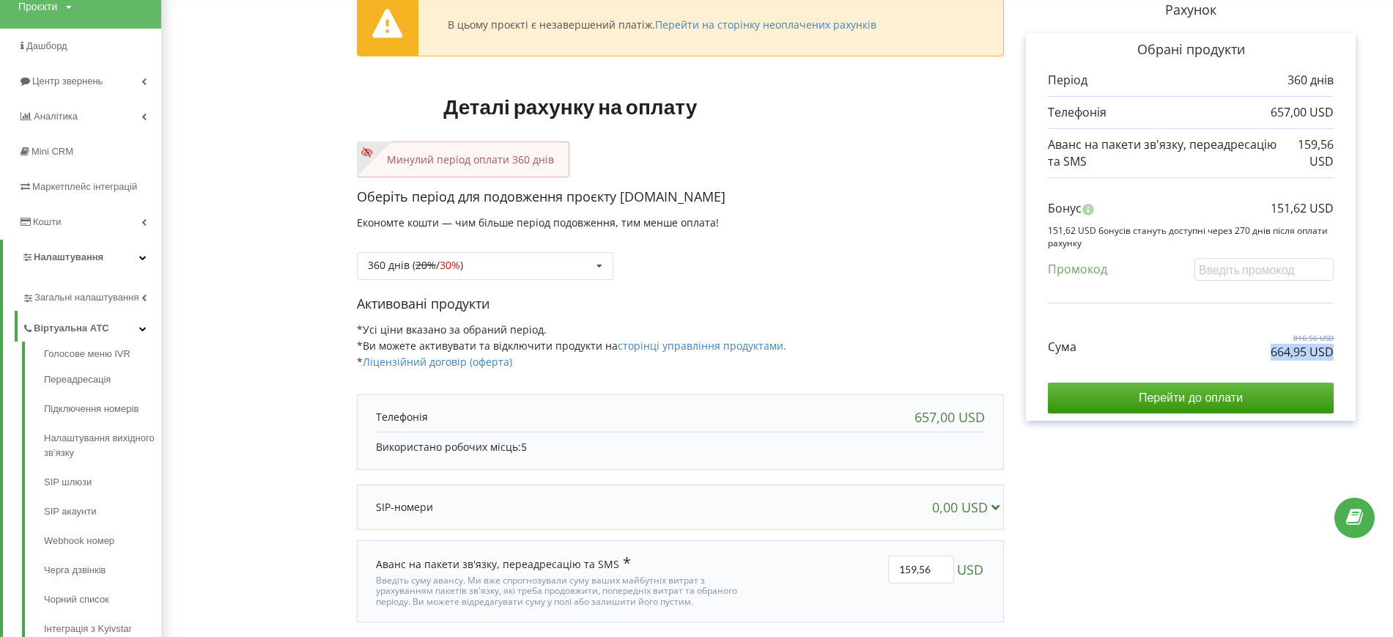
copy p "664,95 USD"
drag, startPoint x: 859, startPoint y: 235, endPoint x: 876, endPoint y: 232, distance: 17.0
click at [860, 235] on div "360 днів ( 20% / 30% ) Поповнити баланс без подовження 20% / 30% 30% / 40%" at bounding box center [680, 255] width 647 height 50
